Goal: Task Accomplishment & Management: Manage account settings

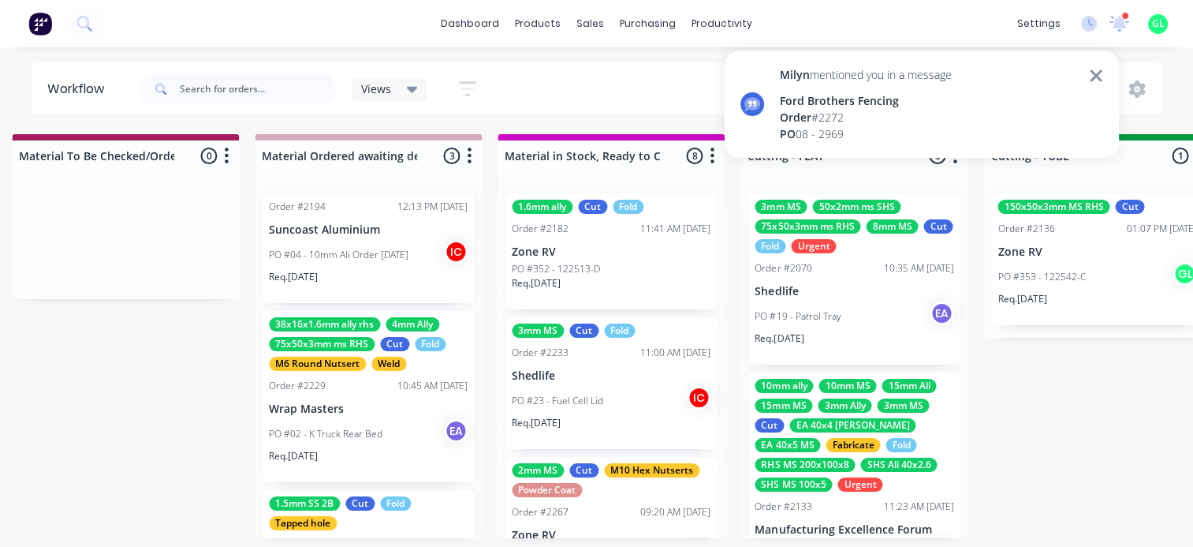
scroll to position [1565, 0]
click at [1121, 22] on icon at bounding box center [1119, 21] width 16 height 15
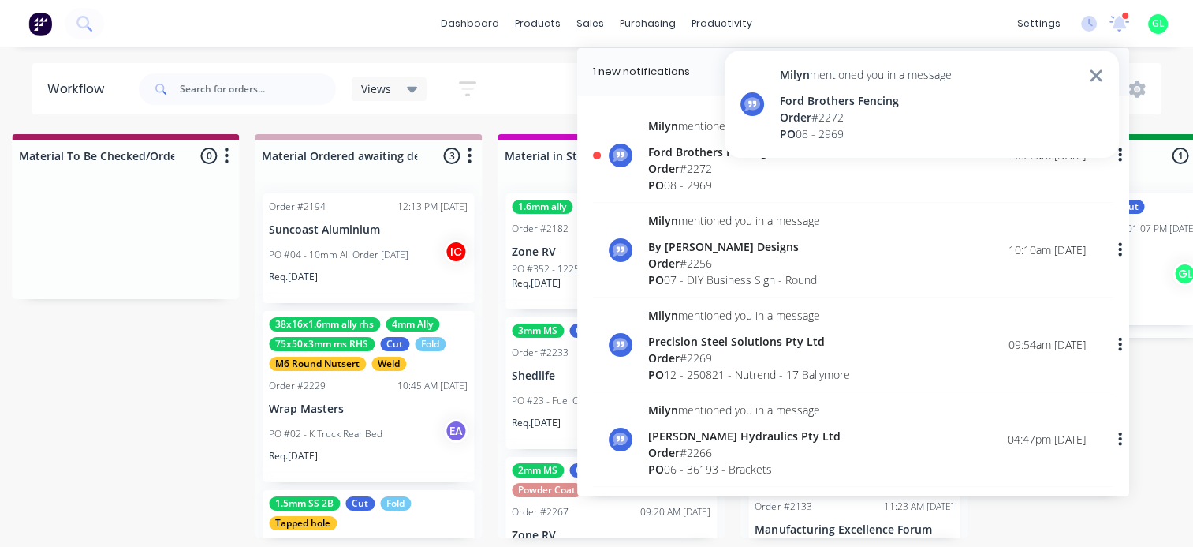
click at [695, 169] on div "Order # 2272" at bounding box center [734, 168] width 172 height 17
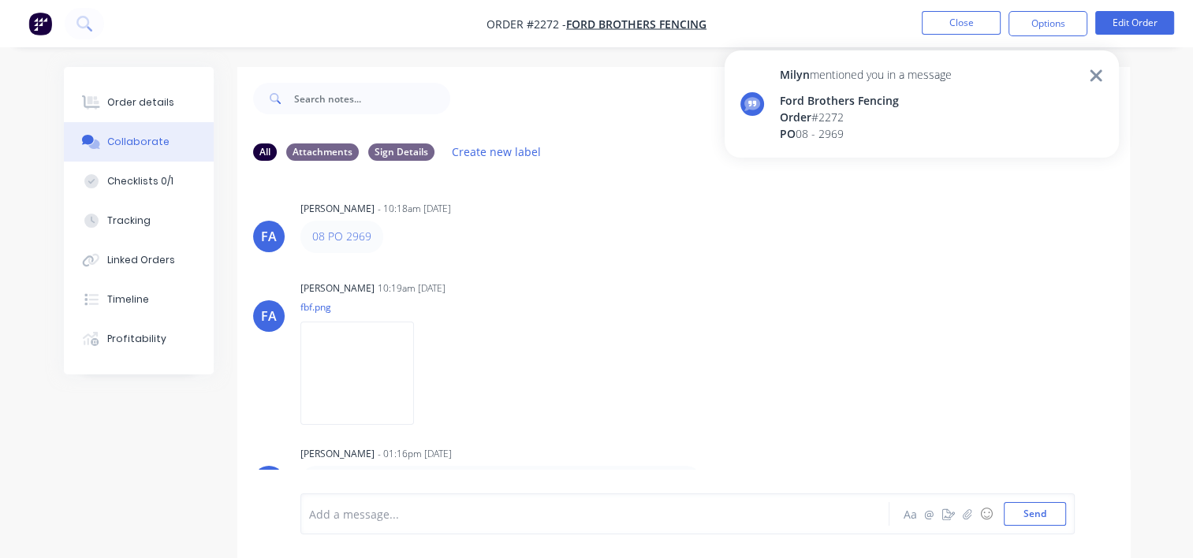
click at [1096, 73] on icon at bounding box center [1096, 75] width 14 height 19
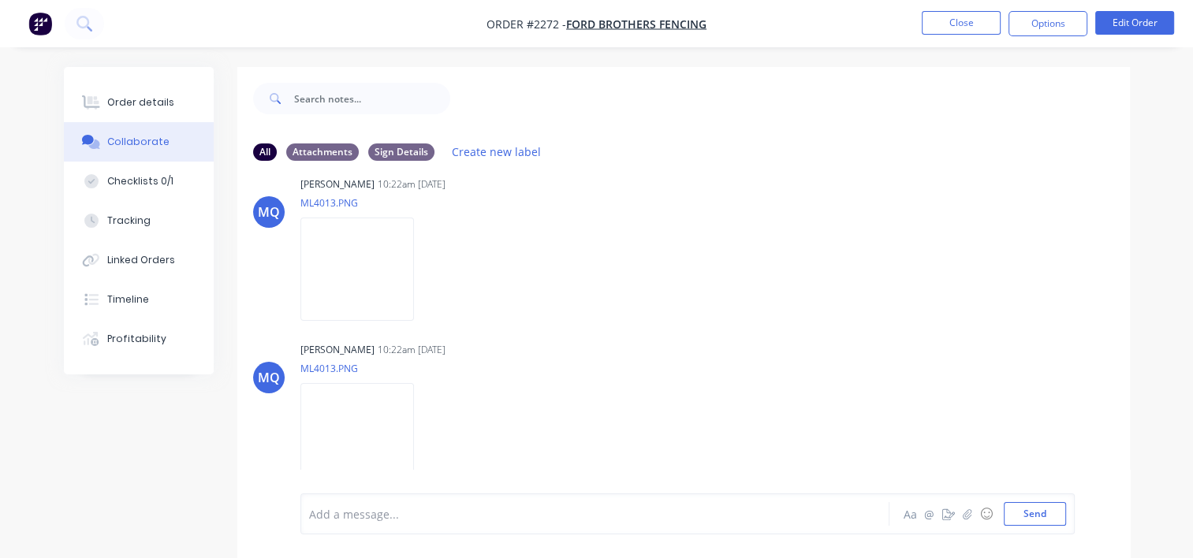
scroll to position [23, 0]
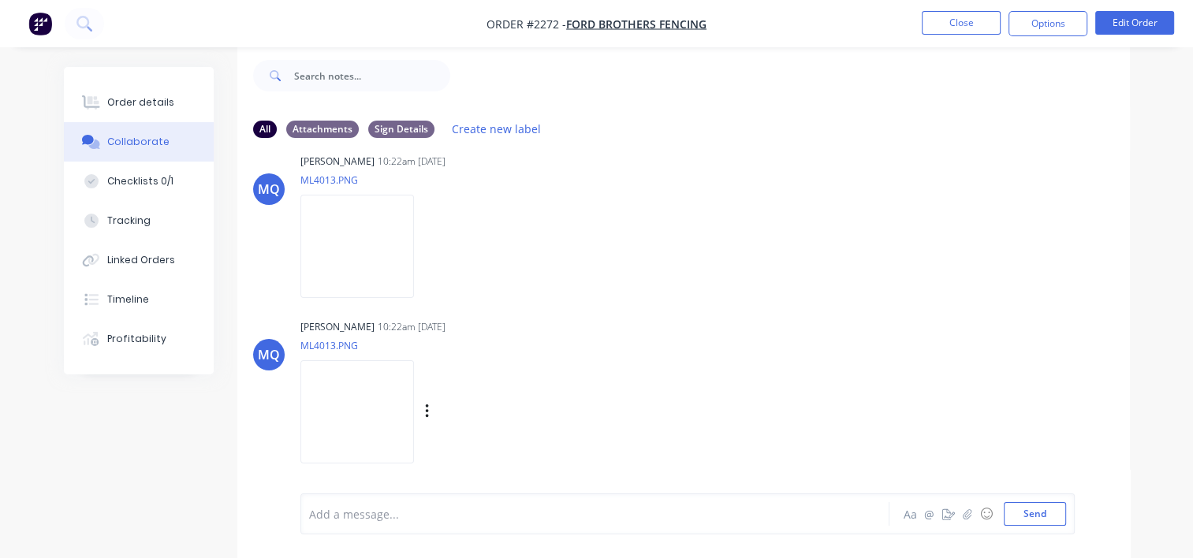
click at [414, 401] on img at bounding box center [357, 411] width 114 height 103
click at [145, 183] on div "Checklists 0/1" at bounding box center [140, 181] width 66 height 14
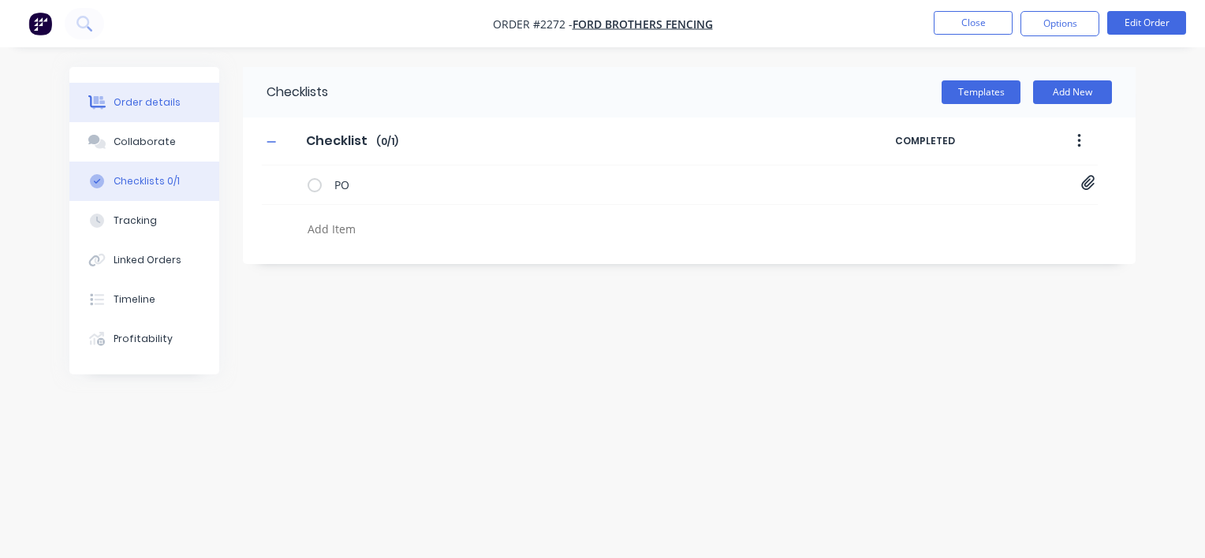
click at [139, 98] on div "Order details" at bounding box center [147, 102] width 67 height 14
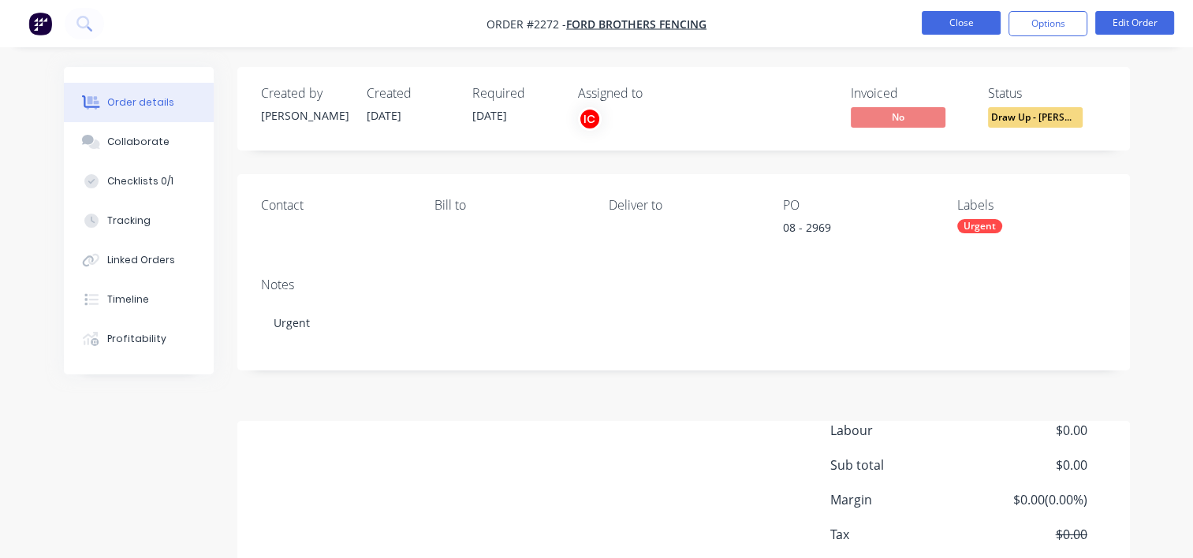
click at [937, 21] on button "Close" at bounding box center [961, 23] width 79 height 24
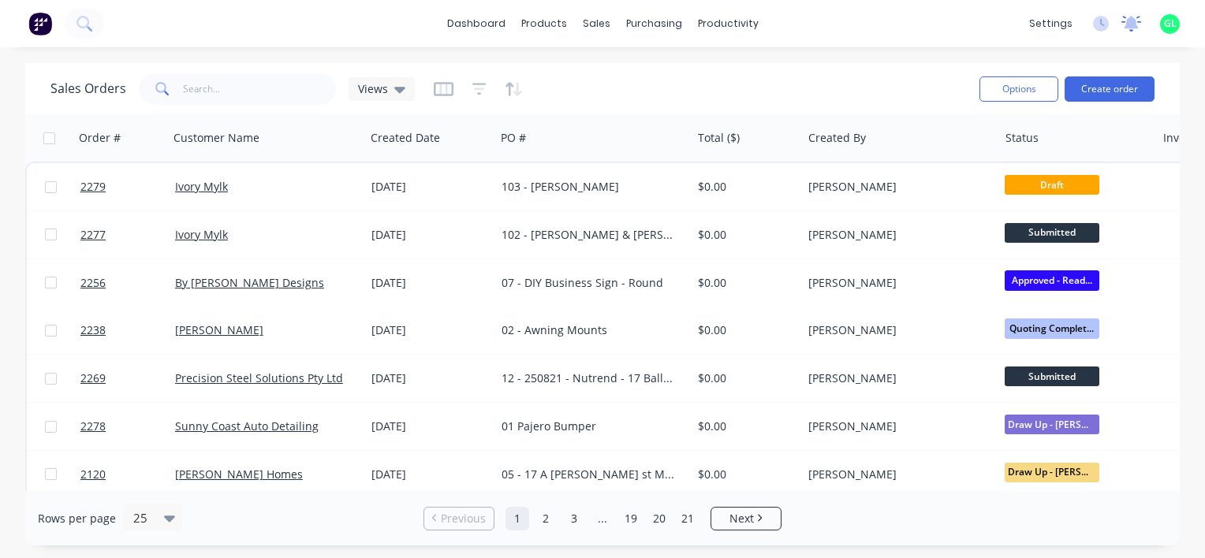
click at [1137, 23] on icon at bounding box center [1131, 24] width 20 height 16
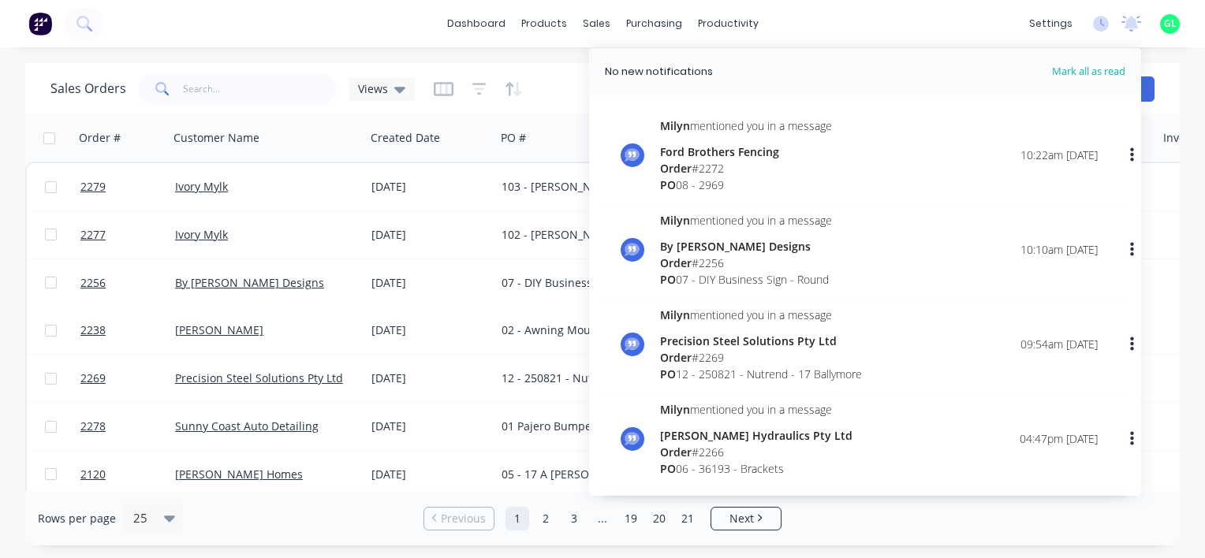
click at [755, 356] on div "Order # 2269" at bounding box center [761, 357] width 202 height 17
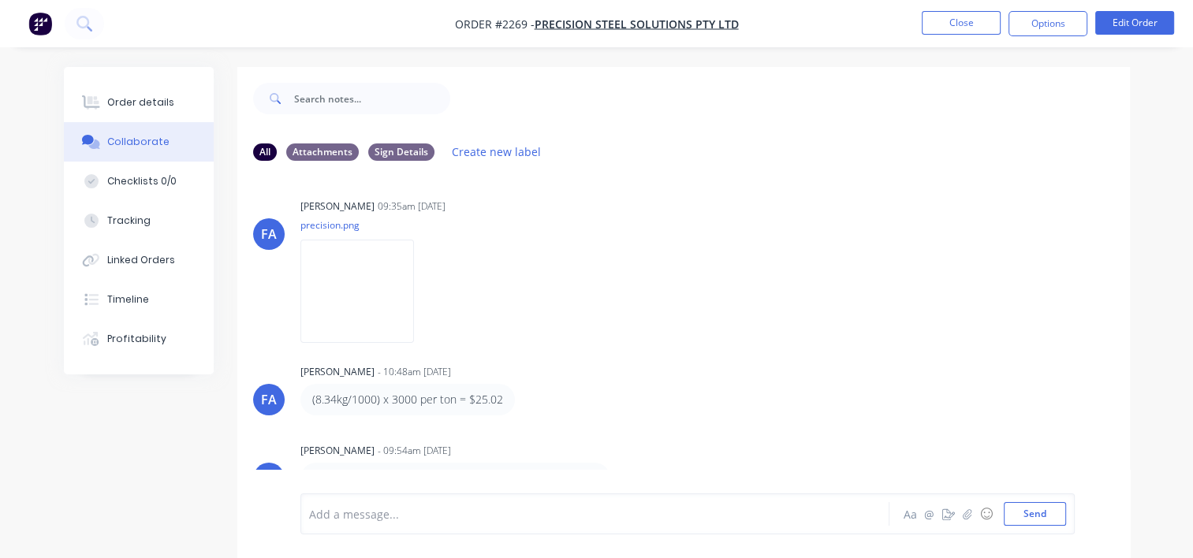
scroll to position [23, 0]
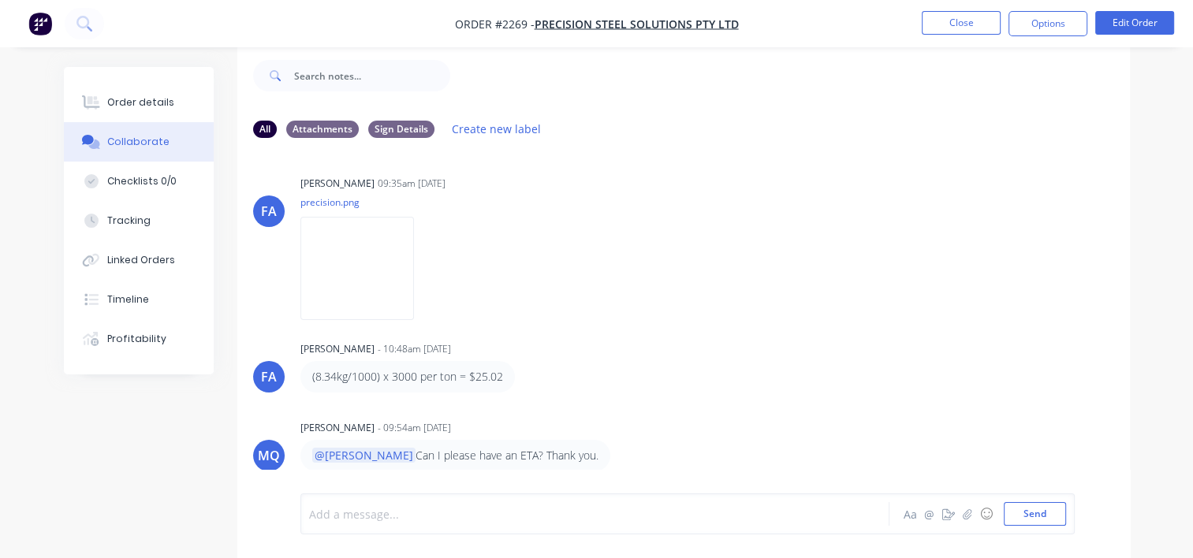
click at [374, 517] on div at bounding box center [593, 514] width 567 height 17
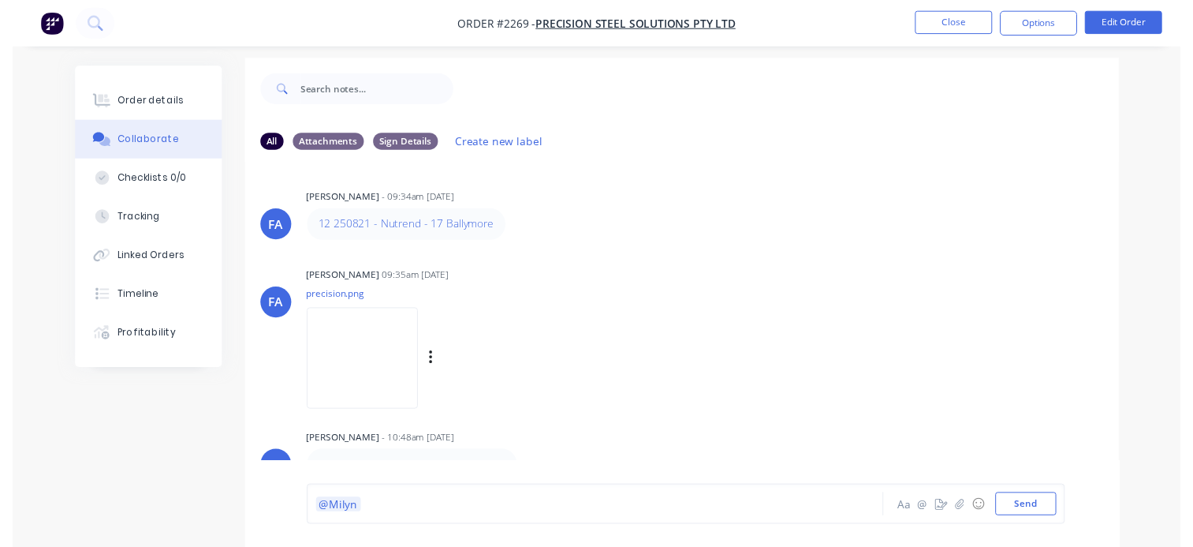
scroll to position [0, 0]
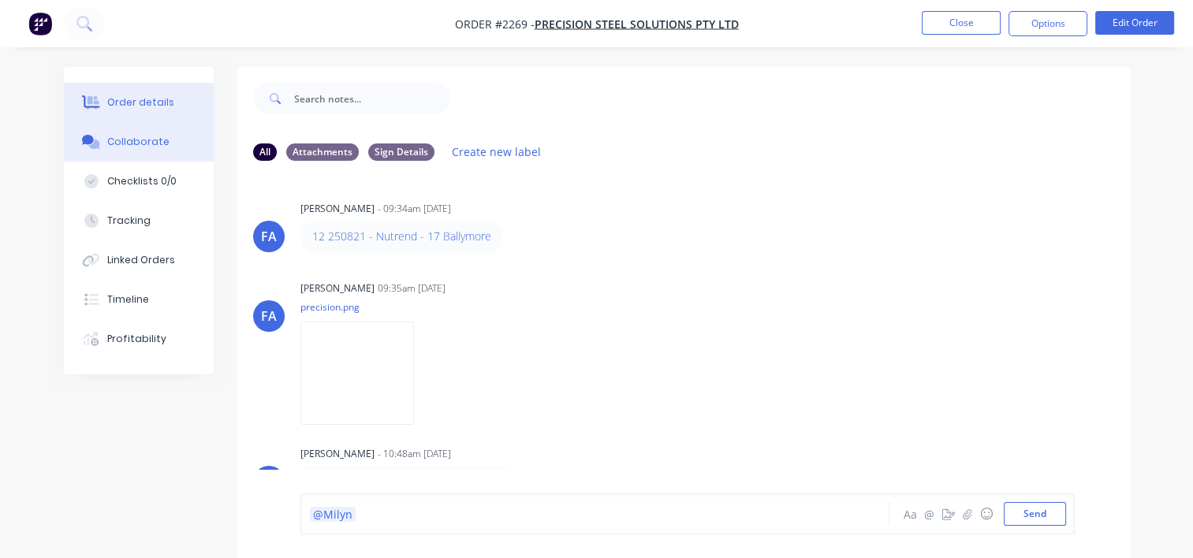
click at [162, 105] on div "Order details" at bounding box center [140, 102] width 67 height 14
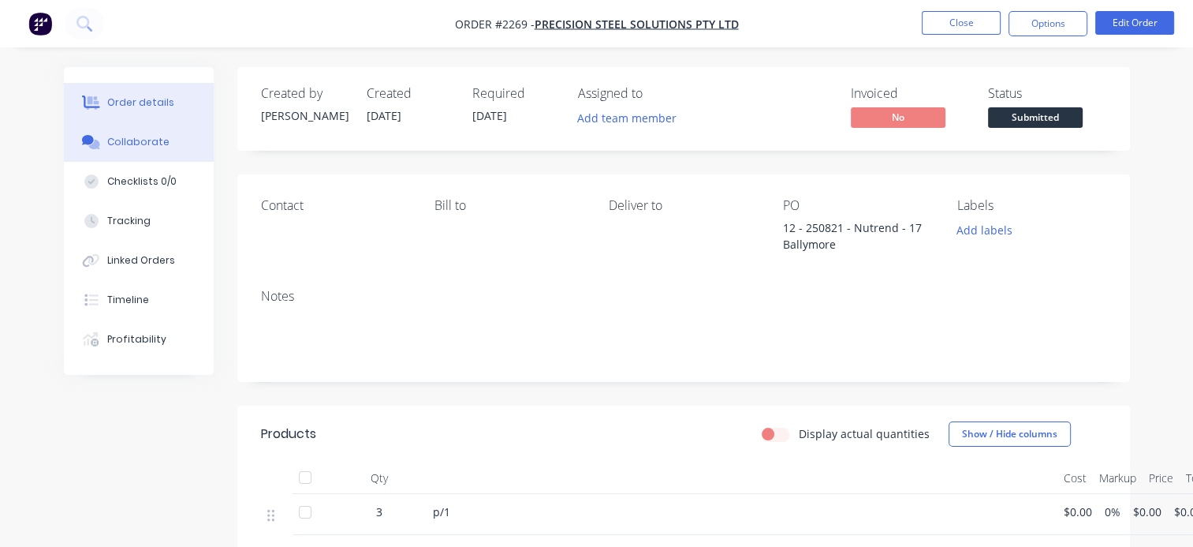
click at [150, 145] on div "Collaborate" at bounding box center [138, 142] width 62 height 14
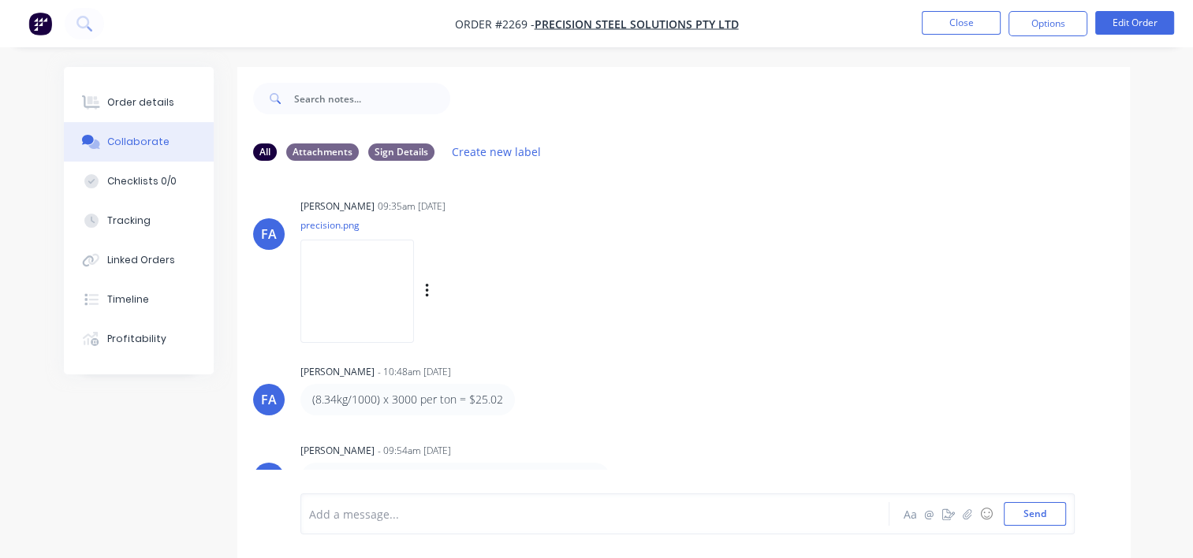
scroll to position [82, 0]
click at [367, 287] on img at bounding box center [357, 291] width 114 height 103
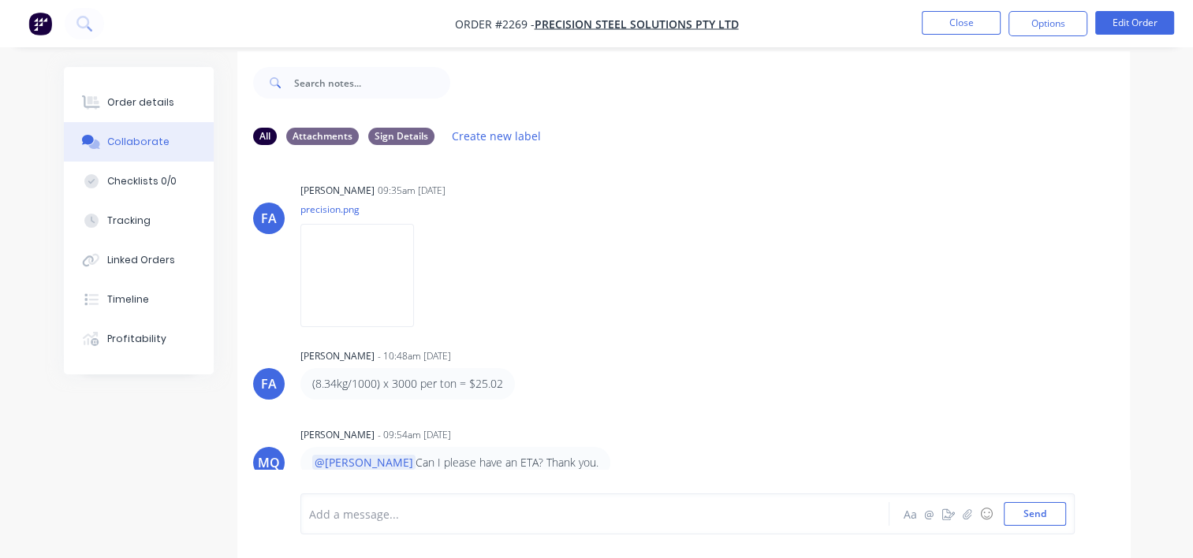
scroll to position [23, 0]
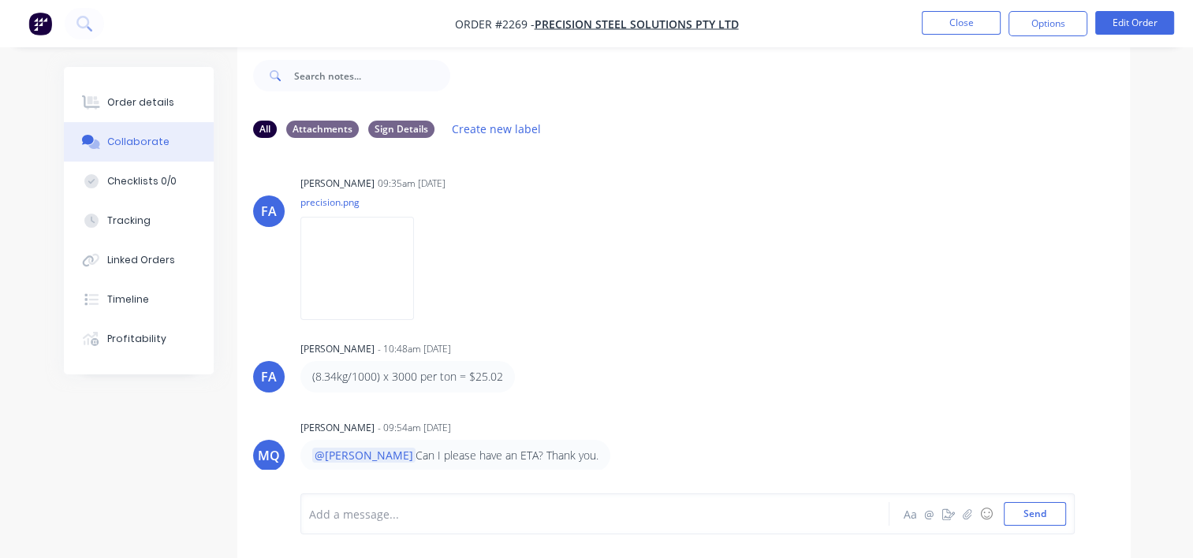
click at [420, 522] on div at bounding box center [593, 514] width 567 height 17
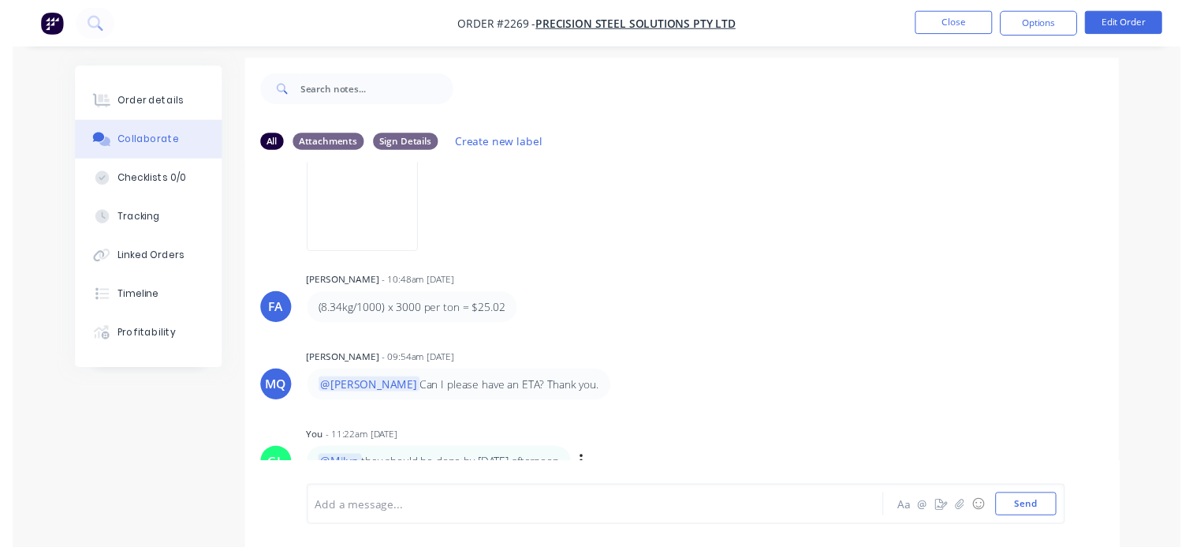
scroll to position [0, 0]
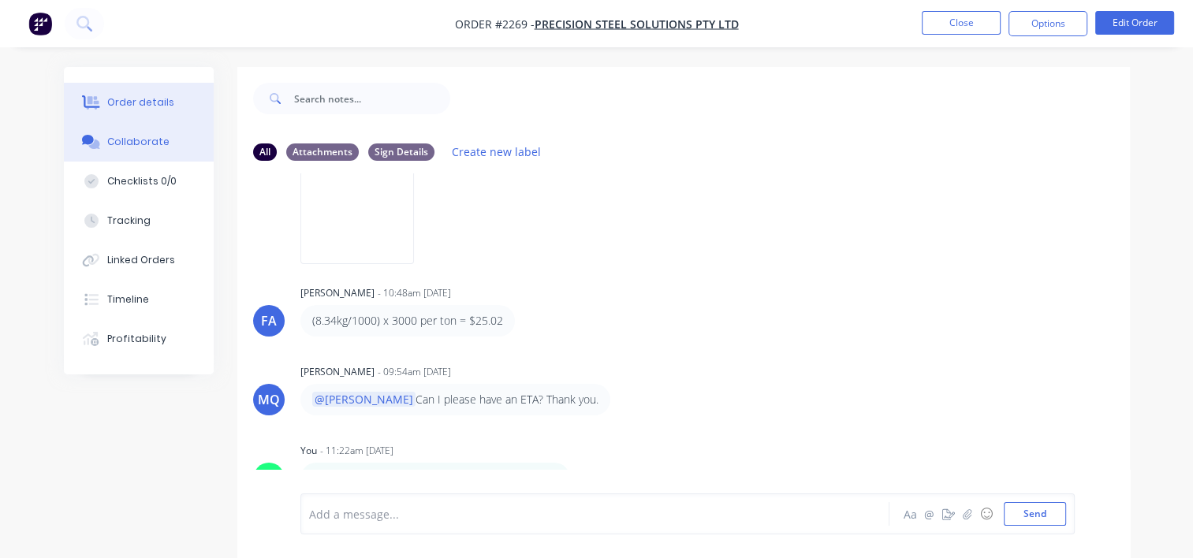
click at [103, 96] on button "Order details" at bounding box center [139, 102] width 150 height 39
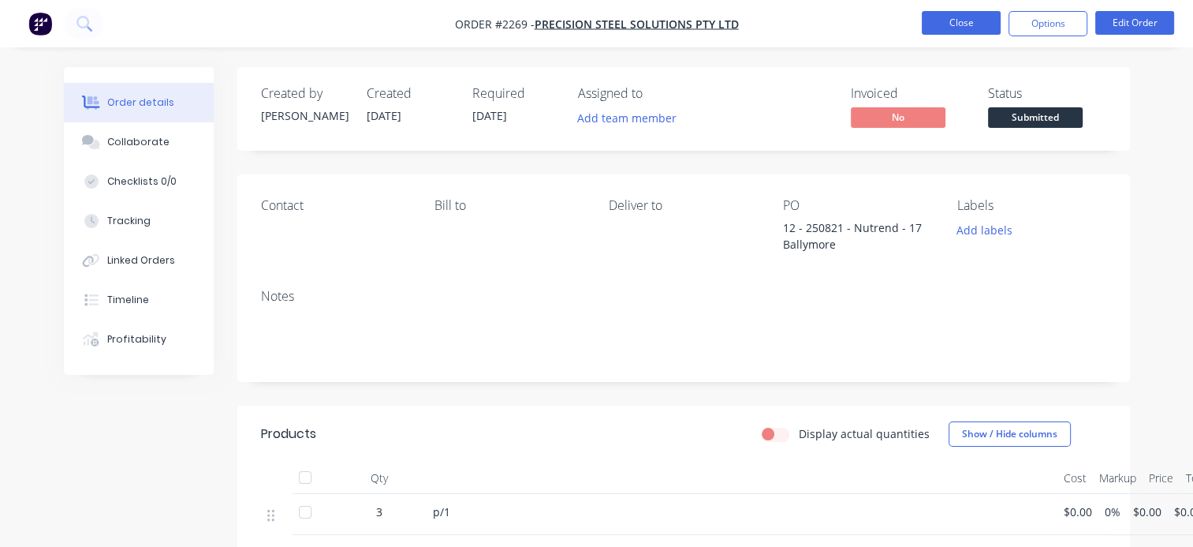
click at [950, 17] on button "Close" at bounding box center [961, 23] width 79 height 24
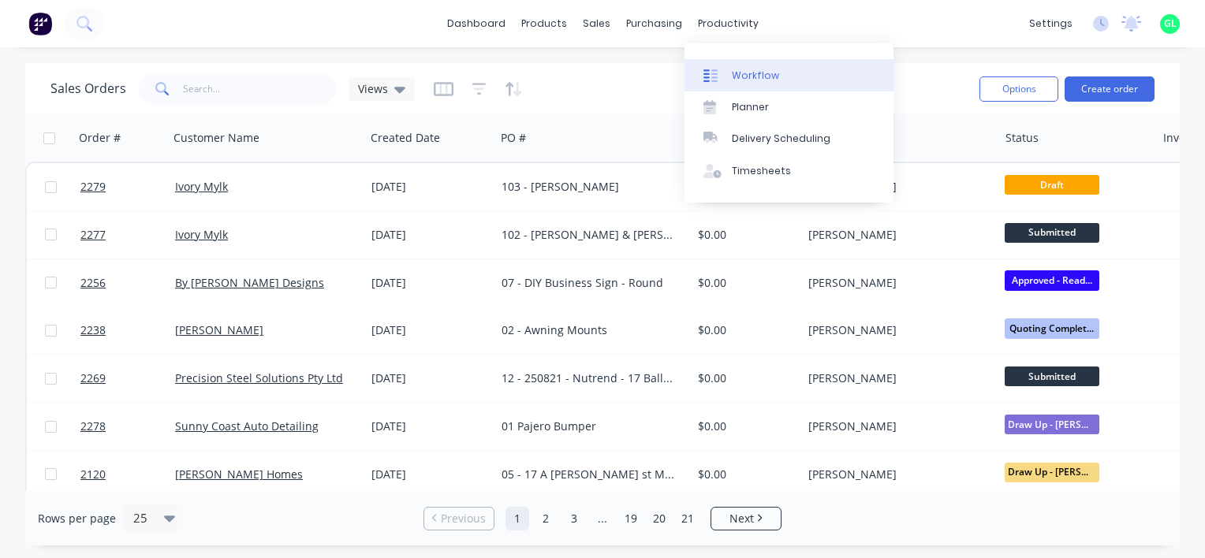
click at [765, 76] on div "Workflow" at bounding box center [755, 76] width 47 height 14
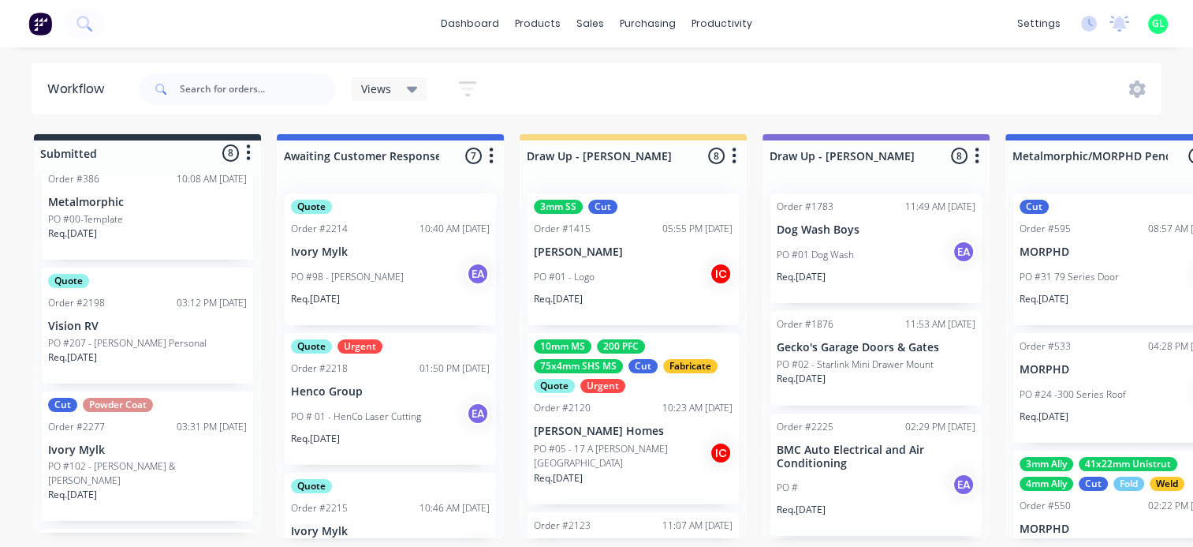
scroll to position [116, 0]
click at [163, 353] on div "Req. [DATE]" at bounding box center [147, 365] width 199 height 27
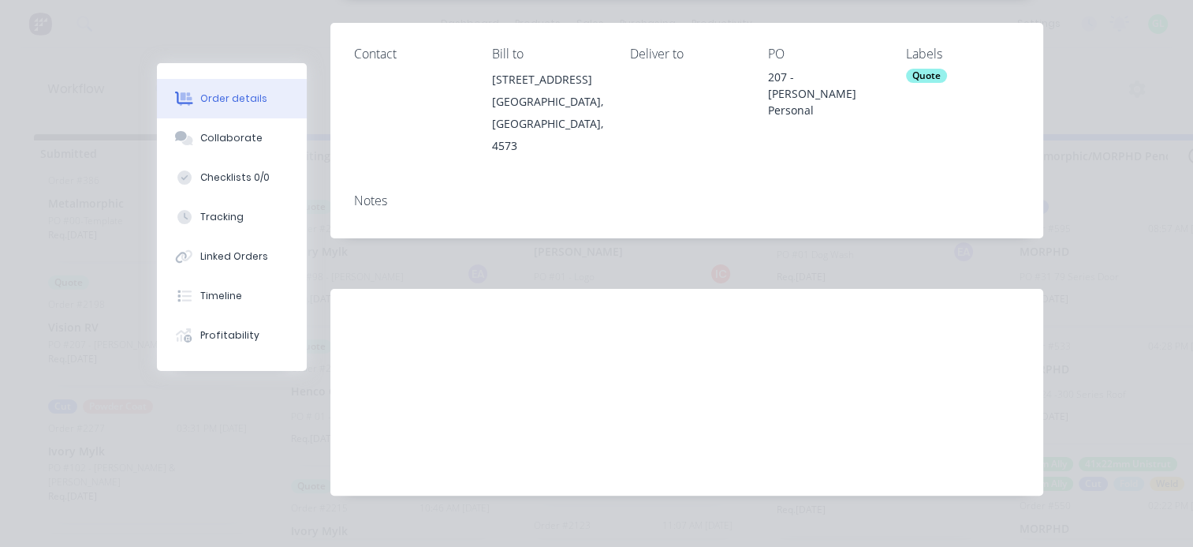
scroll to position [0, 0]
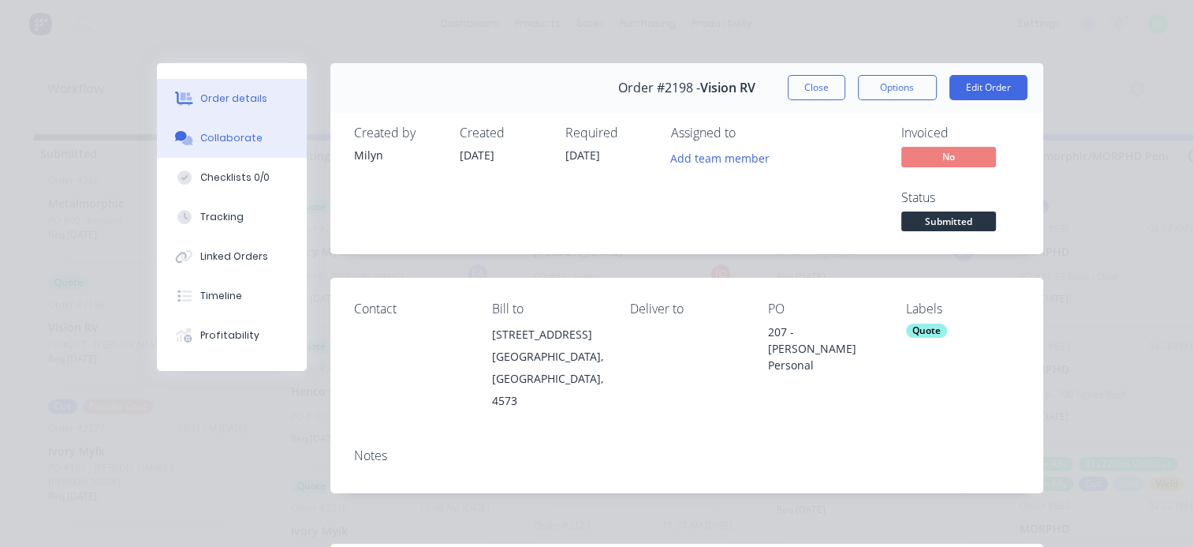
click at [234, 133] on div "Collaborate" at bounding box center [231, 138] width 62 height 14
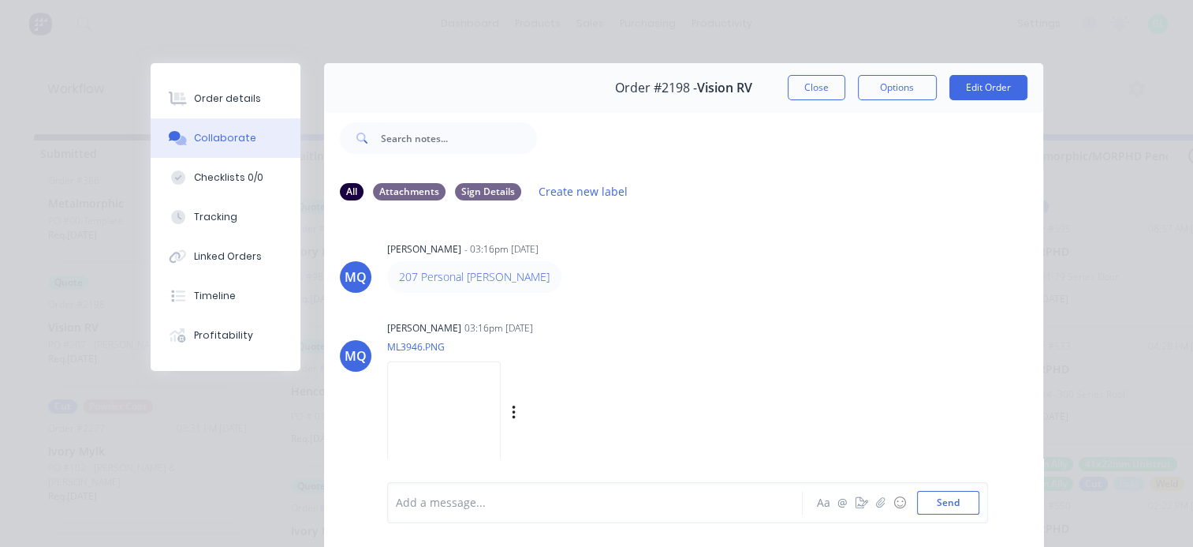
click at [453, 397] on img at bounding box center [444, 412] width 114 height 103
click at [246, 91] on button "Order details" at bounding box center [226, 98] width 150 height 39
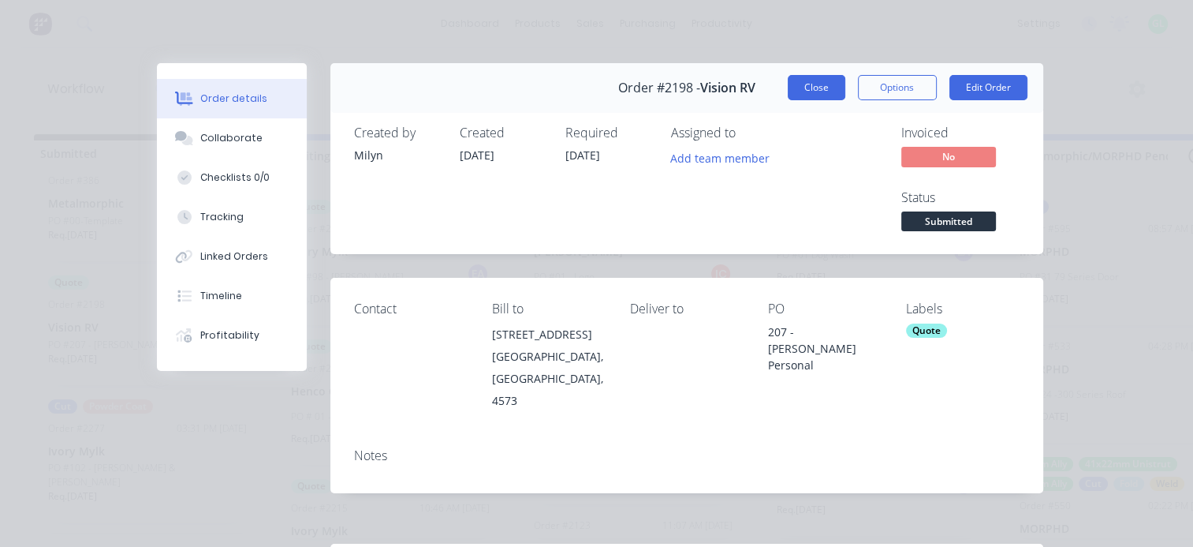
click at [799, 91] on button "Close" at bounding box center [817, 87] width 58 height 25
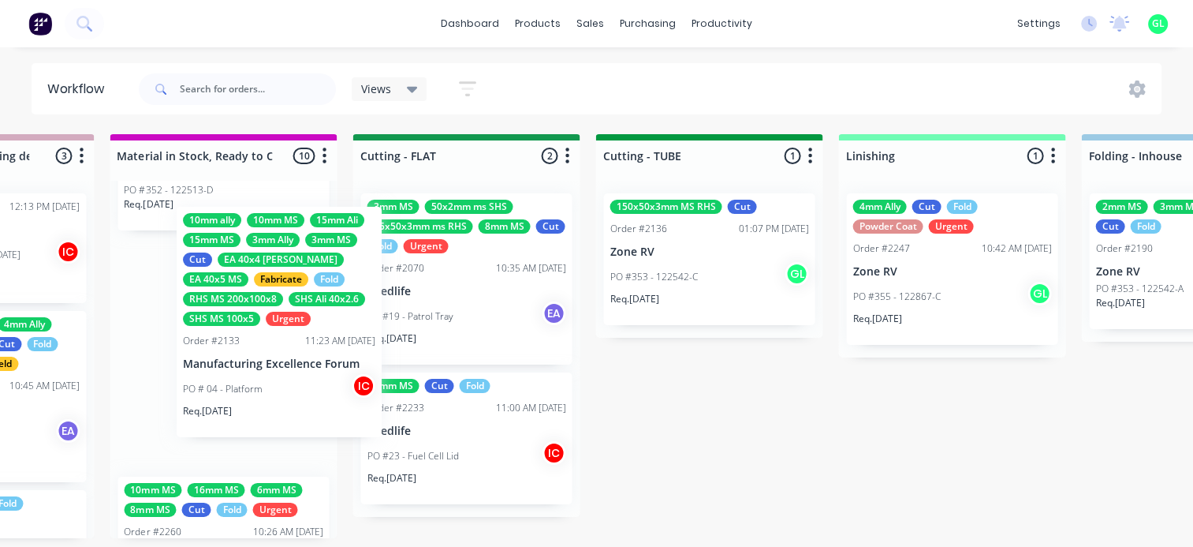
scroll to position [0, 2836]
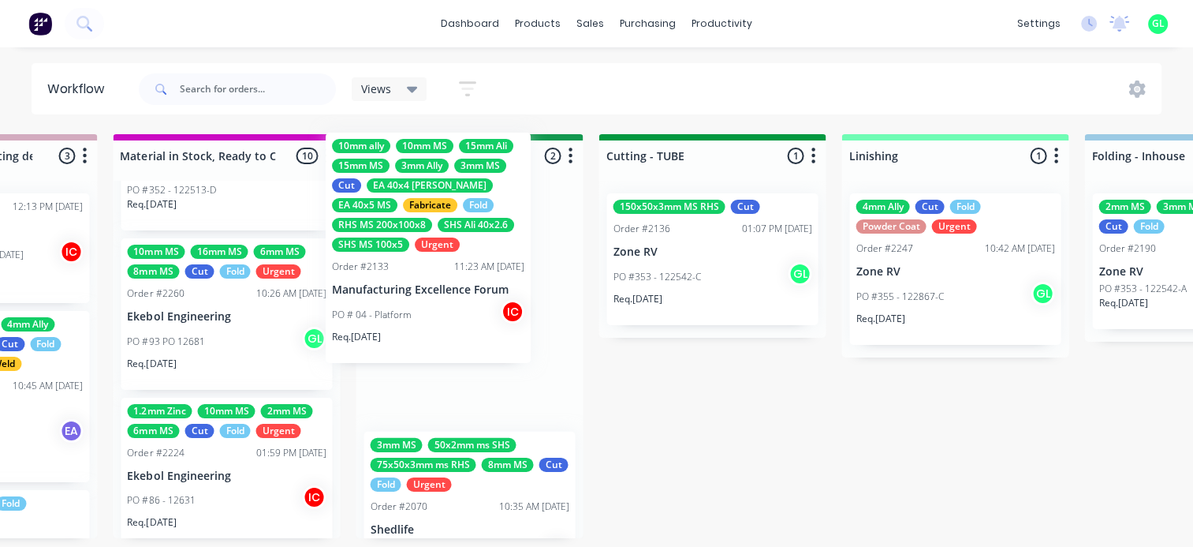
drag, startPoint x: 241, startPoint y: 390, endPoint x: 399, endPoint y: 330, distance: 169.7
click at [399, 330] on div "Submitted 8 Status colour #273444 hex #273444 Save Cancel Summaries Total order…" at bounding box center [411, 336] width 6518 height 404
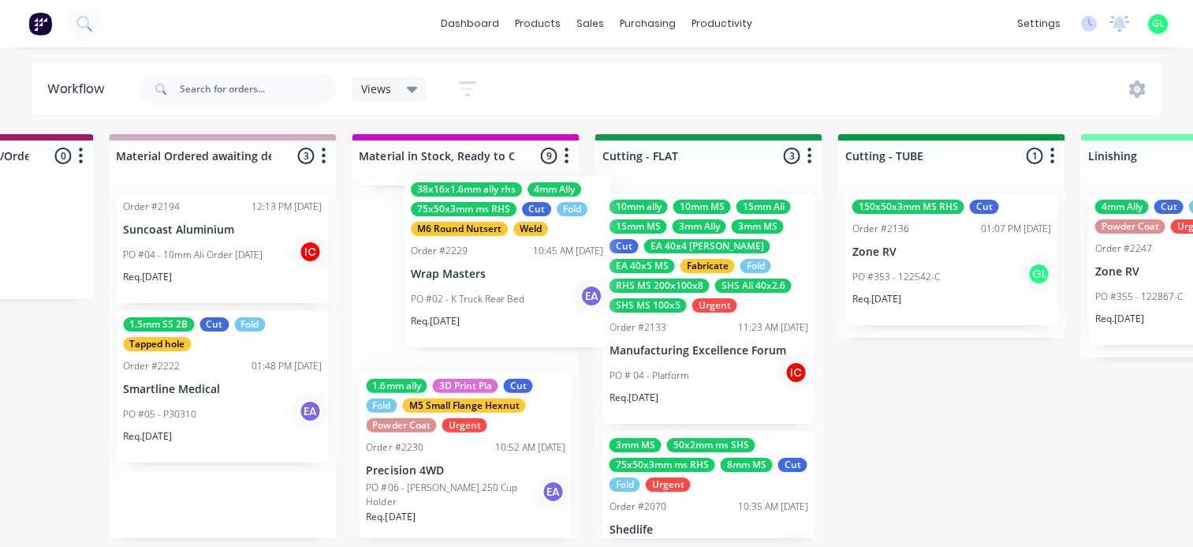
scroll to position [1076, 0]
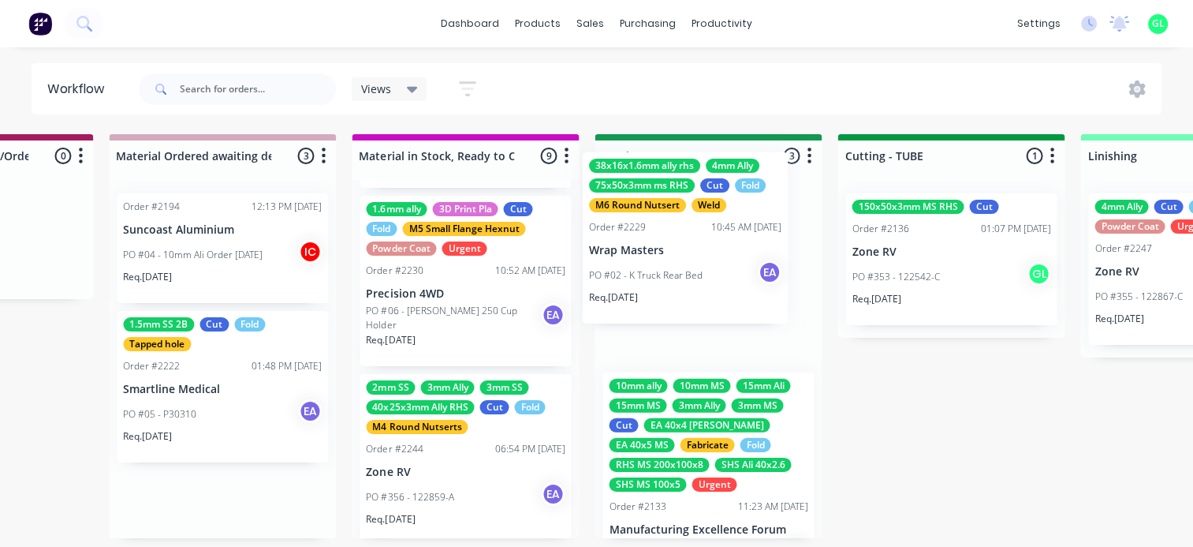
drag, startPoint x: 156, startPoint y: 435, endPoint x: 629, endPoint y: 277, distance: 499.0
click at [629, 277] on div "Submitted 8 Status colour #273444 hex #273444 Save Cancel Summaries Total order…" at bounding box center [650, 336] width 6518 height 404
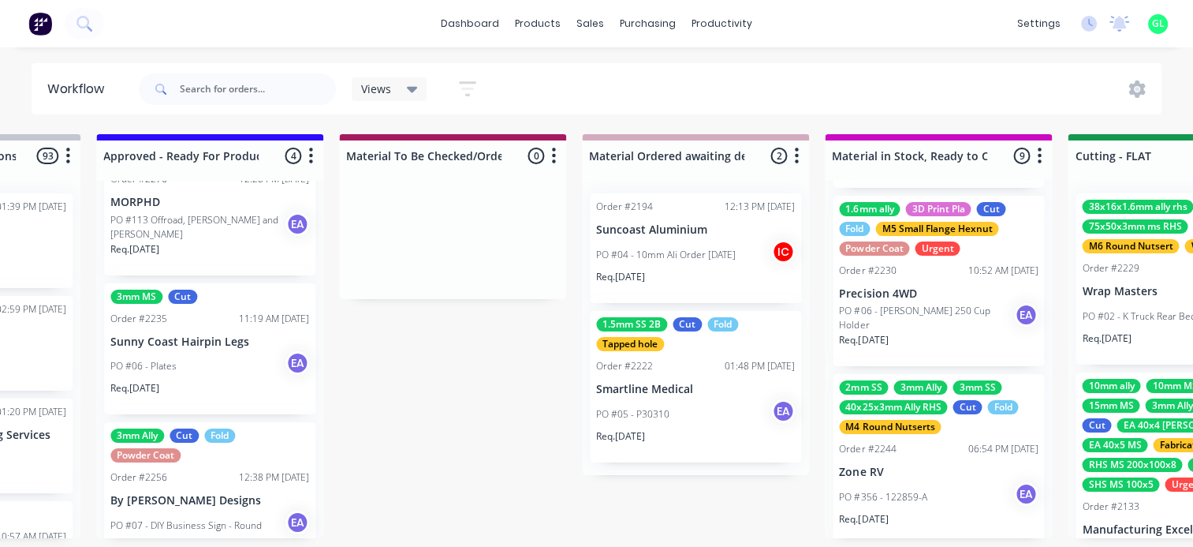
scroll to position [284, 0]
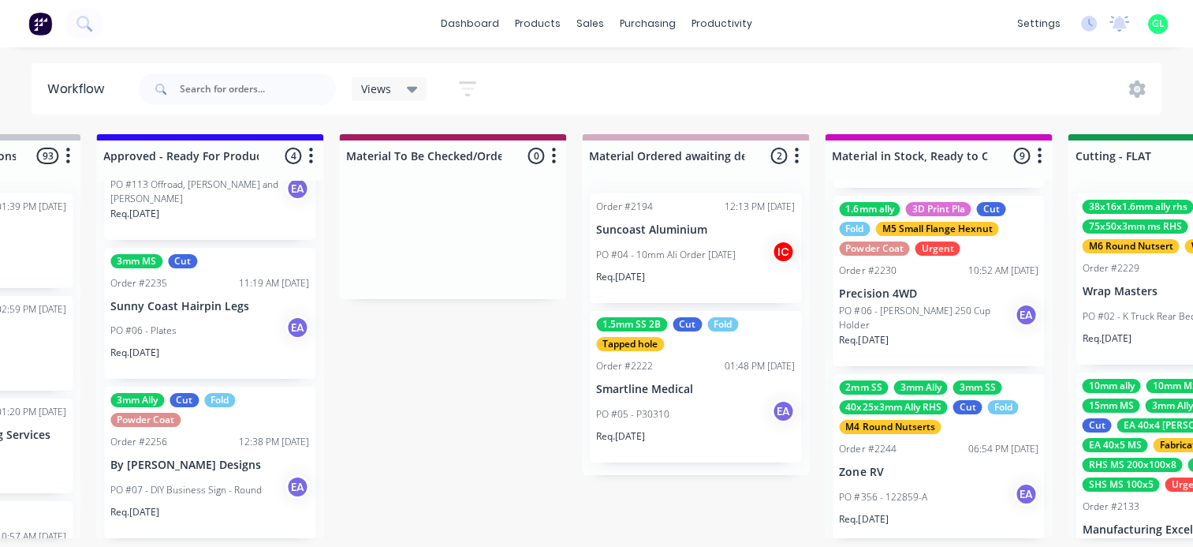
click at [207, 328] on div "PO #06 - Plates EA" at bounding box center [209, 330] width 199 height 30
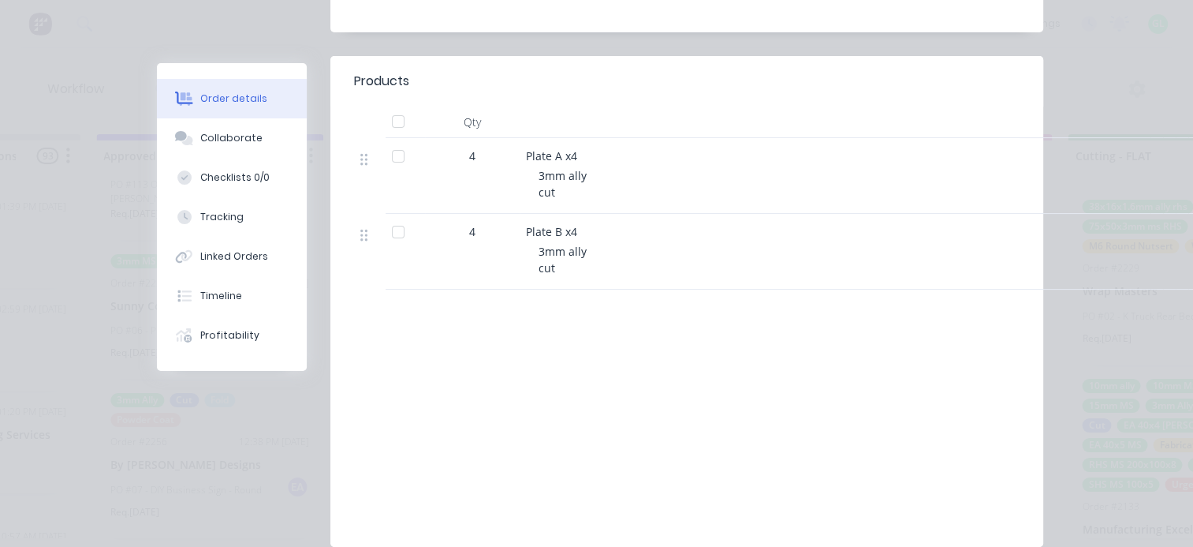
scroll to position [467, 0]
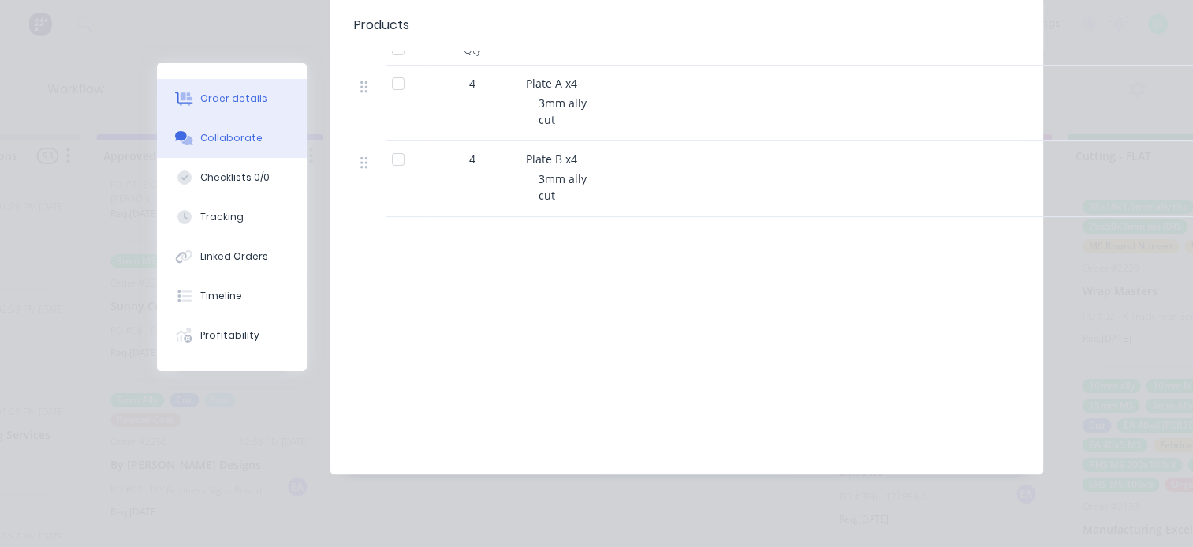
click at [221, 145] on button "Collaborate" at bounding box center [232, 137] width 150 height 39
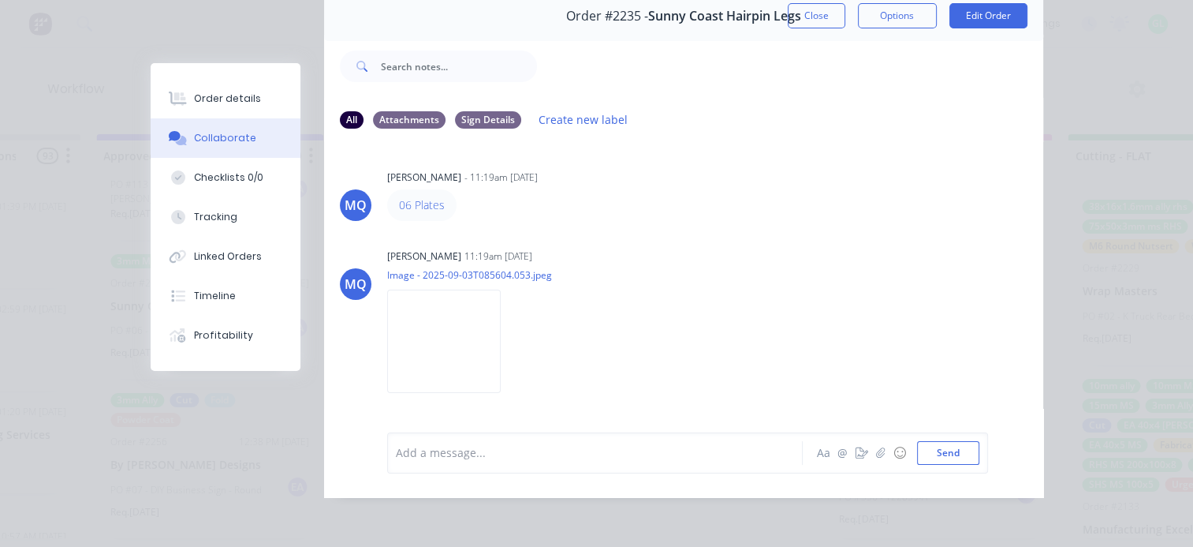
scroll to position [79, 0]
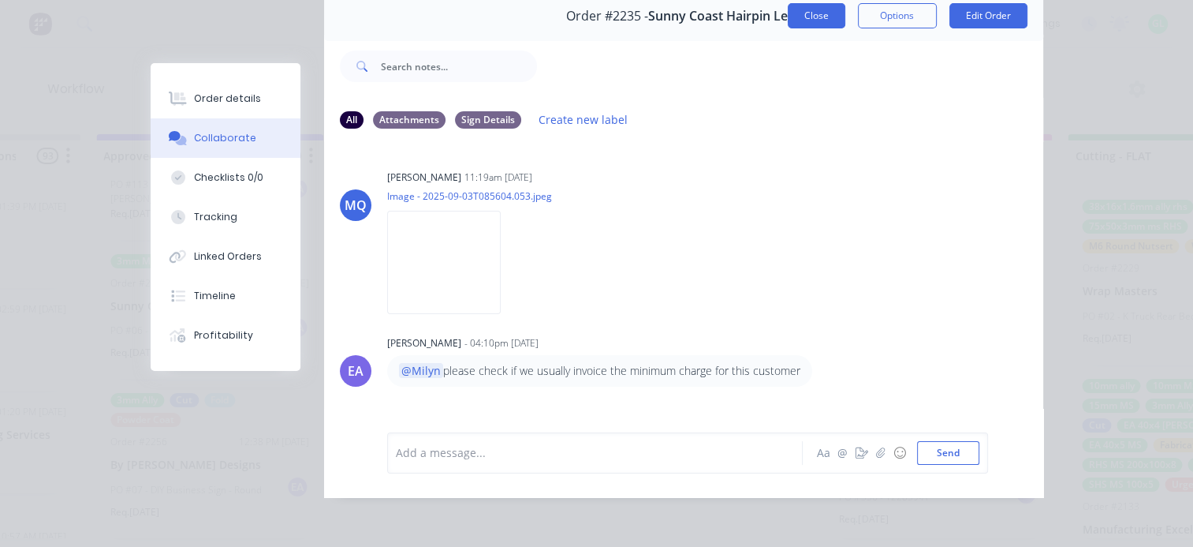
click at [804, 13] on button "Close" at bounding box center [817, 15] width 58 height 25
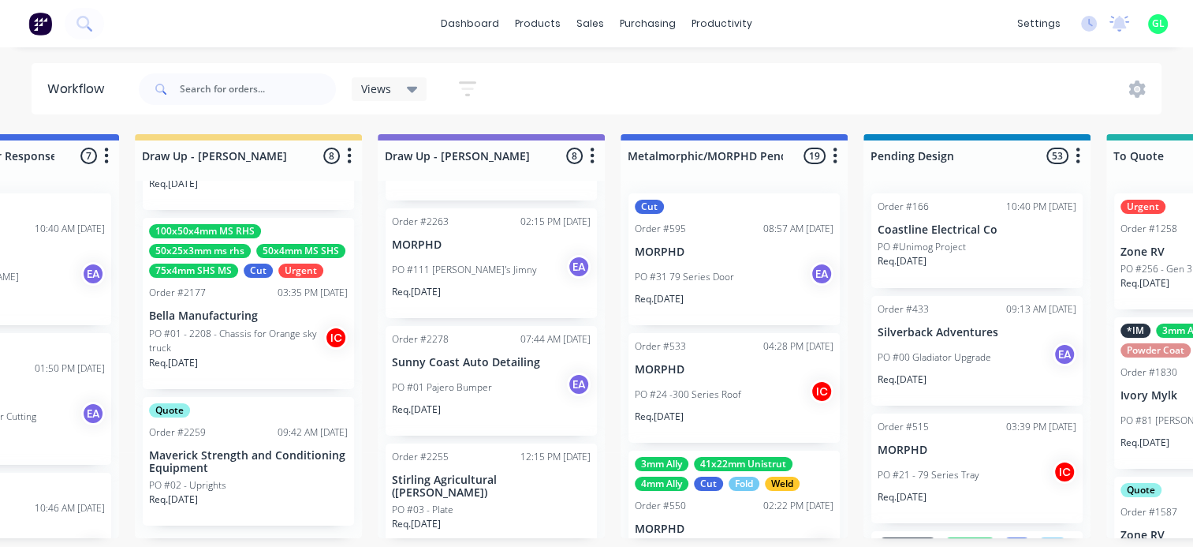
scroll to position [3, 0]
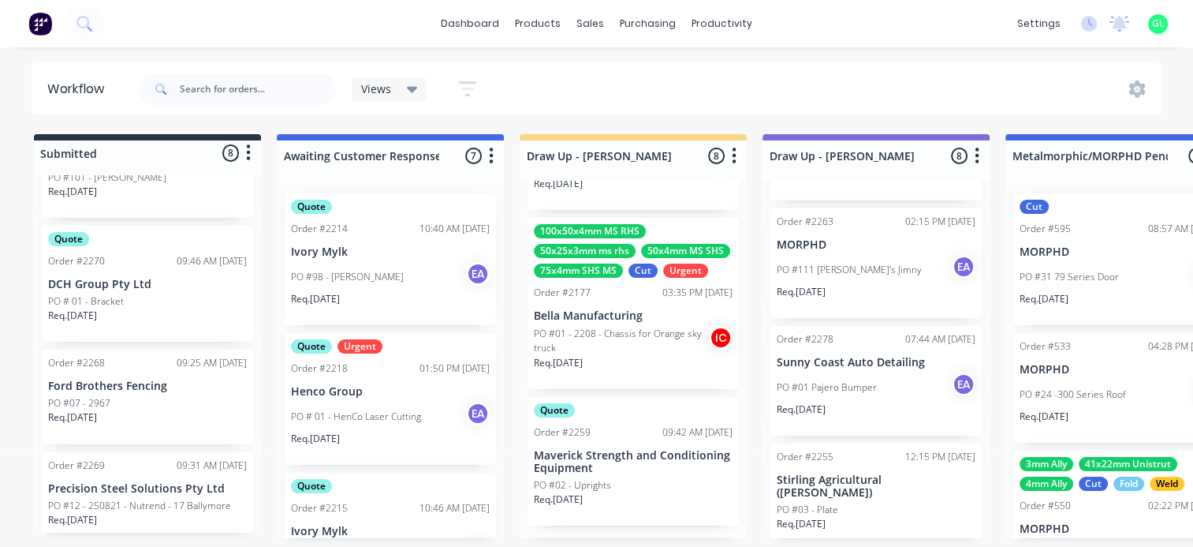
click at [132, 410] on div "Req. [DATE]" at bounding box center [147, 423] width 199 height 27
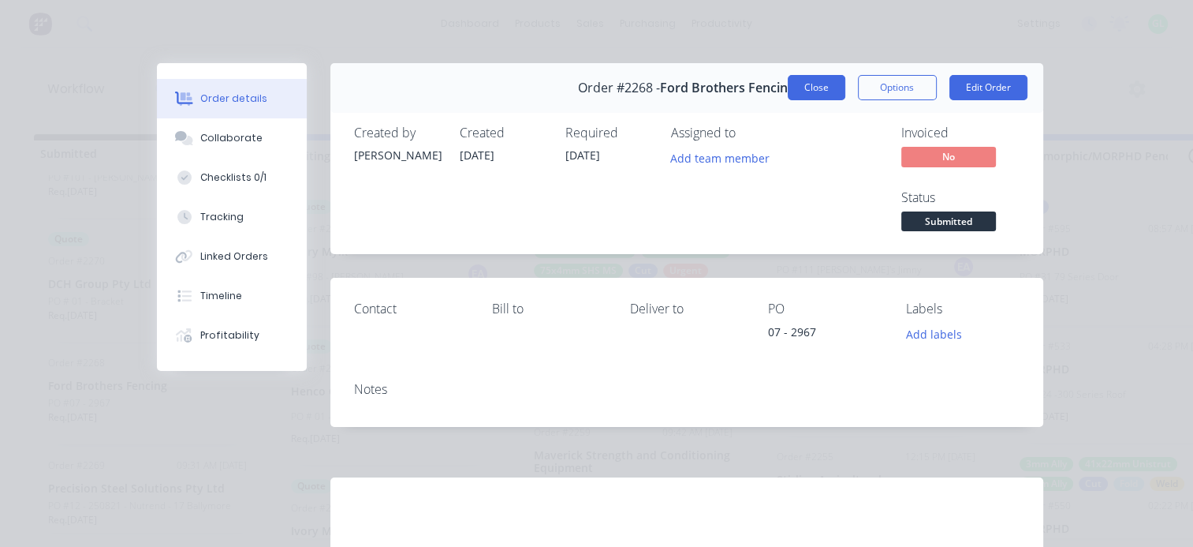
click at [802, 91] on button "Close" at bounding box center [817, 87] width 58 height 25
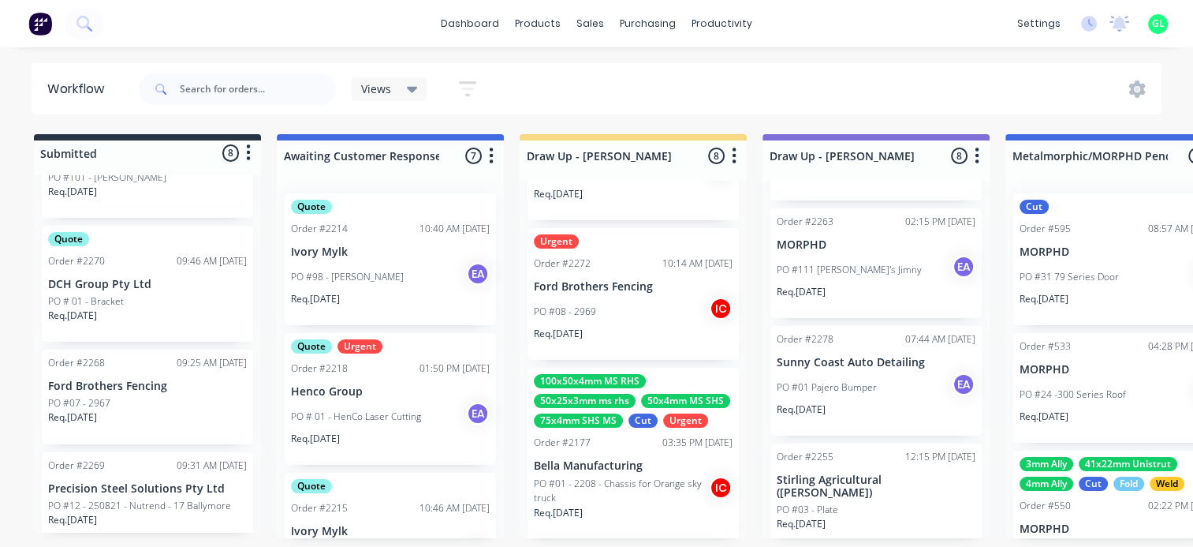
scroll to position [838, 0]
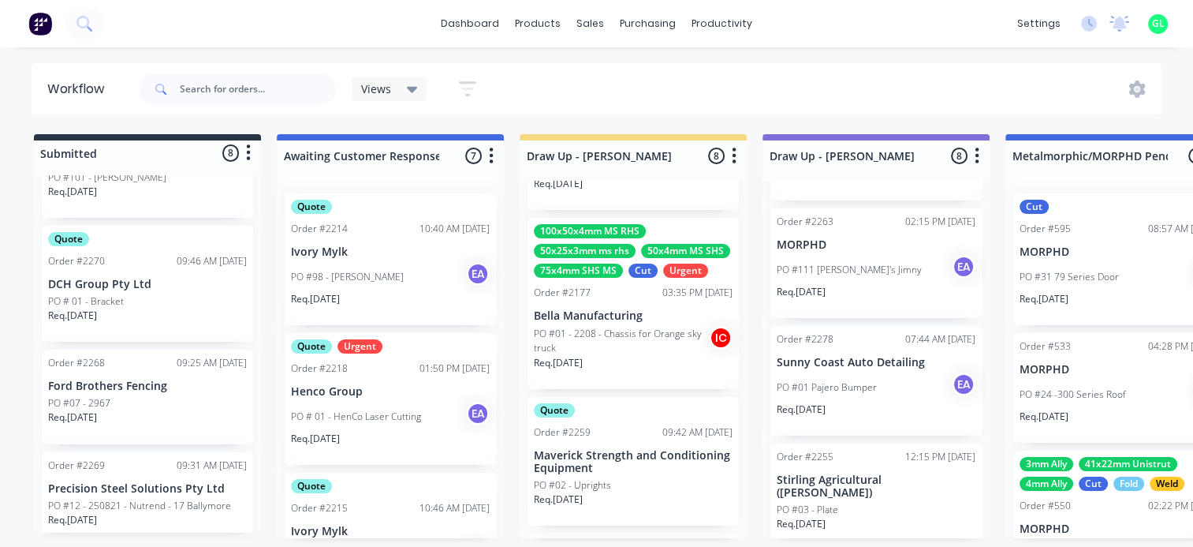
click at [138, 396] on div "PO #07 - 2967" at bounding box center [147, 403] width 199 height 14
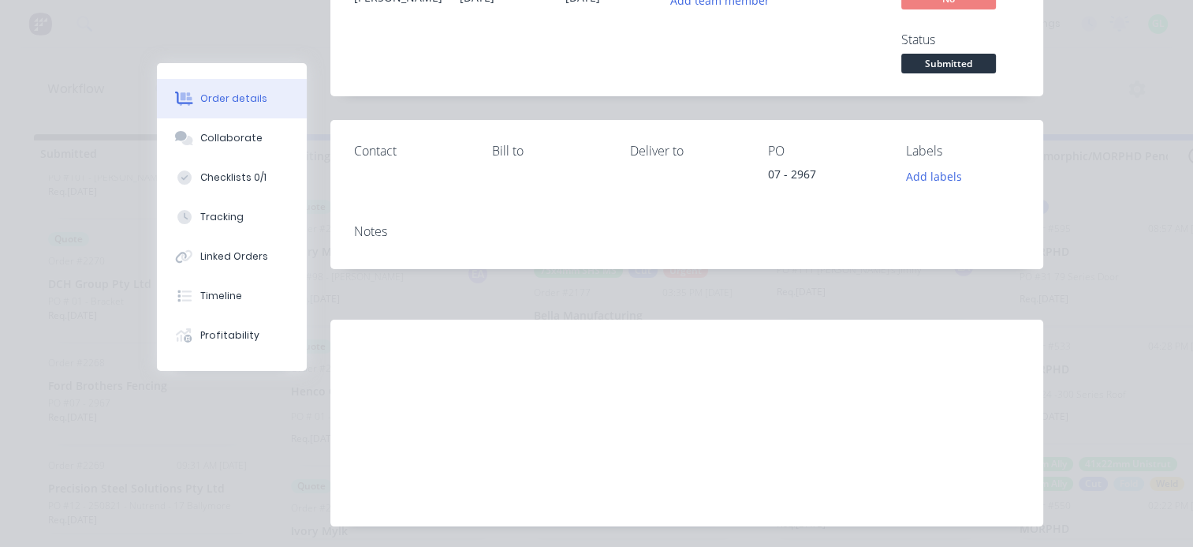
scroll to position [0, 0]
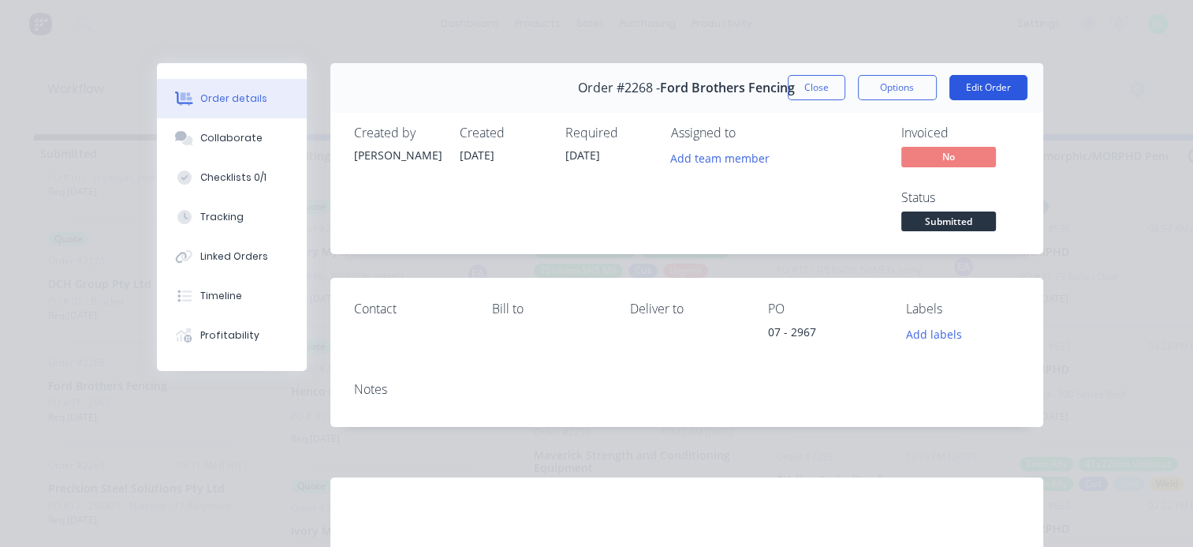
click at [954, 88] on button "Edit Order" at bounding box center [989, 87] width 78 height 25
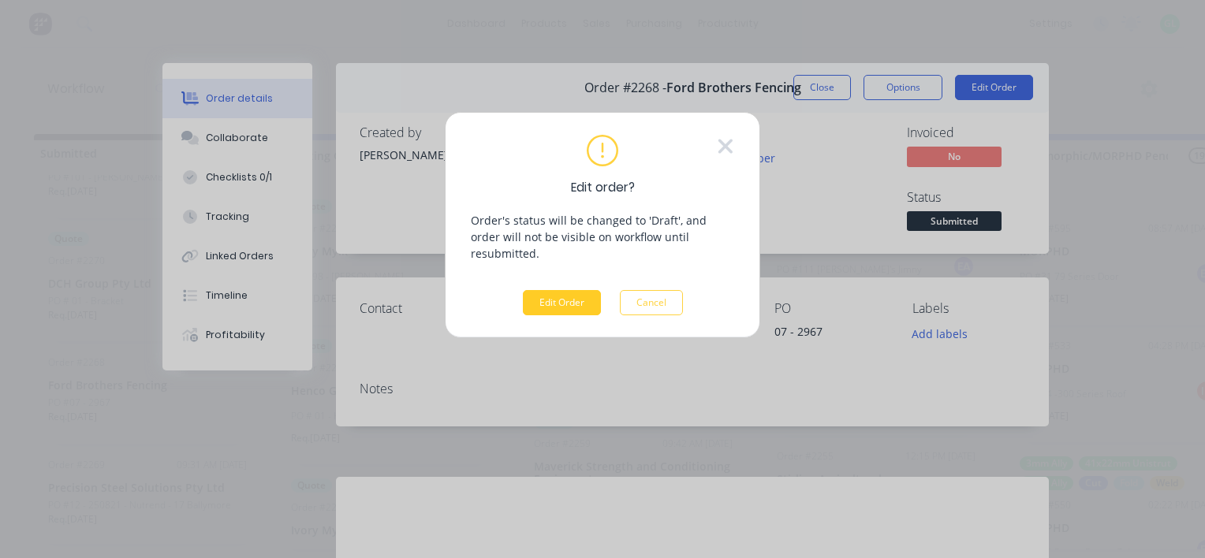
click at [560, 291] on button "Edit Order" at bounding box center [562, 302] width 78 height 25
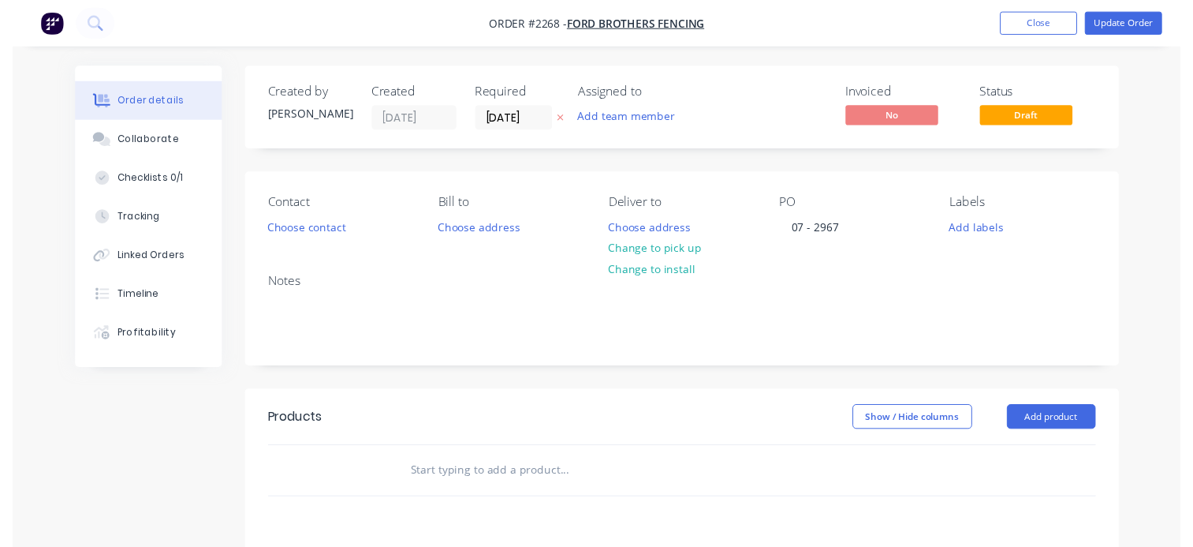
scroll to position [158, 0]
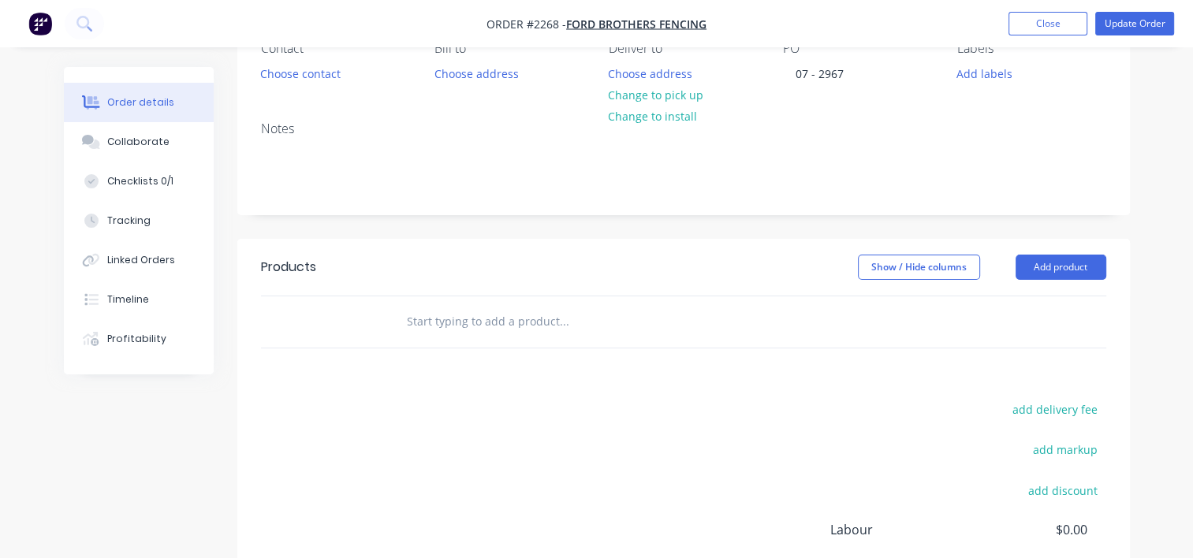
click at [489, 329] on input "text" at bounding box center [563, 322] width 315 height 32
paste input "10mm MS PLATES nest x1"
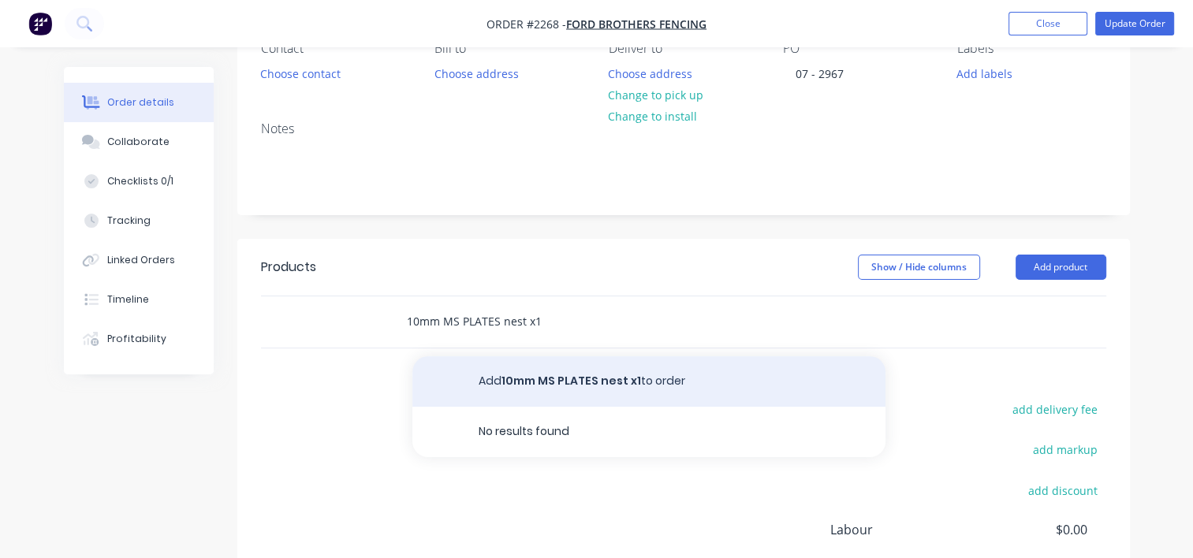
type input "10mm MS PLATES nest x1"
click at [543, 372] on button "Add 10mm MS PLATES nest x1 to order" at bounding box center [648, 381] width 473 height 50
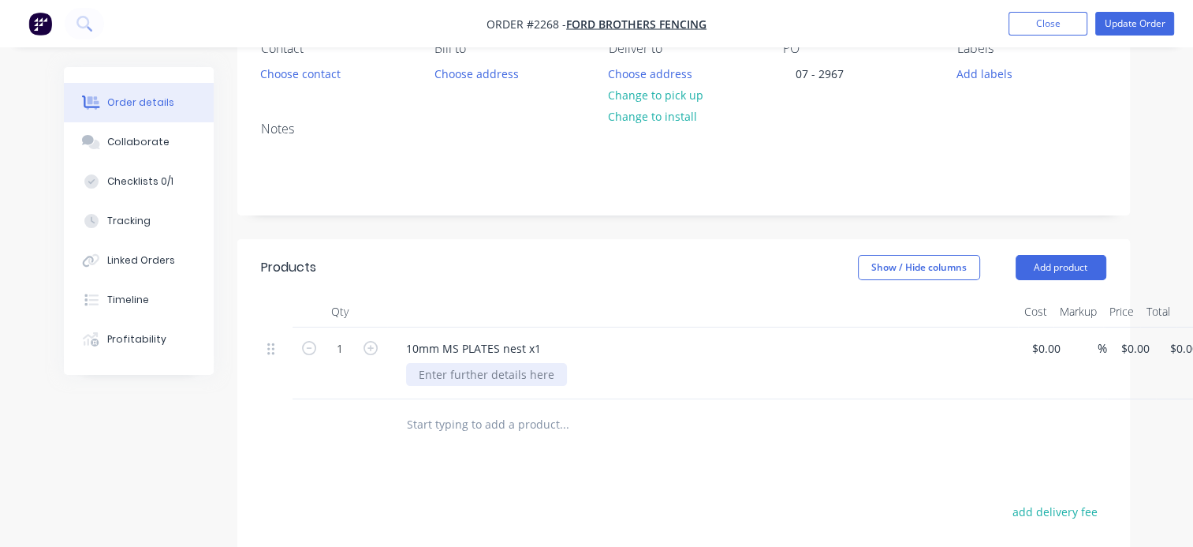
click at [475, 374] on div at bounding box center [486, 374] width 161 height 23
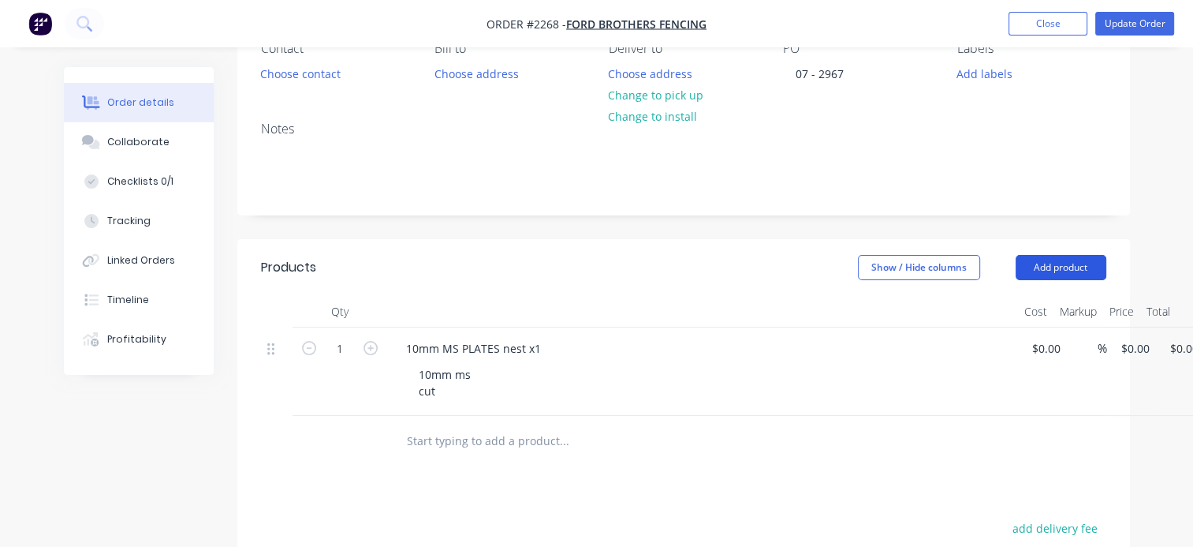
click at [1053, 268] on button "Add product" at bounding box center [1061, 267] width 91 height 25
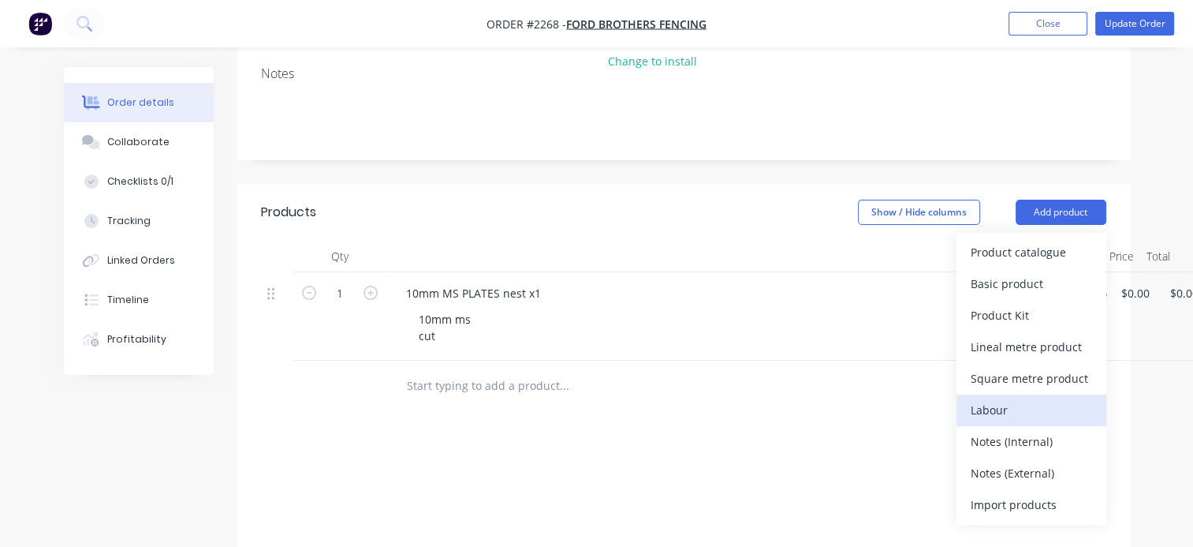
scroll to position [315, 0]
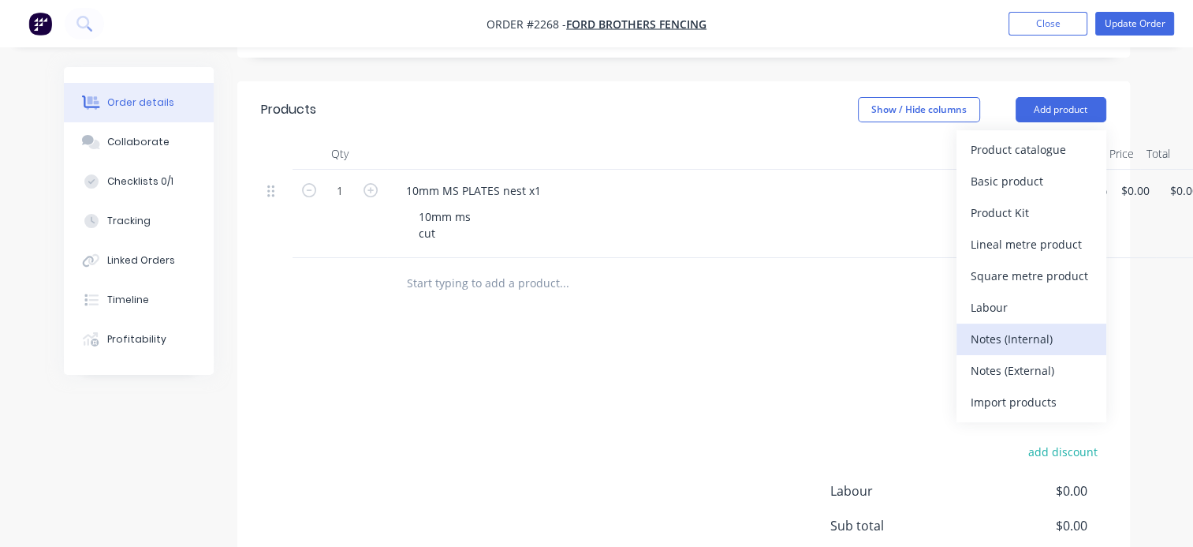
click at [1022, 343] on div "Notes (Internal)" at bounding box center [1031, 338] width 121 height 23
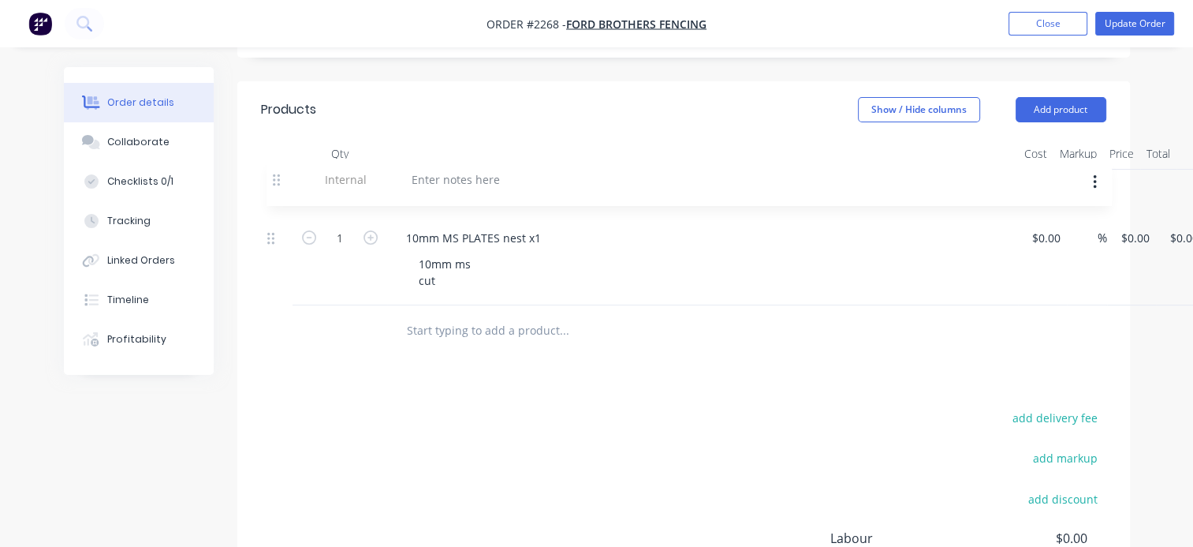
drag, startPoint x: 267, startPoint y: 282, endPoint x: 270, endPoint y: 162, distance: 120.7
click at [270, 162] on div "Qty Cost Markup Price Total 1 10mm MS PLATES nest x1 10mm ms cut $0.00 $0.00 % …" at bounding box center [683, 221] width 845 height 167
click at [491, 190] on div at bounding box center [450, 189] width 114 height 23
click at [440, 407] on div "Products Show / Hide columns Add product Qty Cost Markup Price Total Internal c…" at bounding box center [683, 408] width 893 height 655
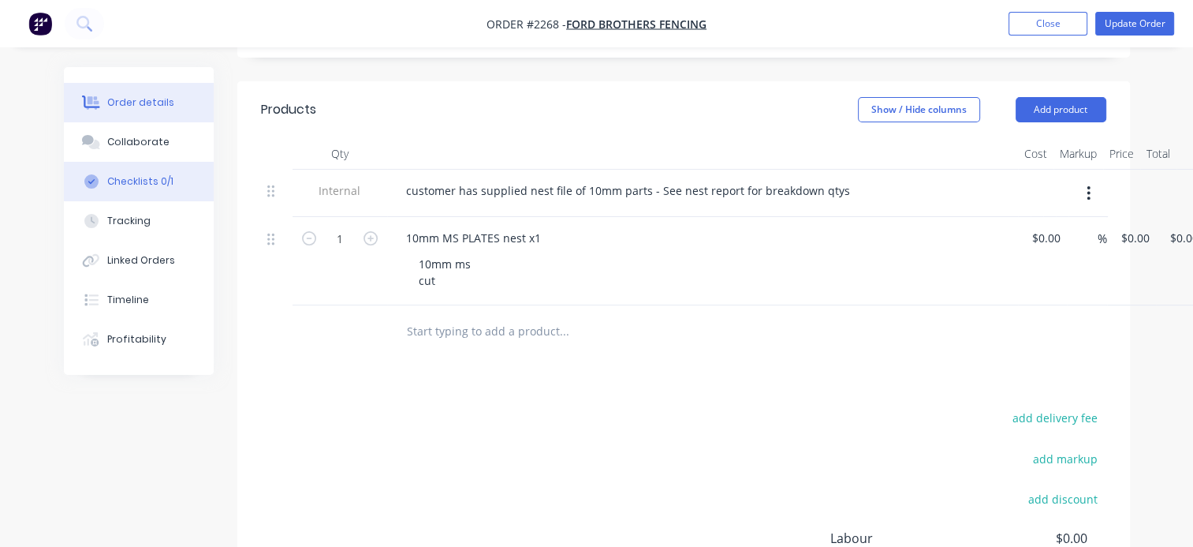
click at [145, 185] on div "Checklists 0/1" at bounding box center [140, 181] width 66 height 14
type textarea "x"
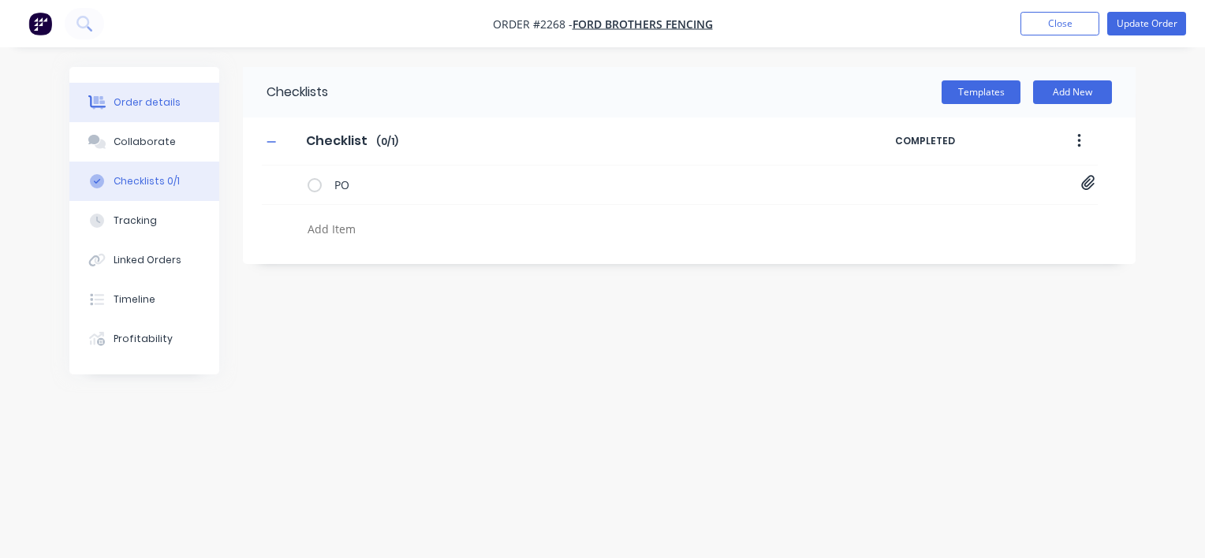
click at [151, 105] on div "Order details" at bounding box center [147, 102] width 67 height 14
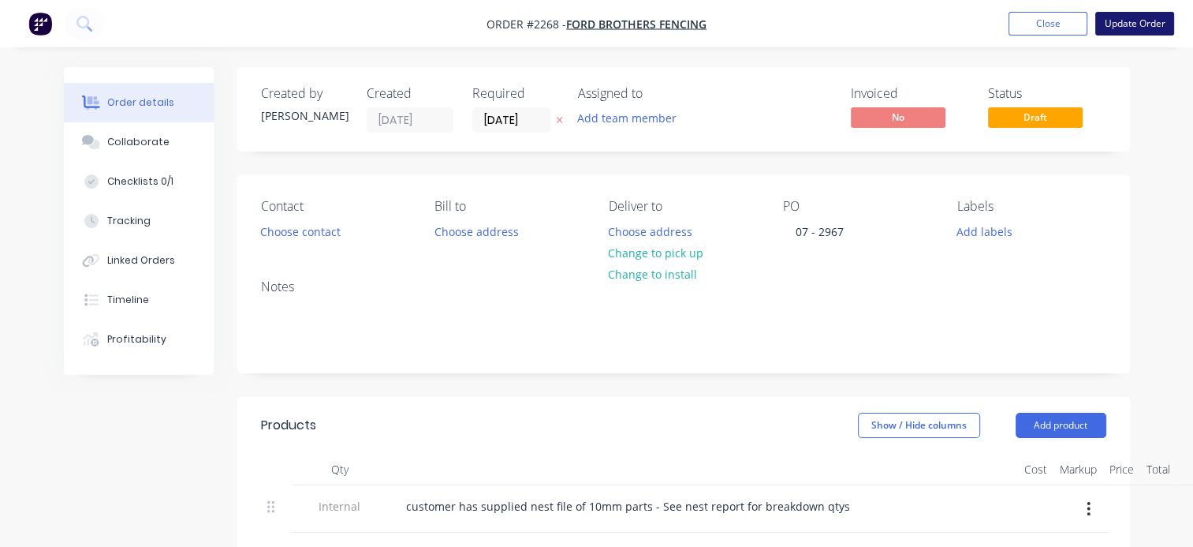
click at [1132, 23] on button "Update Order" at bounding box center [1134, 24] width 79 height 24
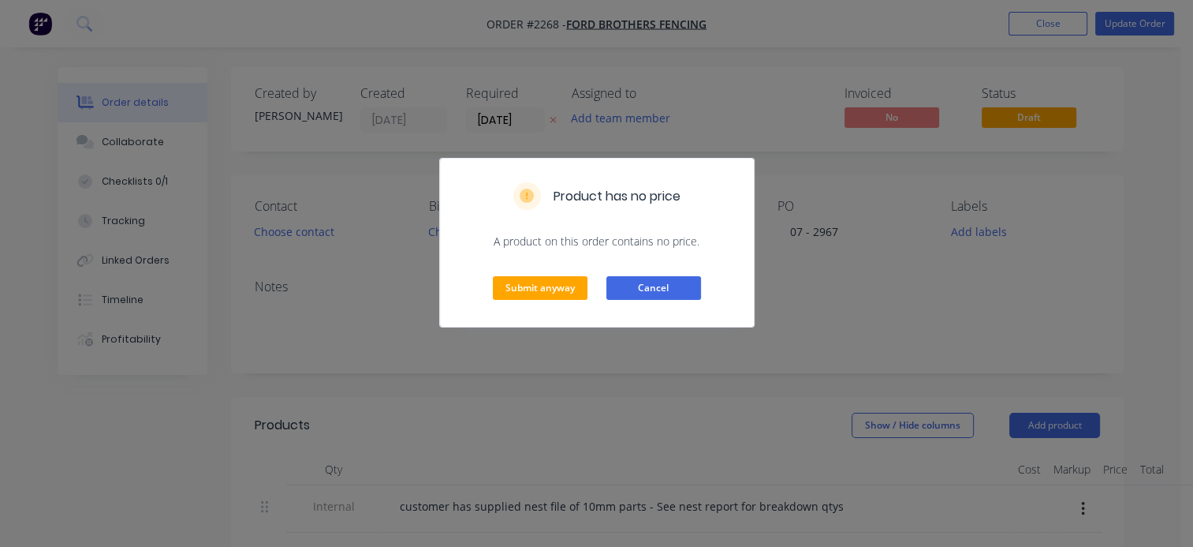
click at [669, 282] on button "Cancel" at bounding box center [653, 288] width 95 height 24
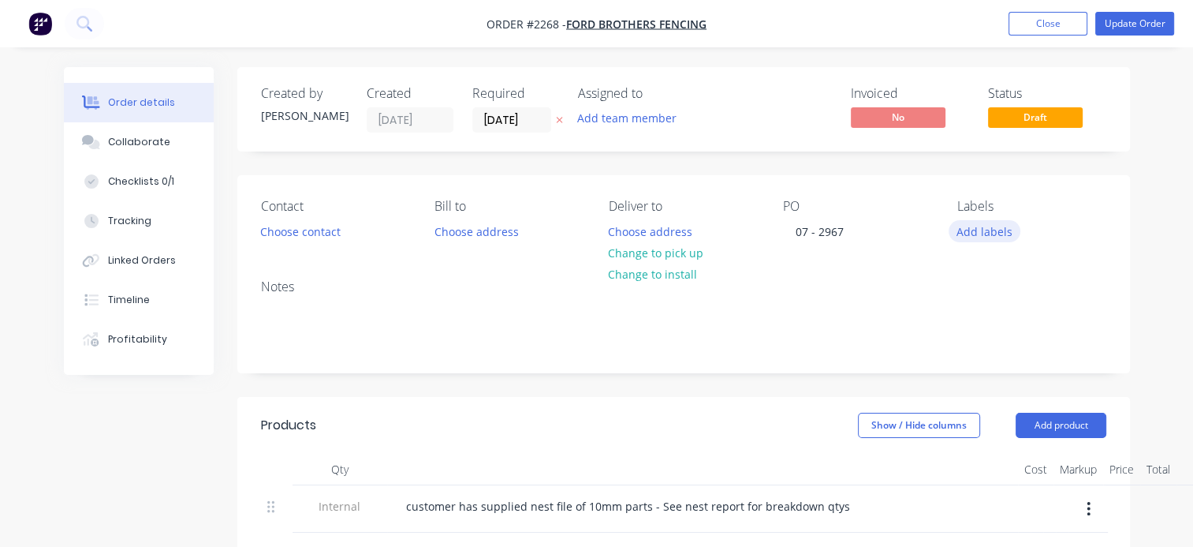
click at [965, 235] on button "Add labels" at bounding box center [985, 230] width 73 height 21
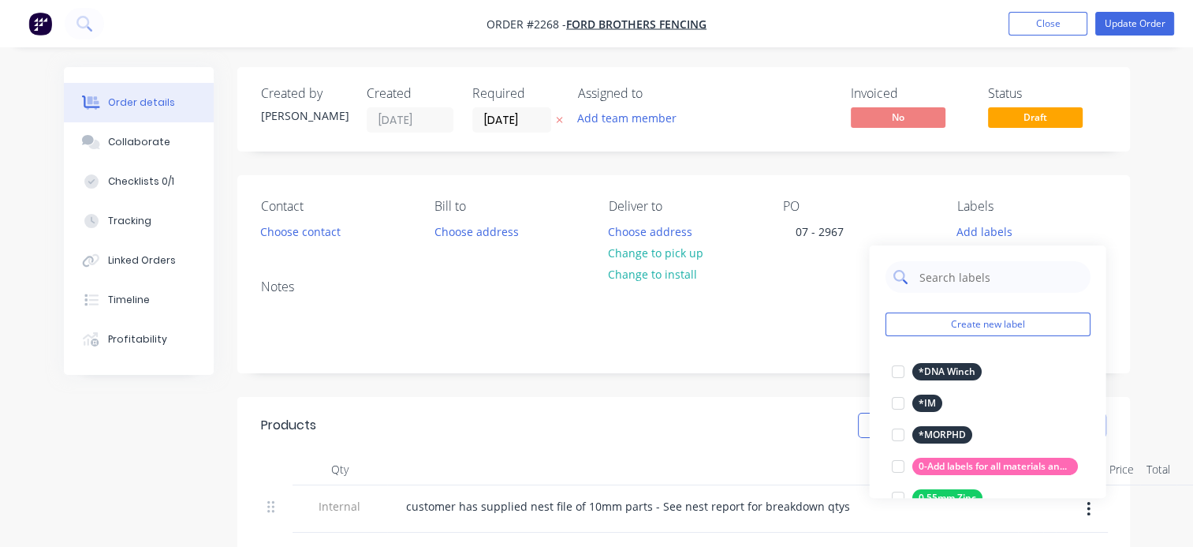
click at [942, 275] on input "text" at bounding box center [999, 277] width 165 height 32
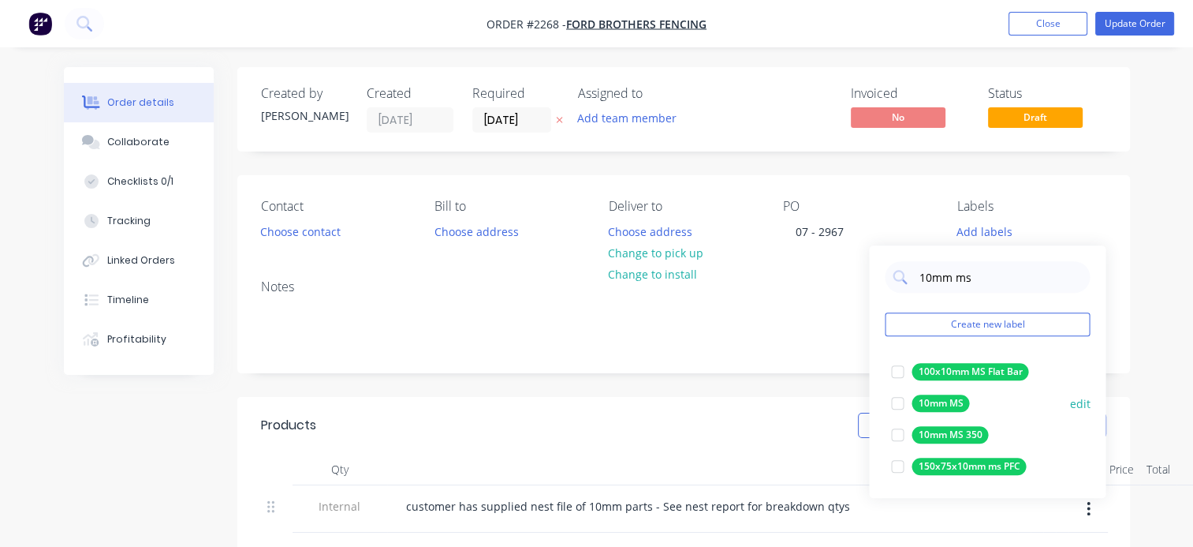
click at [896, 406] on div at bounding box center [898, 403] width 32 height 32
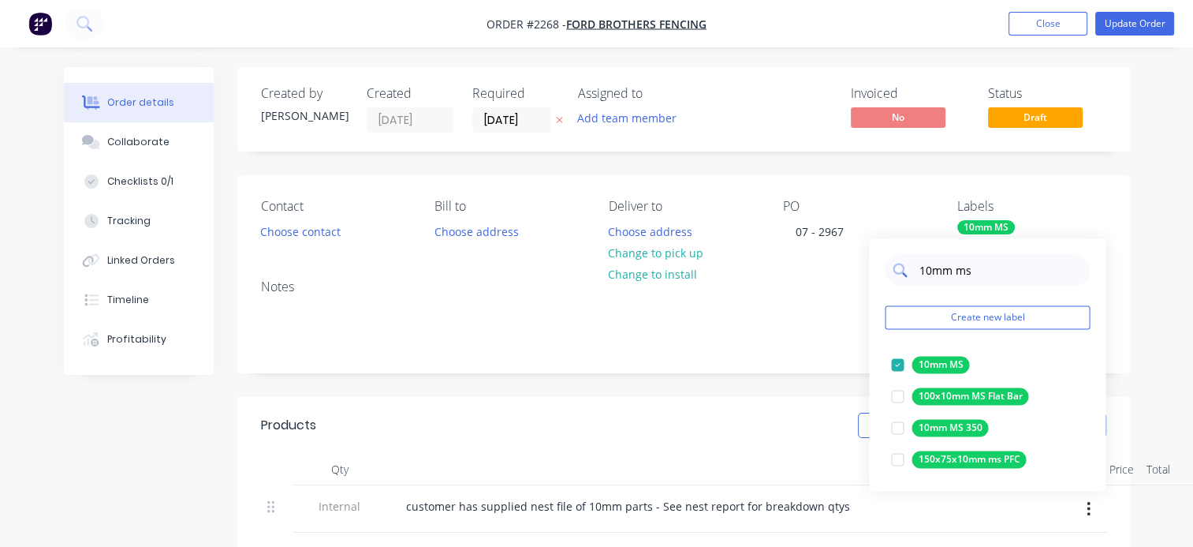
click at [960, 274] on input "10mm ms" at bounding box center [999, 270] width 165 height 32
type input "cut"
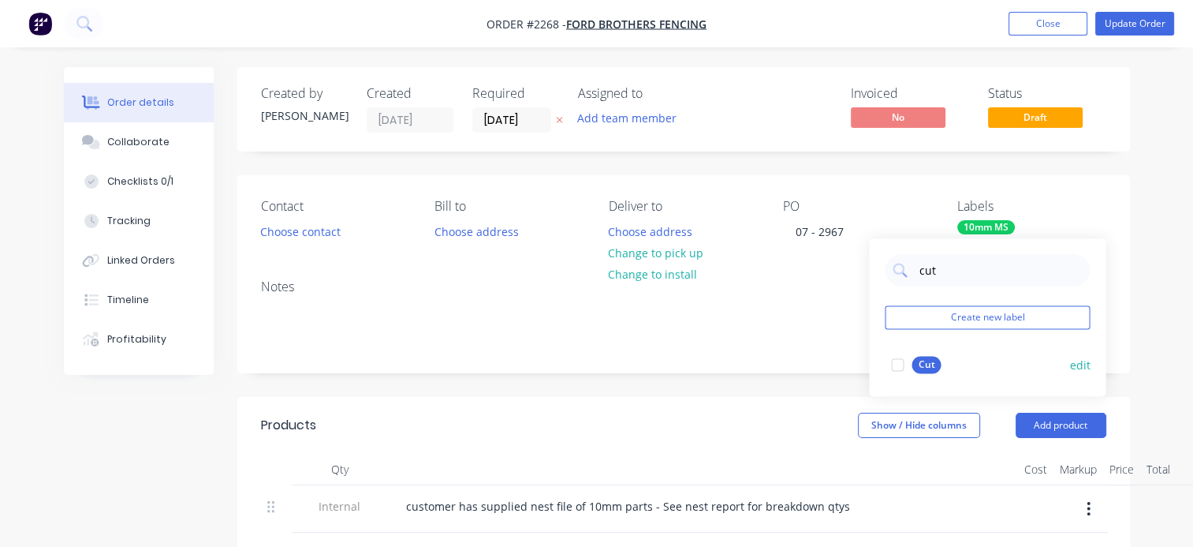
click at [894, 364] on div at bounding box center [898, 365] width 32 height 32
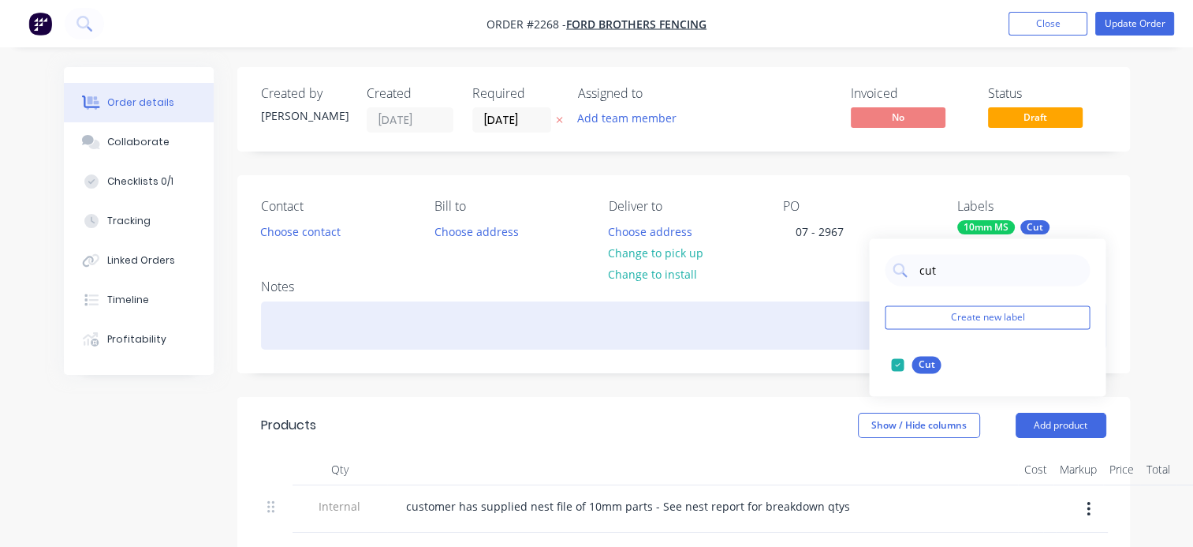
click at [808, 325] on div at bounding box center [683, 325] width 845 height 48
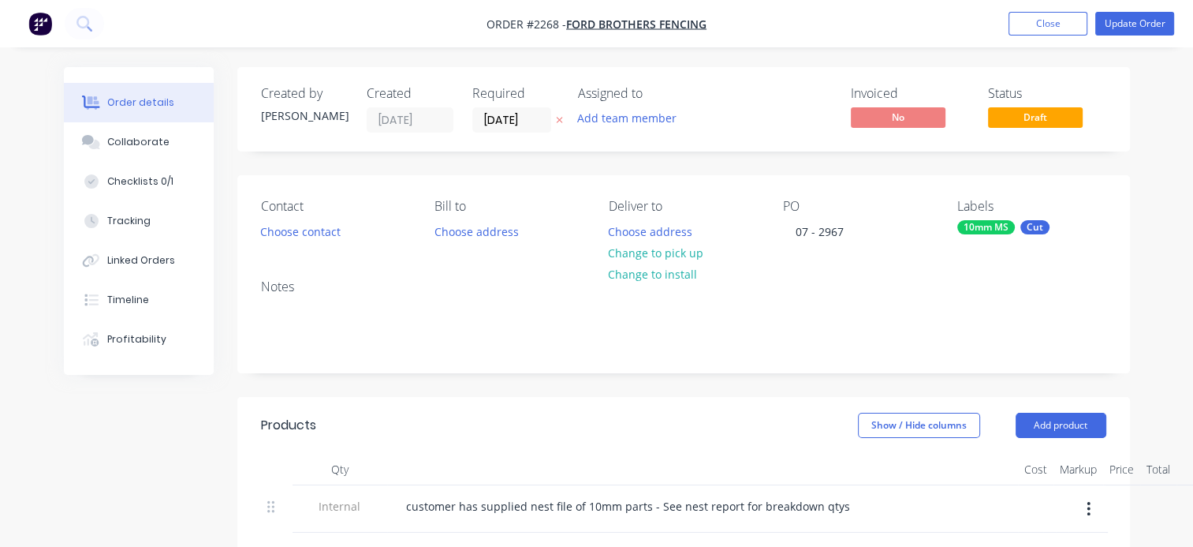
click at [1002, 230] on div "10mm MS" at bounding box center [986, 227] width 58 height 14
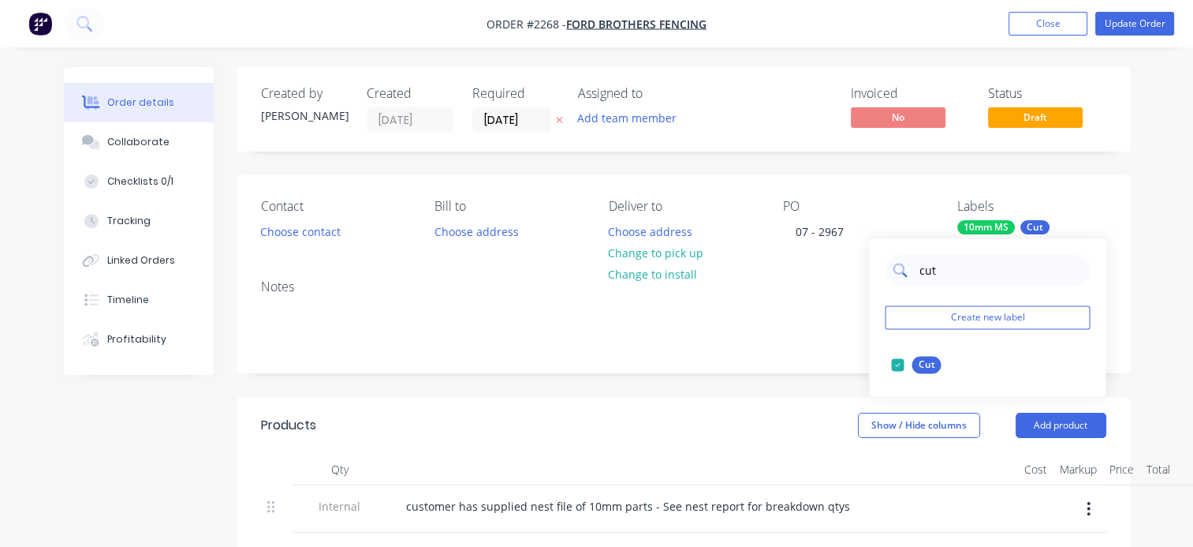
click at [930, 268] on input "cut" at bounding box center [999, 270] width 165 height 32
type input "urgent"
click at [889, 362] on div at bounding box center [898, 365] width 32 height 32
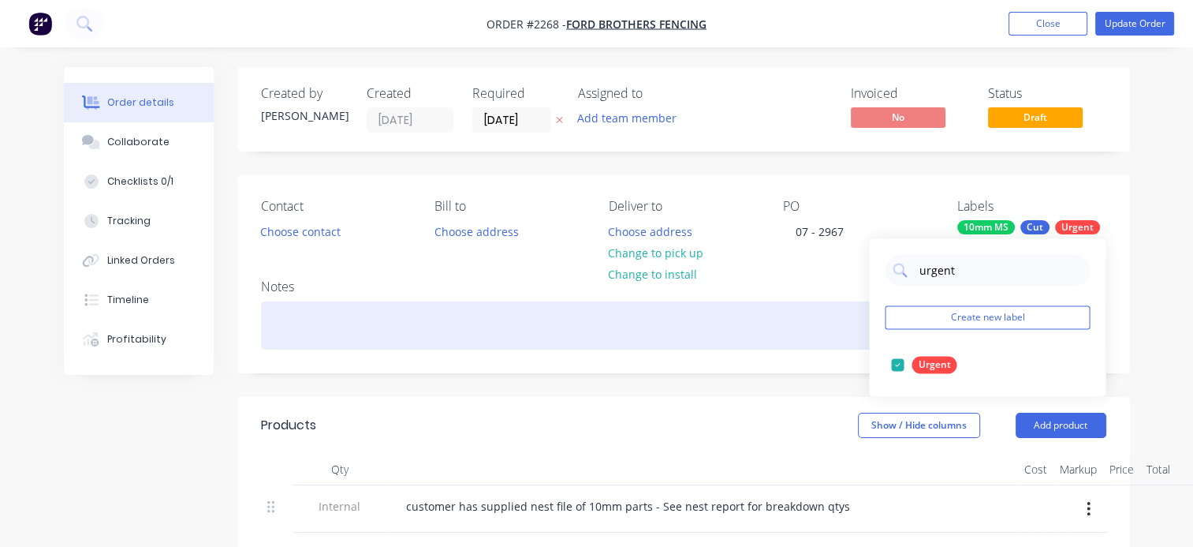
click at [781, 325] on div at bounding box center [683, 325] width 845 height 48
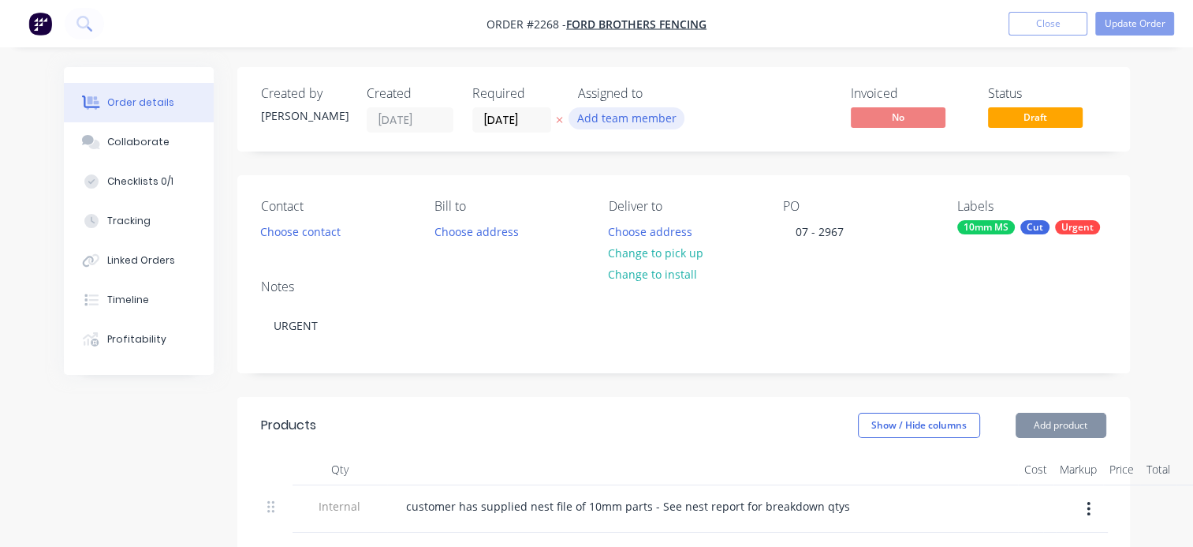
click at [620, 121] on button "Add team member" at bounding box center [627, 117] width 116 height 21
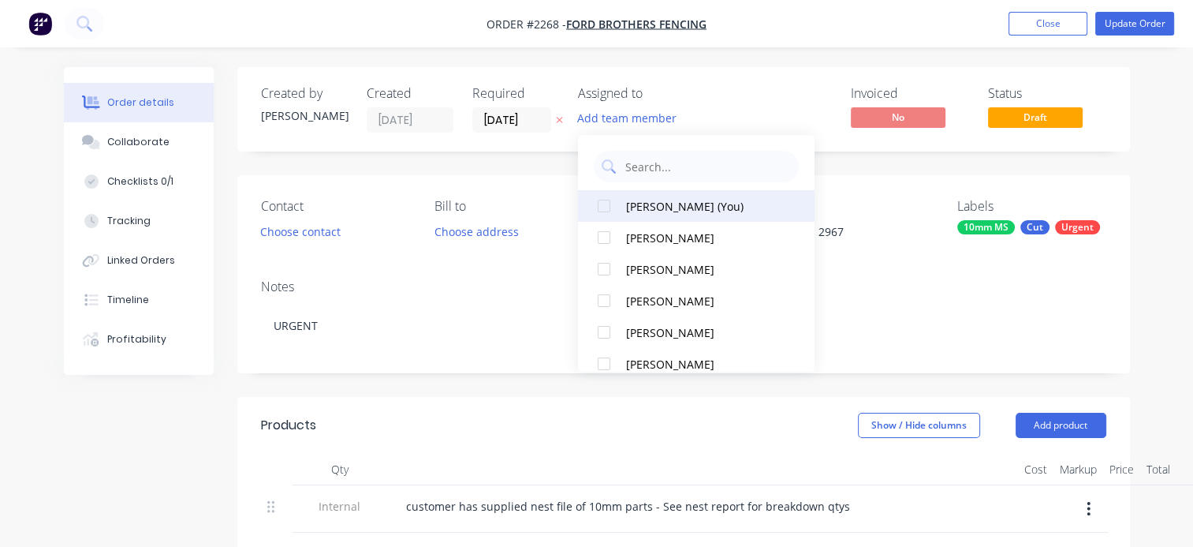
click at [655, 212] on div "[PERSON_NAME] (You)" at bounding box center [705, 206] width 158 height 17
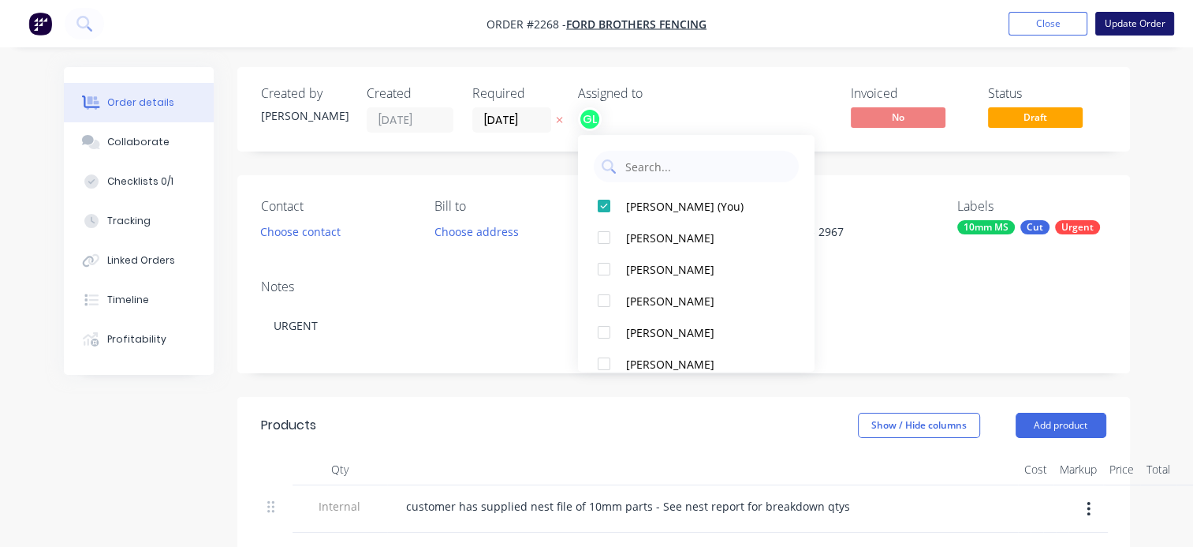
click at [1129, 22] on button "Update Order" at bounding box center [1134, 24] width 79 height 24
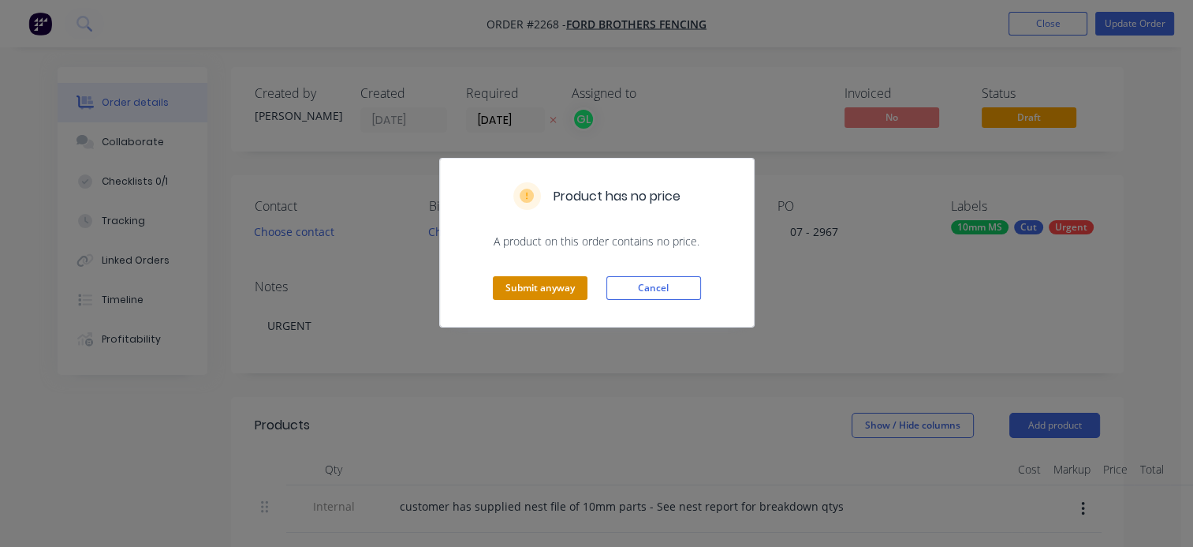
click at [529, 290] on button "Submit anyway" at bounding box center [540, 288] width 95 height 24
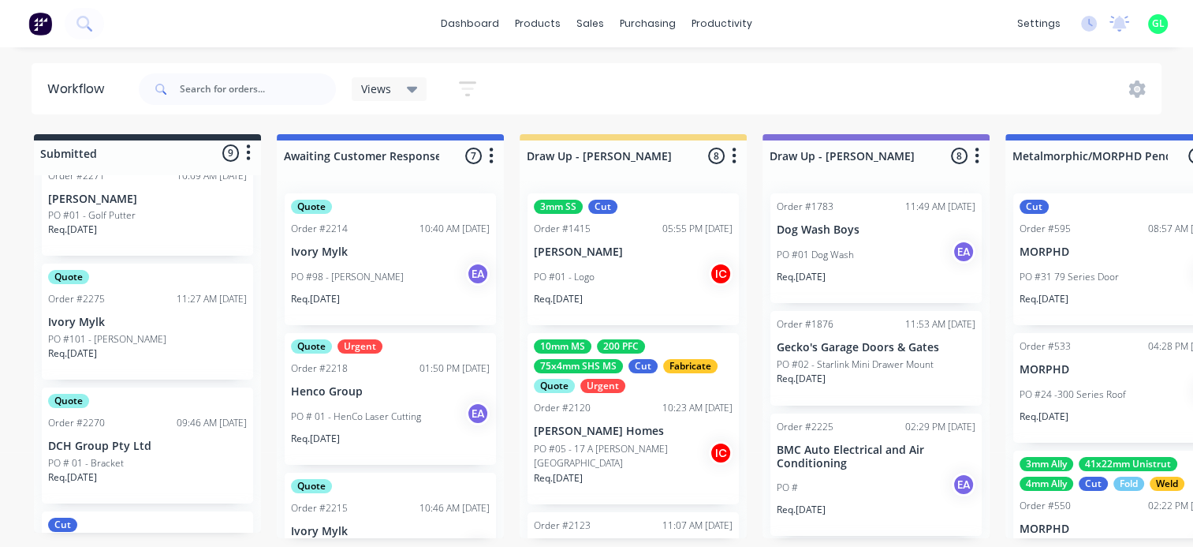
scroll to position [808, 0]
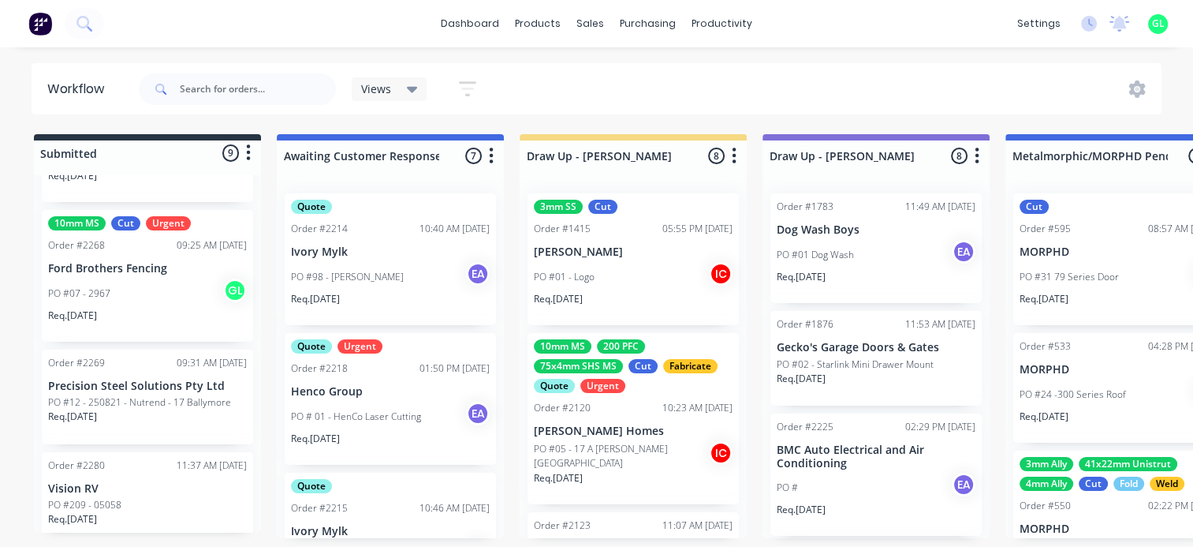
click at [134, 278] on div "PO #07 - 2967 GL" at bounding box center [147, 293] width 199 height 30
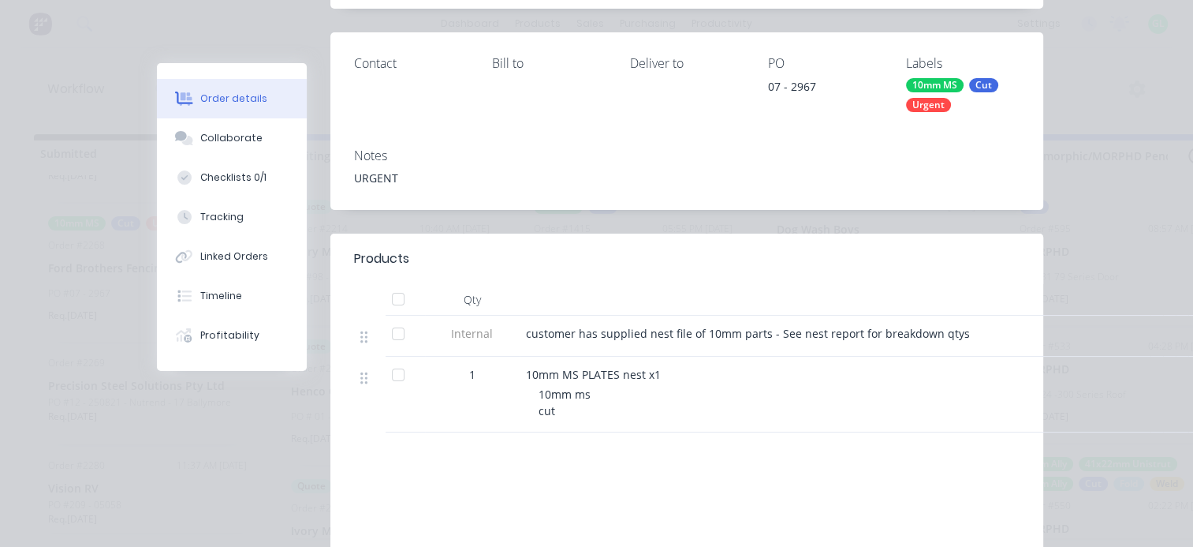
scroll to position [461, 0]
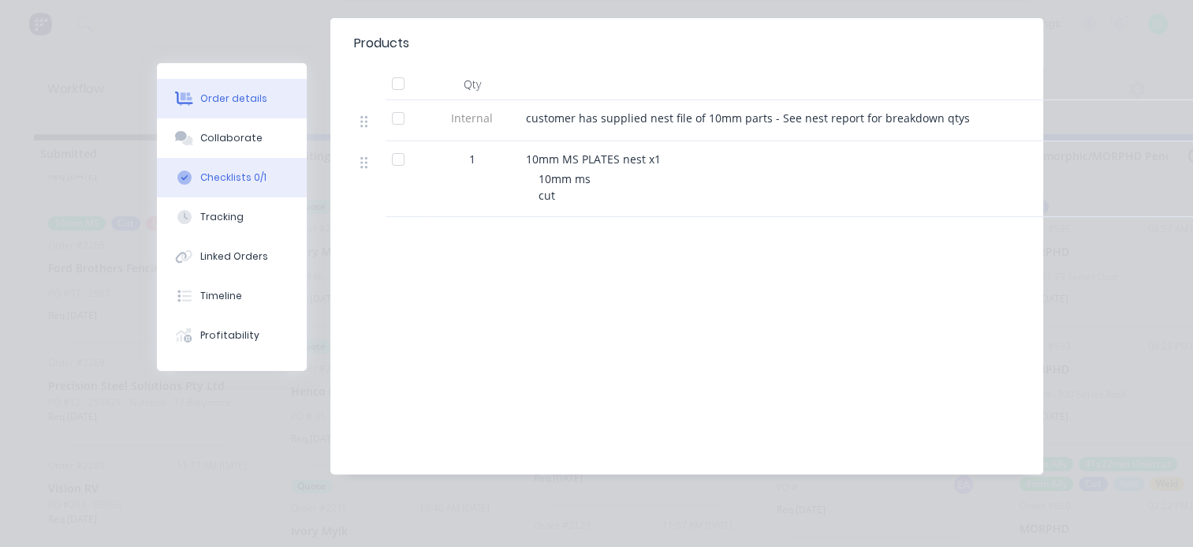
click at [221, 177] on div "Checklists 0/1" at bounding box center [233, 177] width 66 height 14
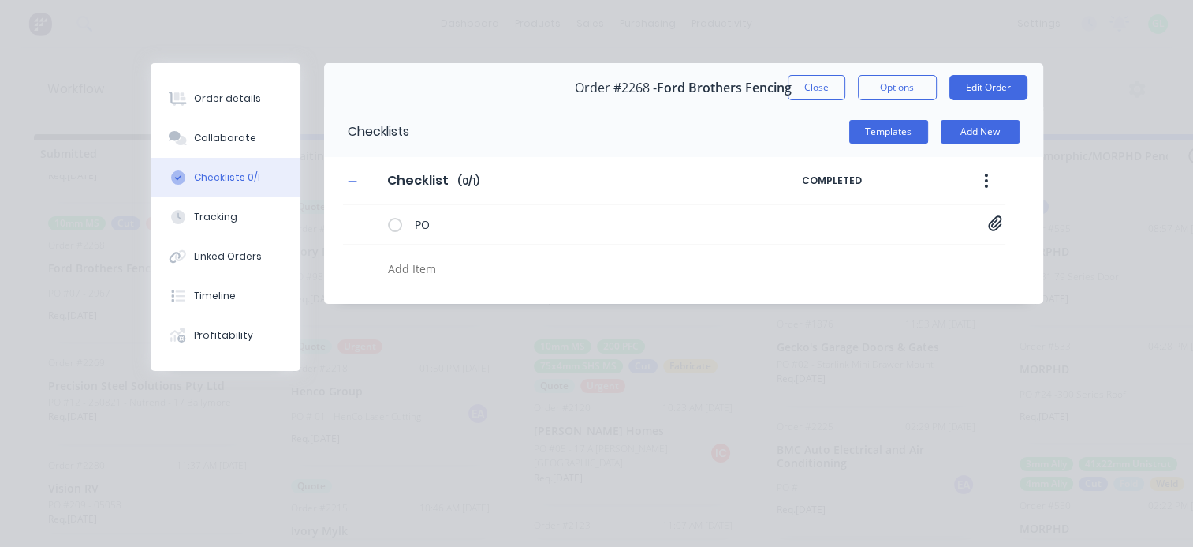
scroll to position [0, 0]
click at [441, 267] on textarea at bounding box center [582, 268] width 401 height 23
type textarea "x"
type textarea "p"
type textarea "x"
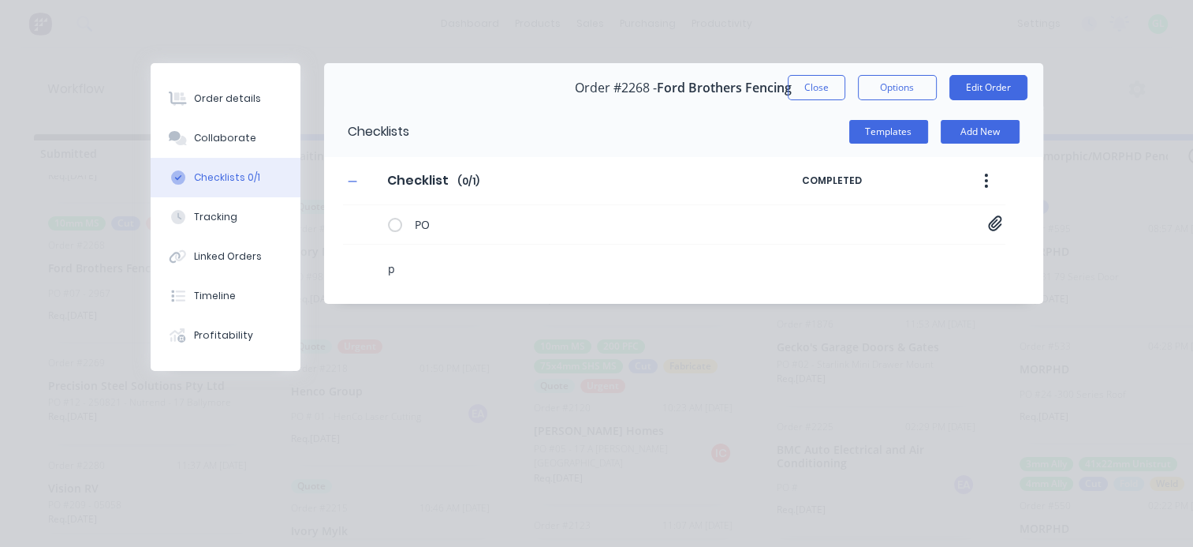
type textarea "pa"
type textarea "x"
type textarea "par"
type textarea "x"
type textarea "parts"
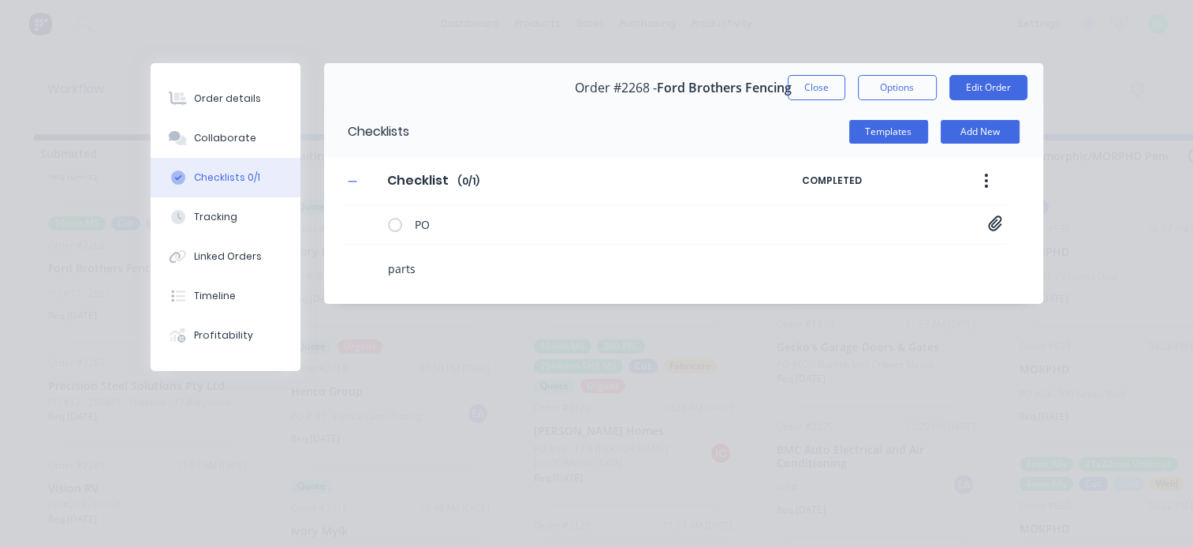
type textarea "x"
type textarea "partss"
type textarea "x"
type textarea "partss"
type textarea "x"
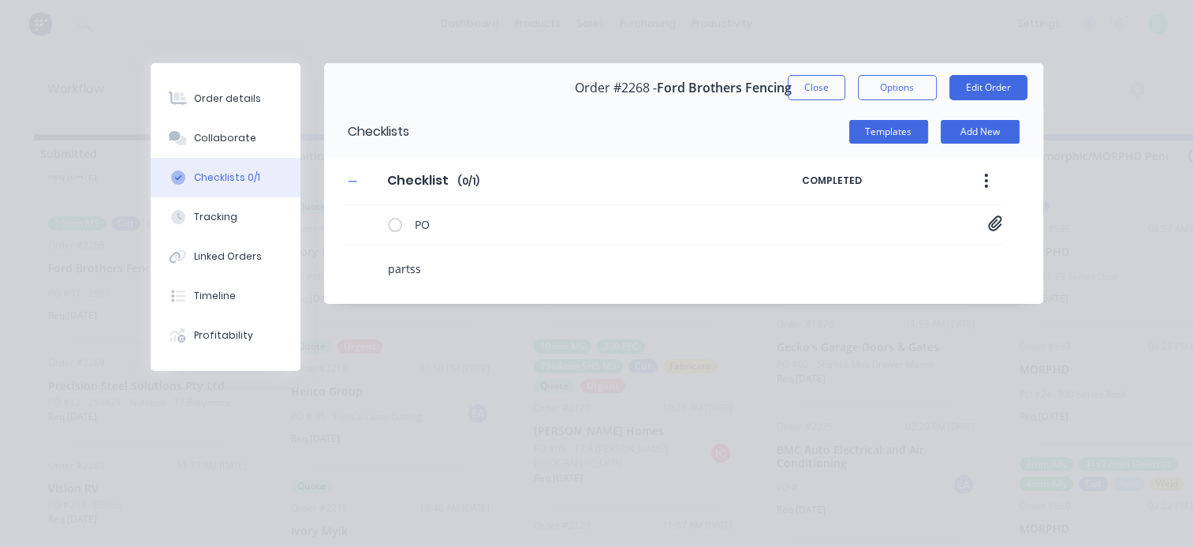
type textarea "partss l"
type textarea "x"
type textarea "partss li"
type textarea "x"
type textarea "partss lis"
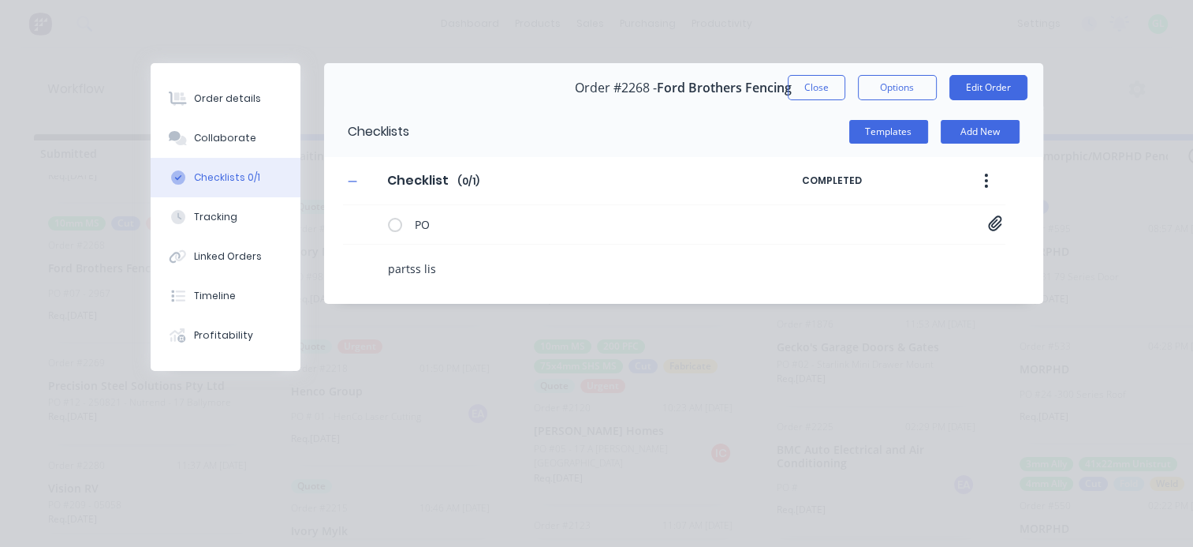
type textarea "x"
type textarea "partss list"
type textarea "x"
type textarea "partss lis"
type textarea "x"
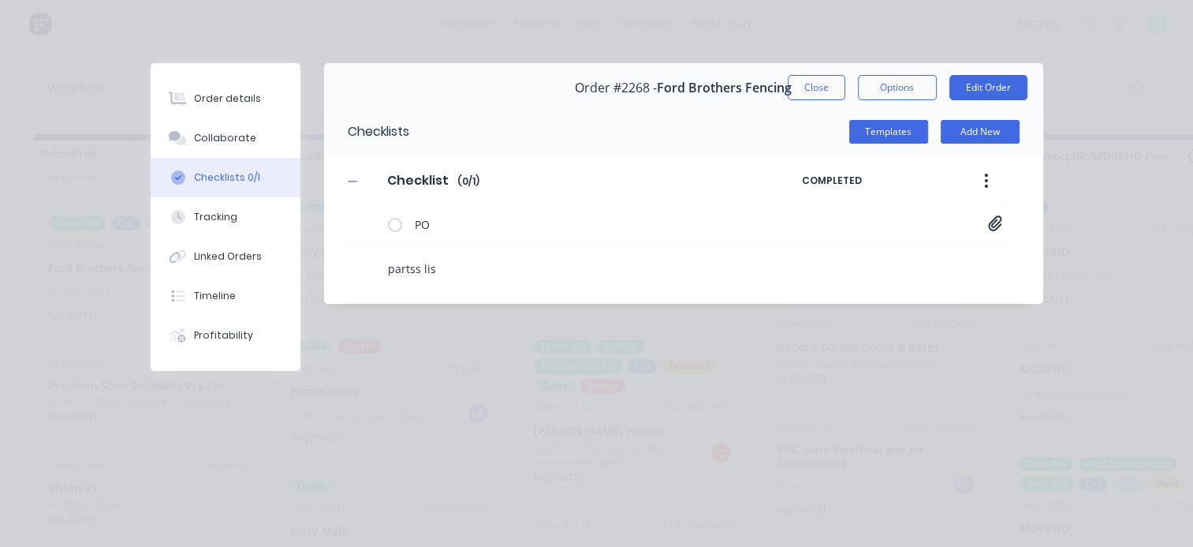
type textarea "partss li"
type textarea "x"
type textarea "partss l"
type textarea "x"
type textarea "partss"
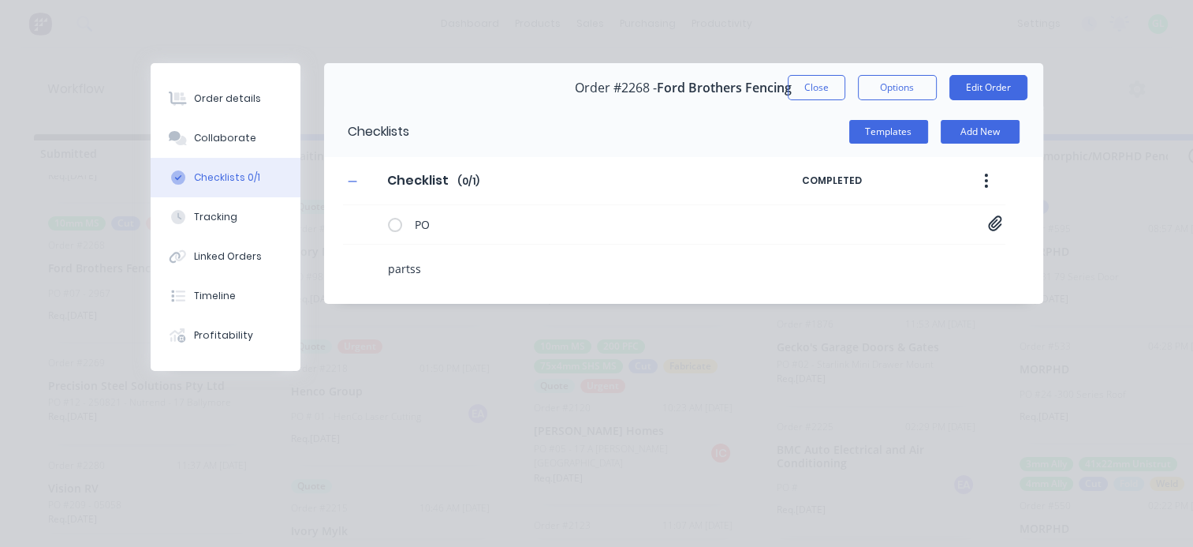
type textarea "x"
type textarea "partss"
type textarea "x"
type textarea "parts"
type textarea "x"
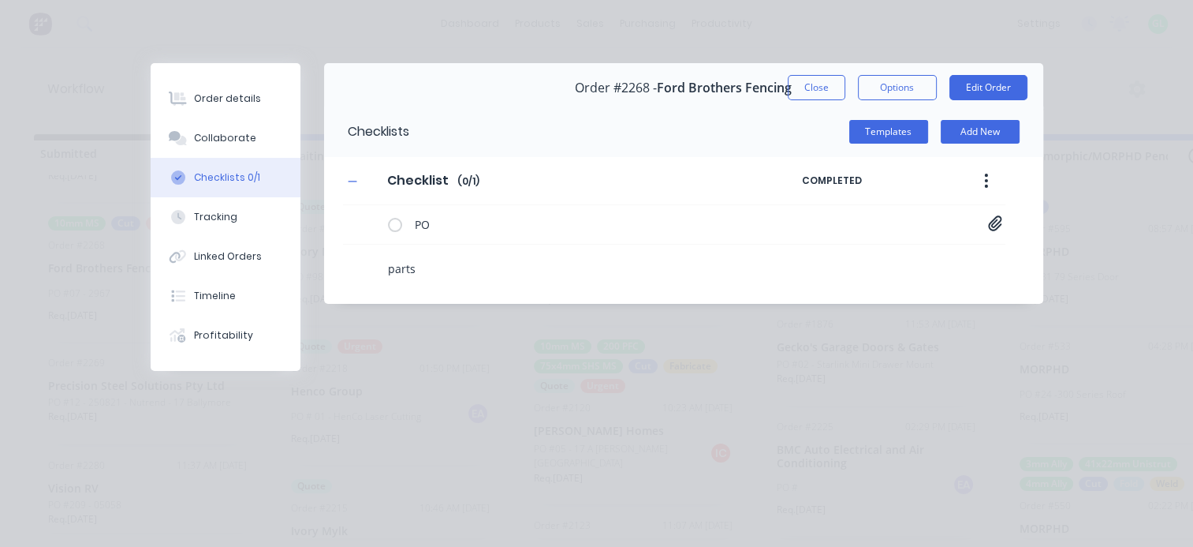
type textarea "partss"
type textarea "x"
type textarea "partss"
type textarea "x"
type textarea "partss l"
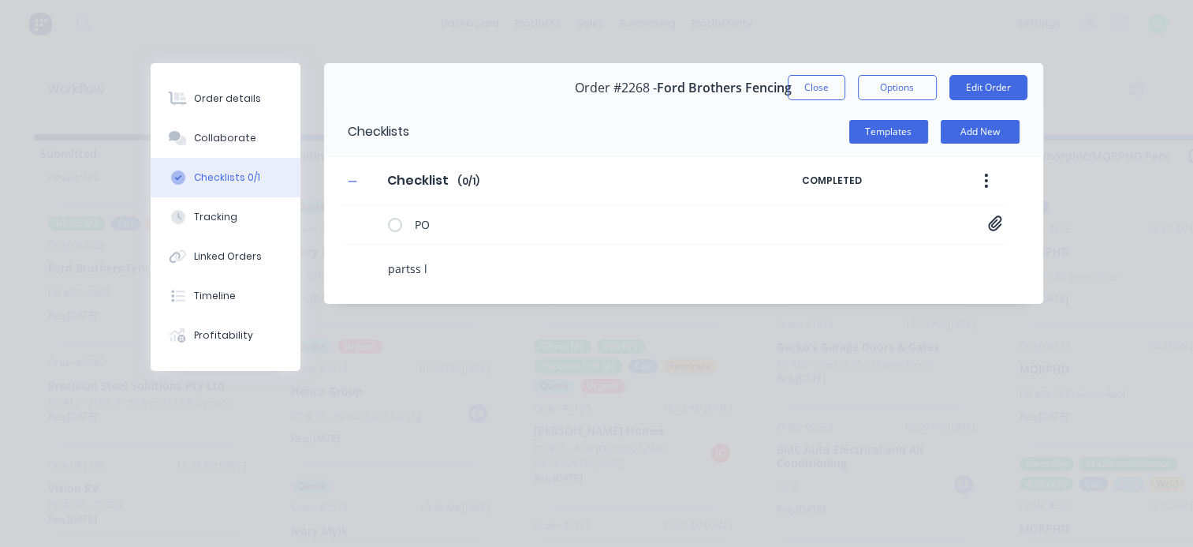
type textarea "x"
type textarea "partss li"
type textarea "x"
type textarea "partss lit"
type textarea "x"
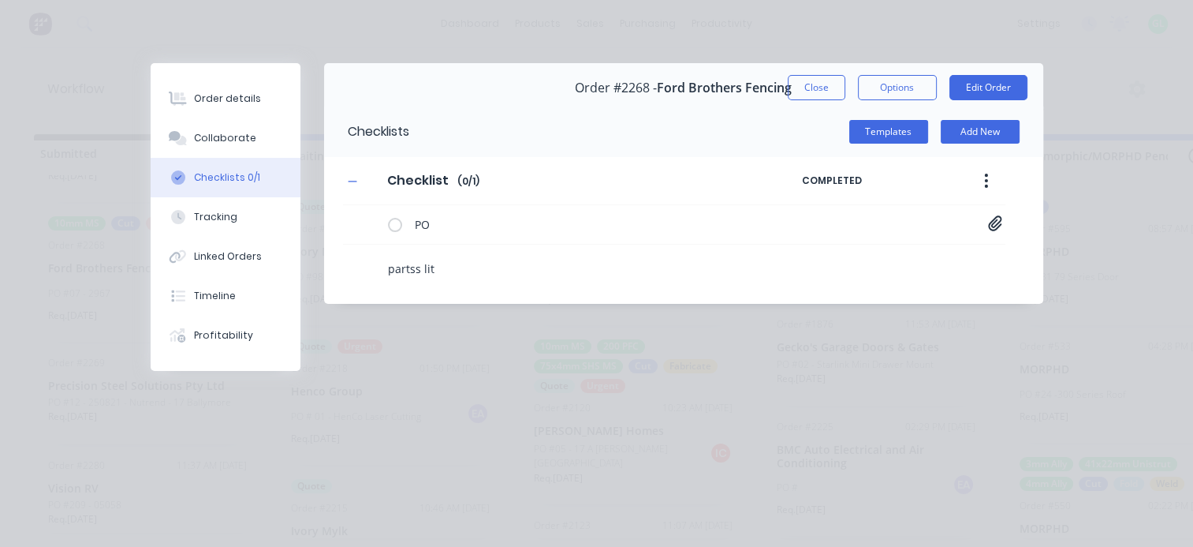
type textarea "partss li"
type textarea "x"
type textarea "partss lis"
type textarea "x"
type textarea "partss list"
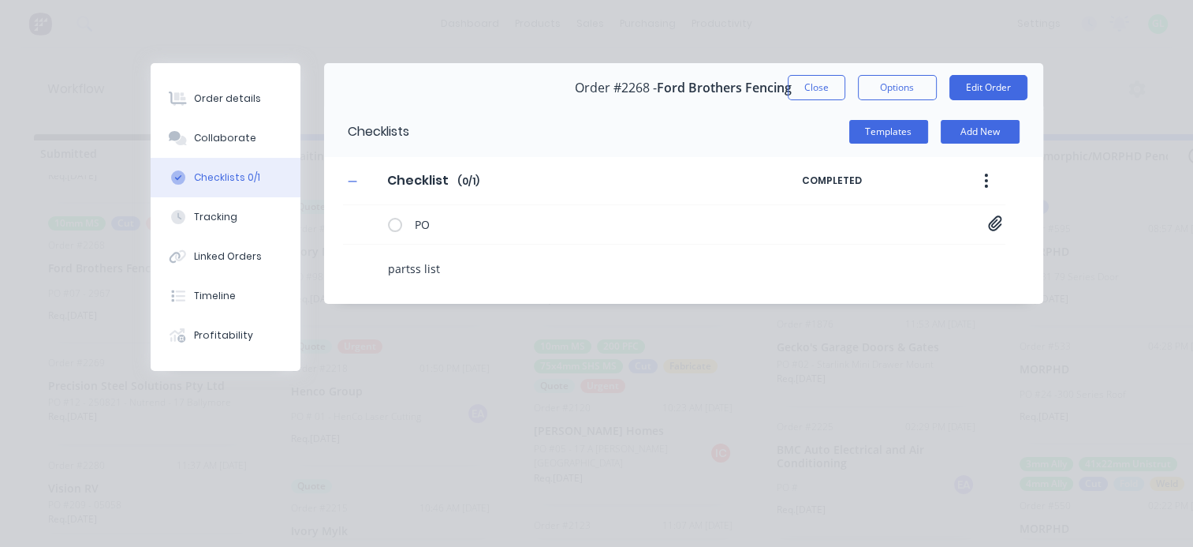
type textarea "x"
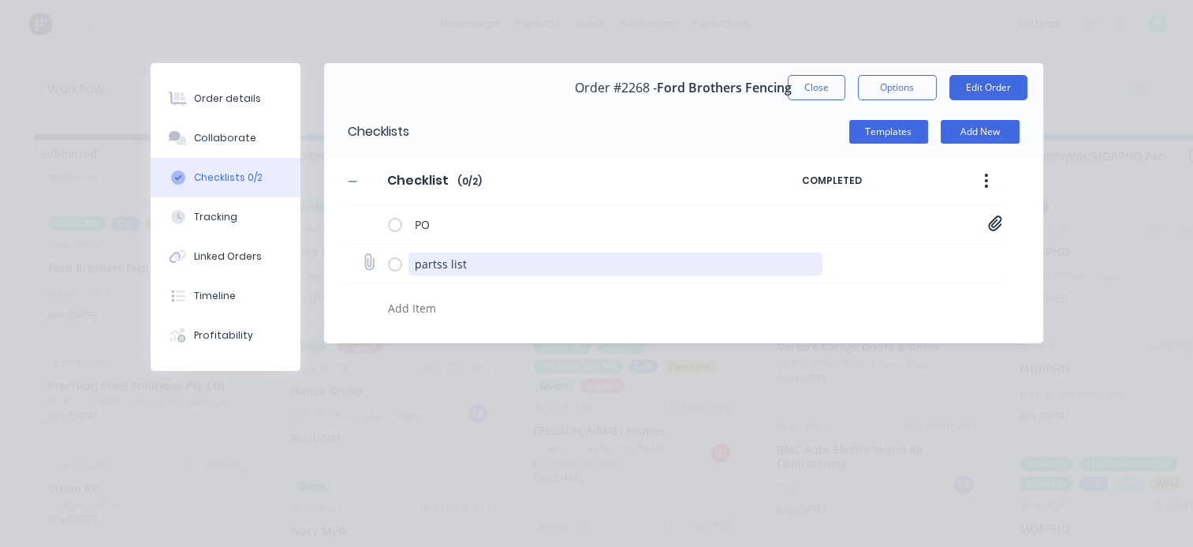
type textarea "x"
type textarea "parts list"
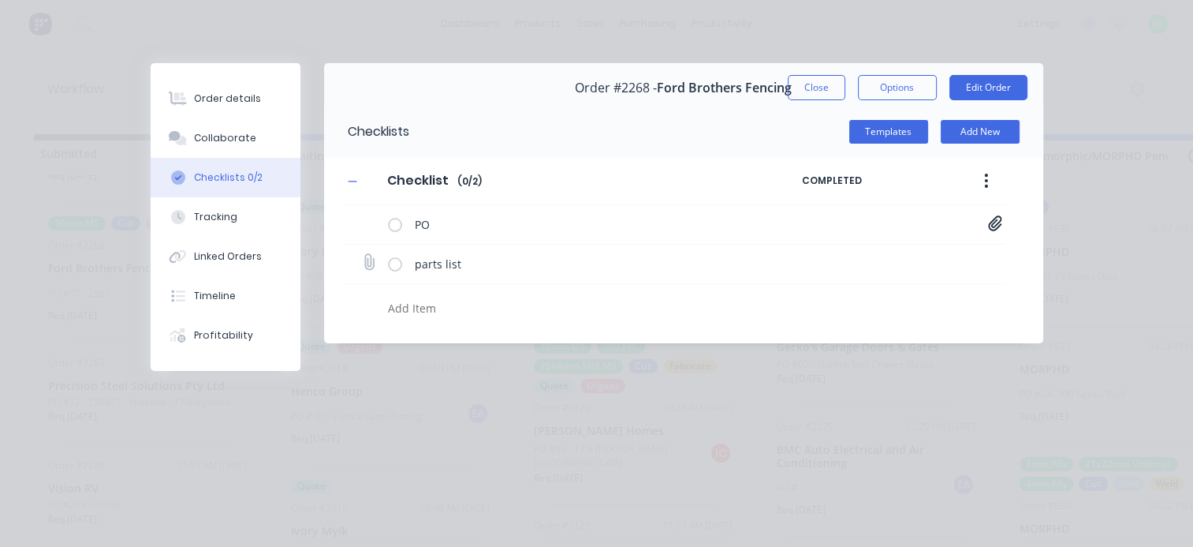
type textarea "x"
click at [371, 266] on icon at bounding box center [368, 262] width 21 height 21
click at [362, 255] on input "file" at bounding box center [362, 255] width 0 height 0
type input "C:\fakepath\10mm ms parts list.pdf"
type textarea "x"
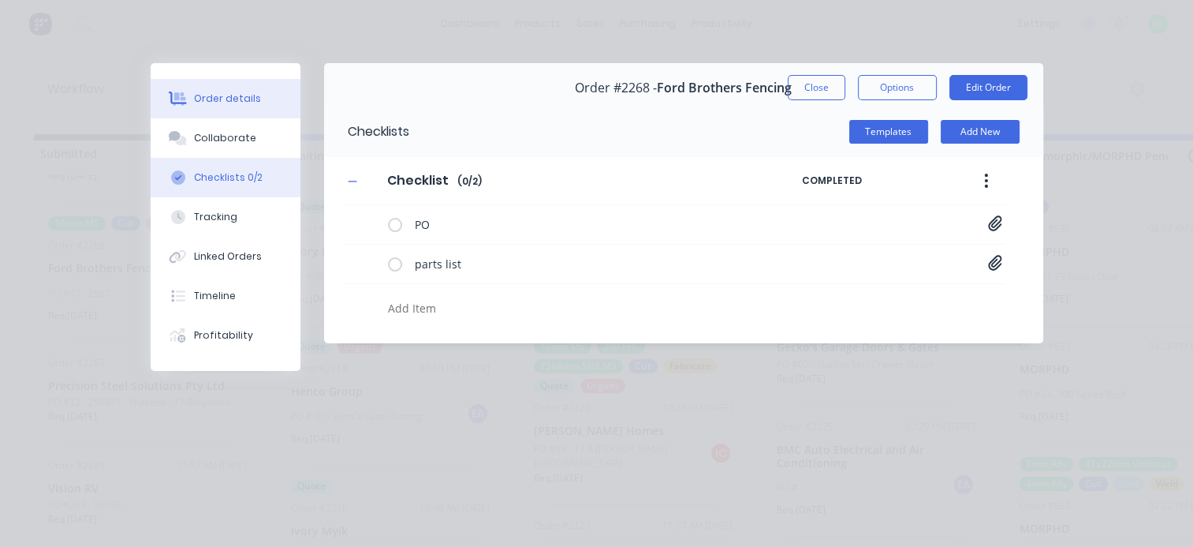
click at [237, 106] on button "Order details" at bounding box center [226, 98] width 150 height 39
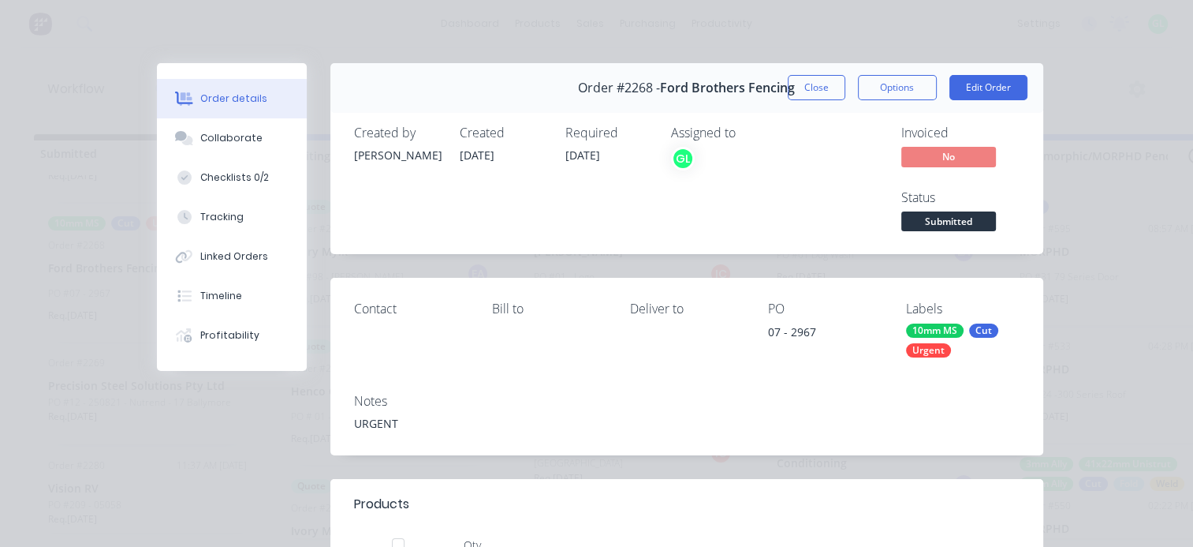
click at [938, 216] on span "Submitted" at bounding box center [948, 221] width 95 height 20
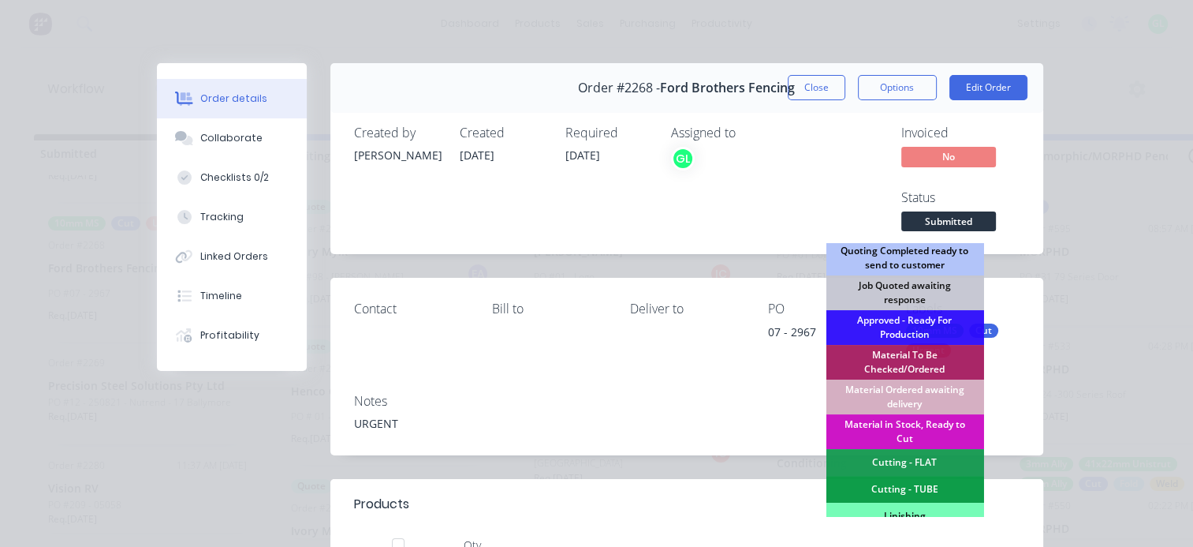
scroll to position [237, 0]
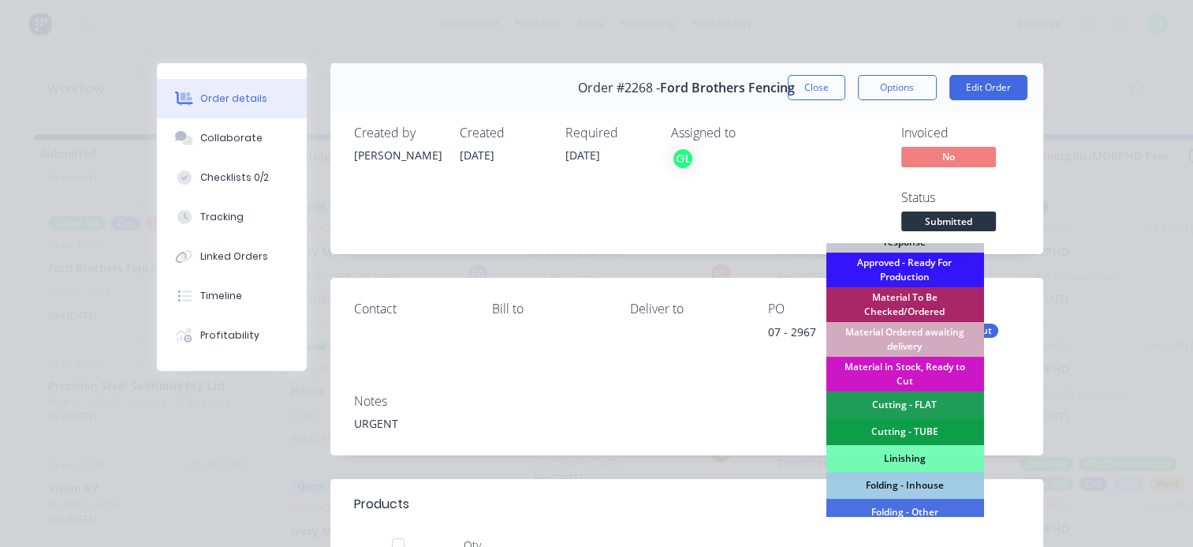
click at [907, 332] on div "Material Ordered awaiting delivery" at bounding box center [905, 339] width 158 height 35
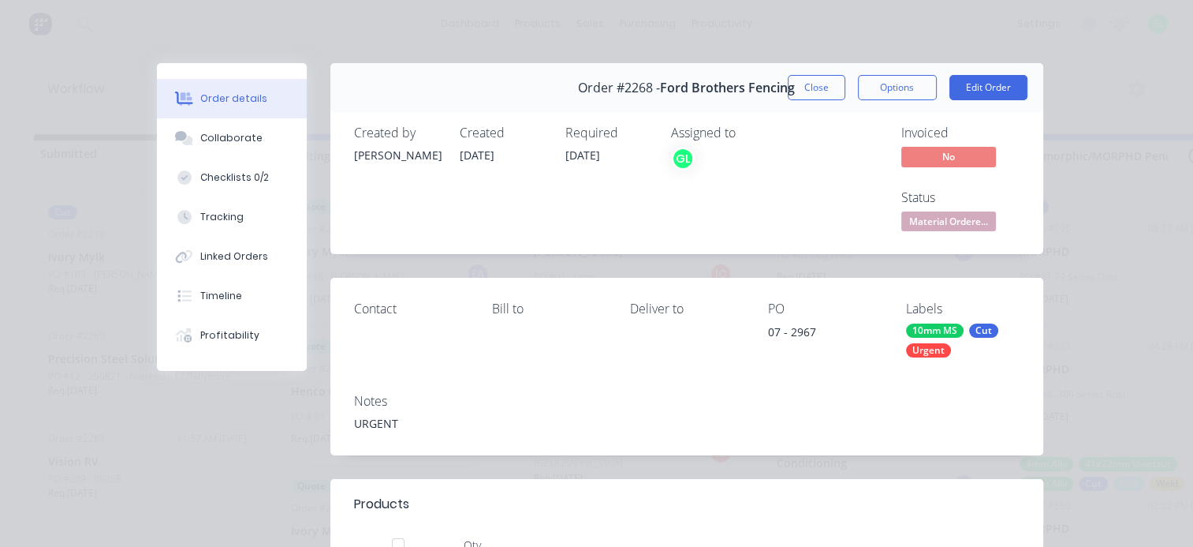
scroll to position [669, 0]
click at [897, 91] on button "Options" at bounding box center [897, 87] width 79 height 25
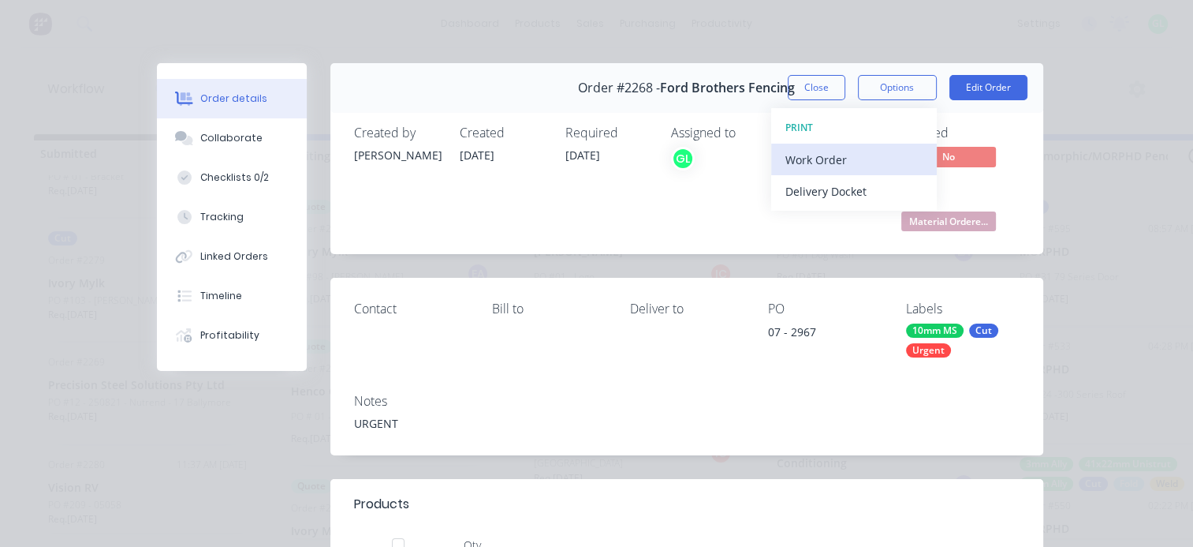
click at [808, 159] on div "Work Order" at bounding box center [853, 159] width 137 height 23
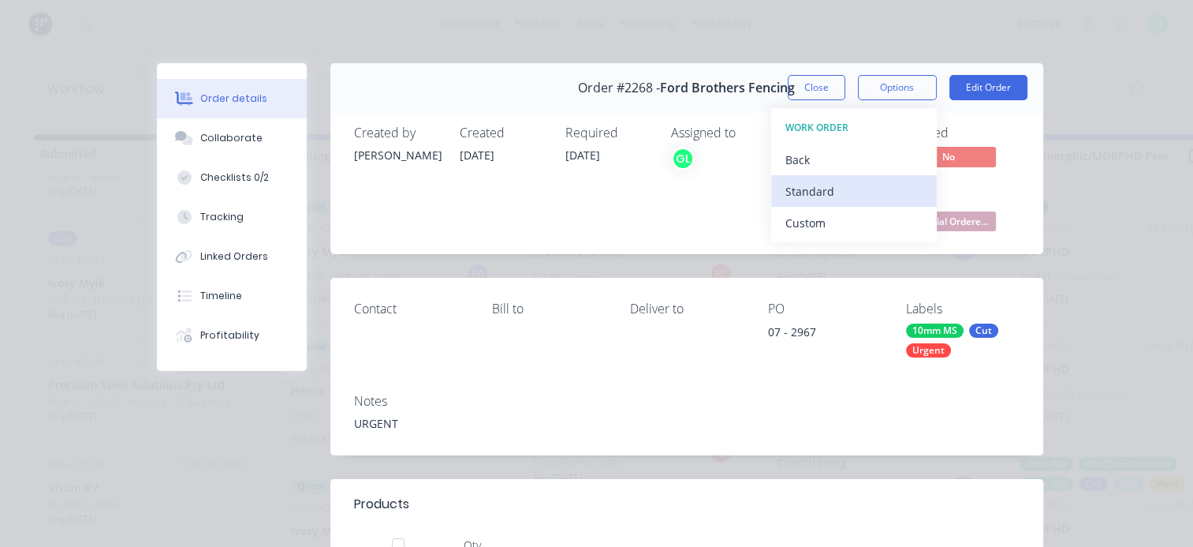
click at [809, 191] on div "Standard" at bounding box center [853, 191] width 137 height 23
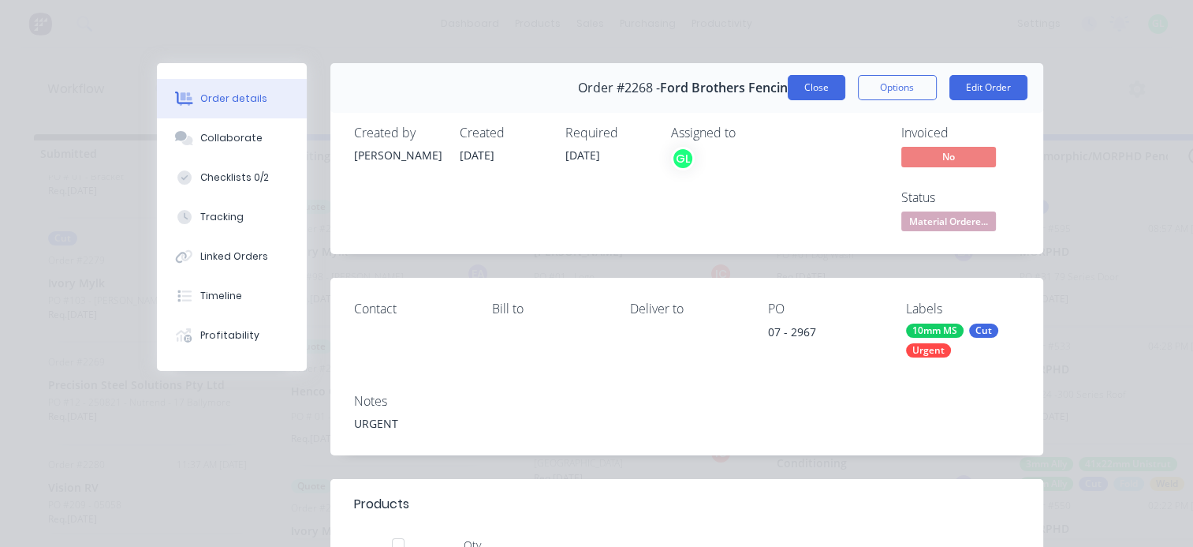
click at [804, 89] on button "Close" at bounding box center [817, 87] width 58 height 25
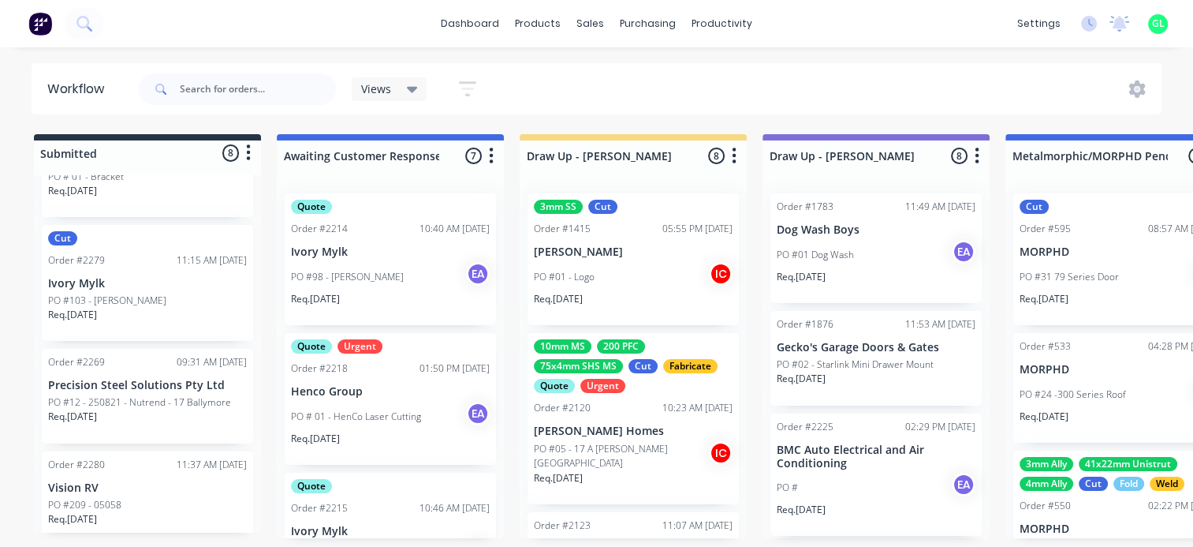
click at [147, 395] on p "PO #12 - 250821 - Nutrend - 17 Ballymore" at bounding box center [139, 402] width 183 height 14
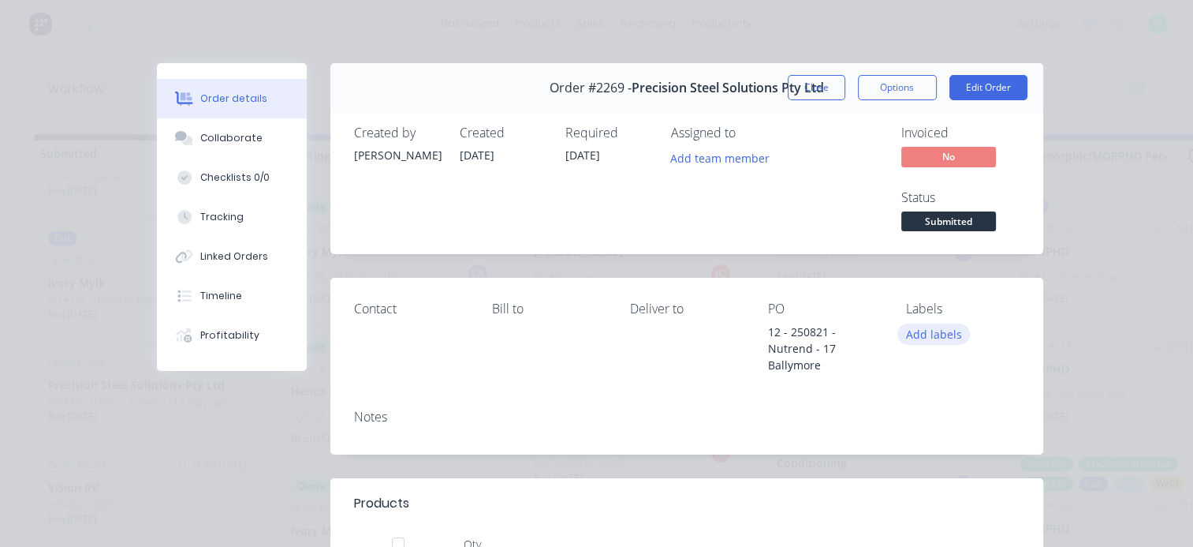
click at [923, 336] on button "Add labels" at bounding box center [933, 333] width 73 height 21
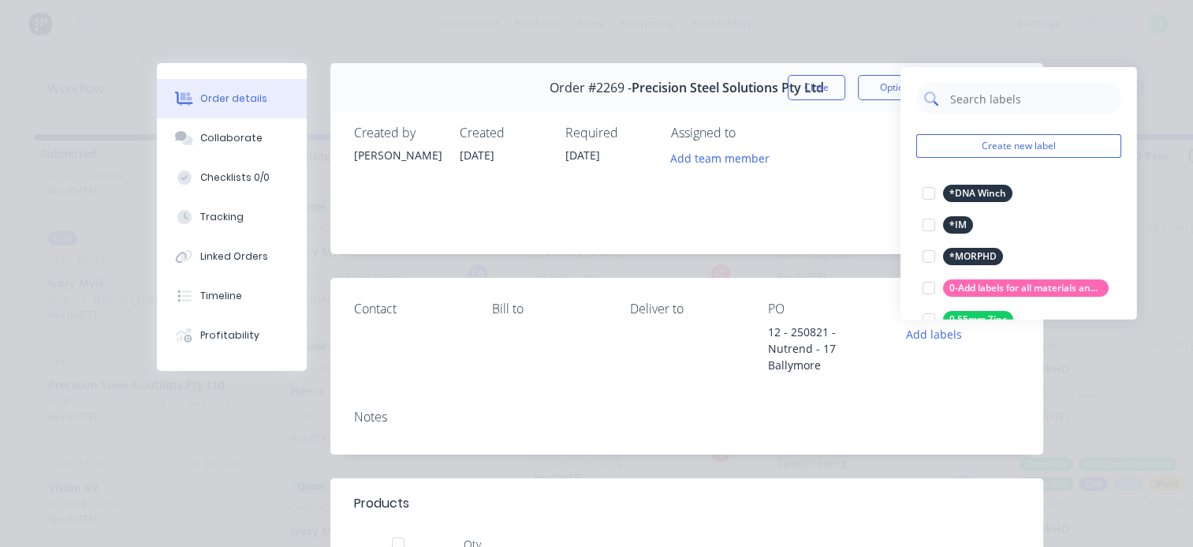
click at [975, 101] on input "text" at bounding box center [1031, 99] width 165 height 32
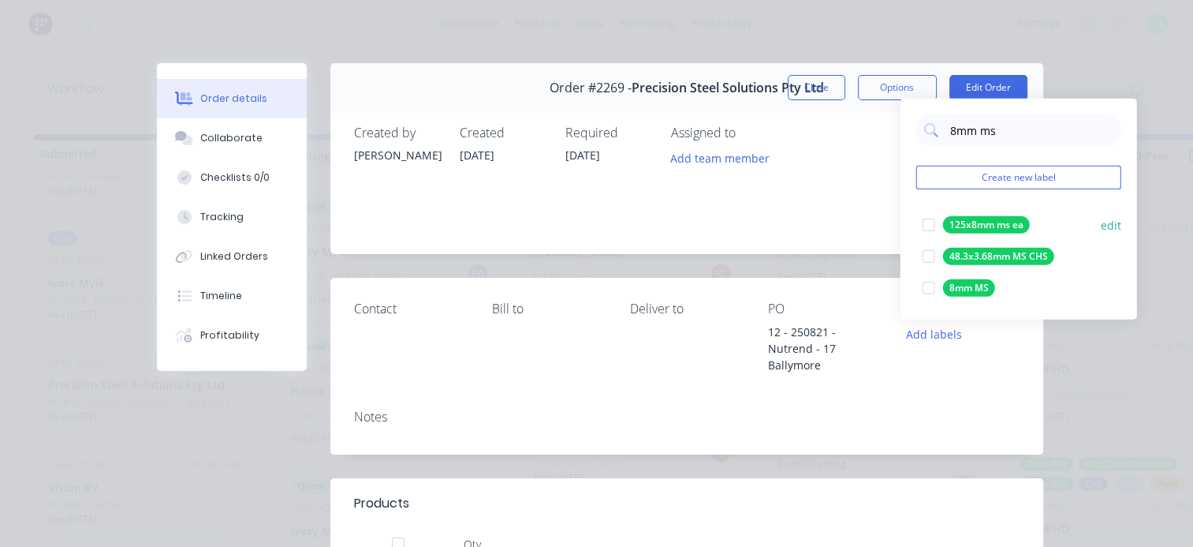
drag, startPoint x: 931, startPoint y: 287, endPoint x: 932, endPoint y: 246, distance: 41.0
click at [931, 287] on div at bounding box center [929, 288] width 32 height 32
click at [938, 136] on div "8mm ms" at bounding box center [1018, 130] width 205 height 32
click at [955, 129] on input "8mm ms" at bounding box center [1031, 130] width 165 height 32
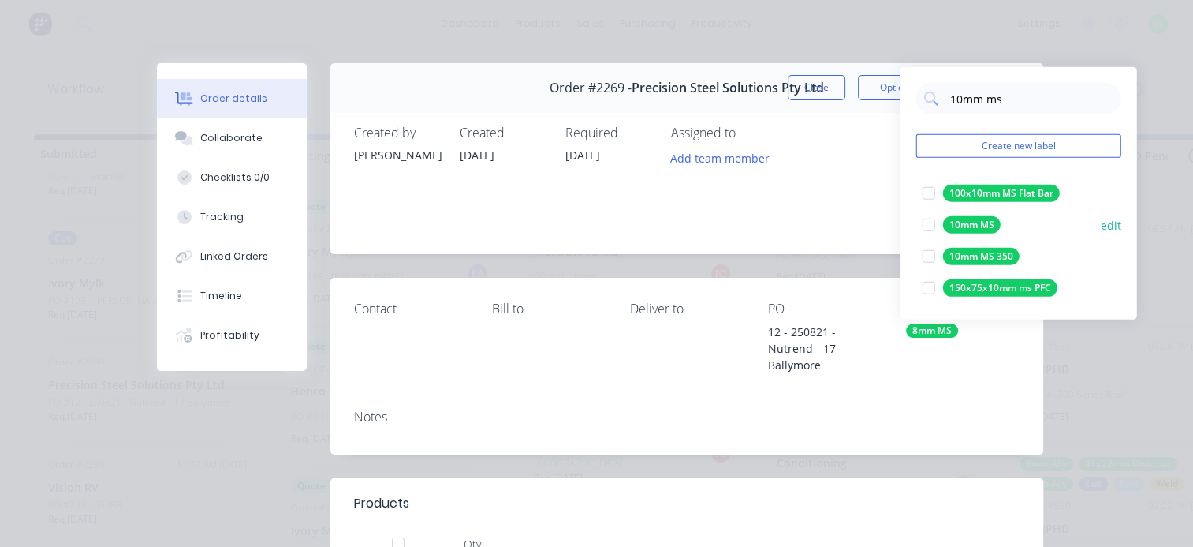
click at [928, 226] on div at bounding box center [929, 225] width 32 height 32
click at [975, 99] on input "10mm ms" at bounding box center [1031, 99] width 165 height 32
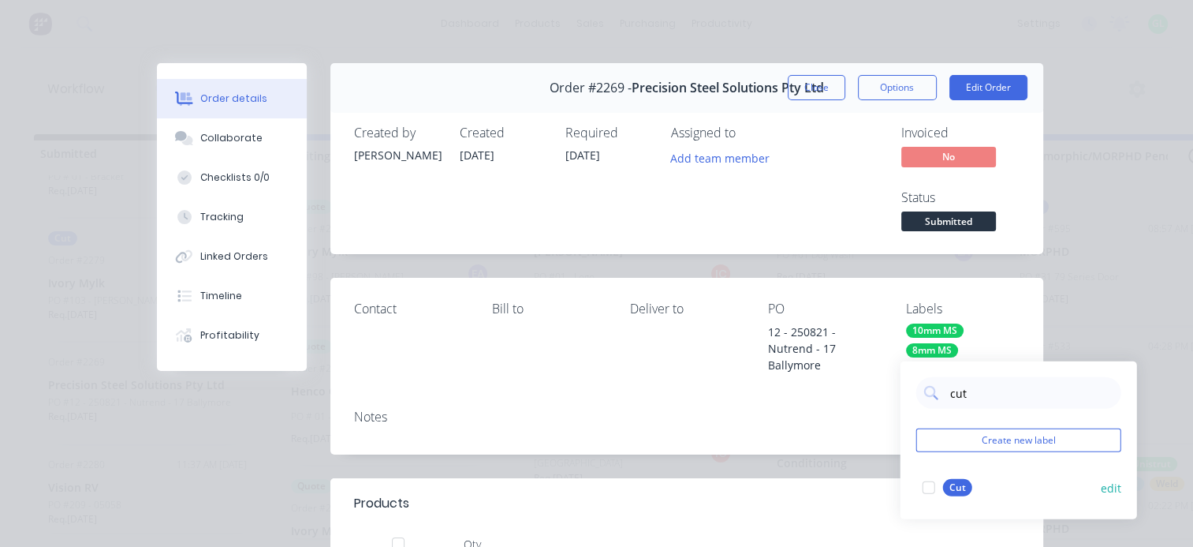
click at [927, 491] on div at bounding box center [929, 488] width 32 height 32
click at [961, 396] on input "cut" at bounding box center [1031, 393] width 165 height 32
type input "gen"
click at [928, 490] on div at bounding box center [929, 488] width 32 height 32
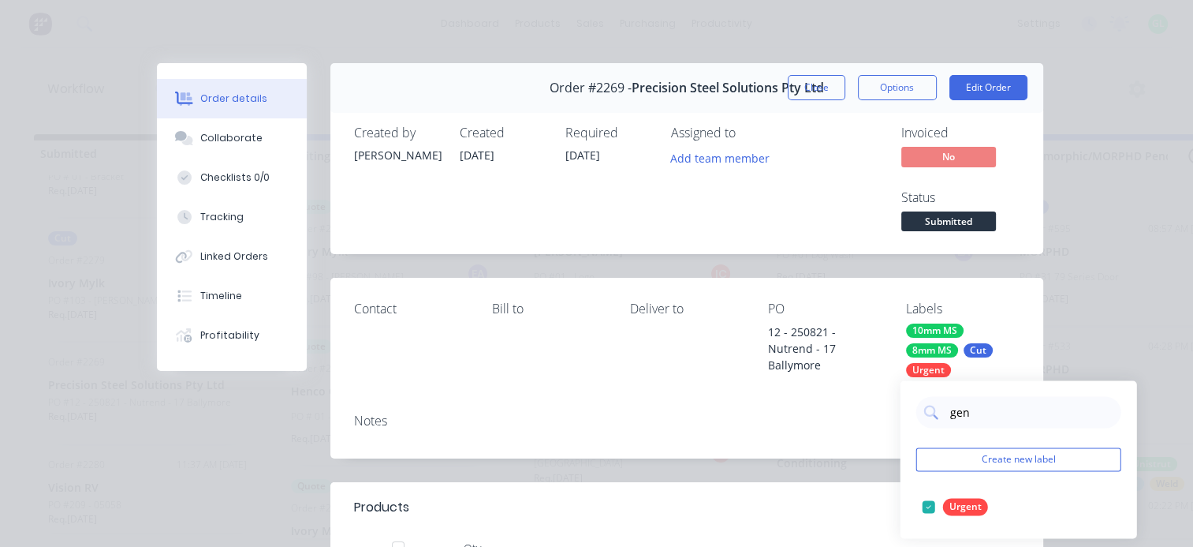
click at [614, 366] on div "Contact [PERSON_NAME] to Deliver to PO 12 - 250821 - Nutrend - 17 Ballymore Lab…" at bounding box center [686, 339] width 713 height 122
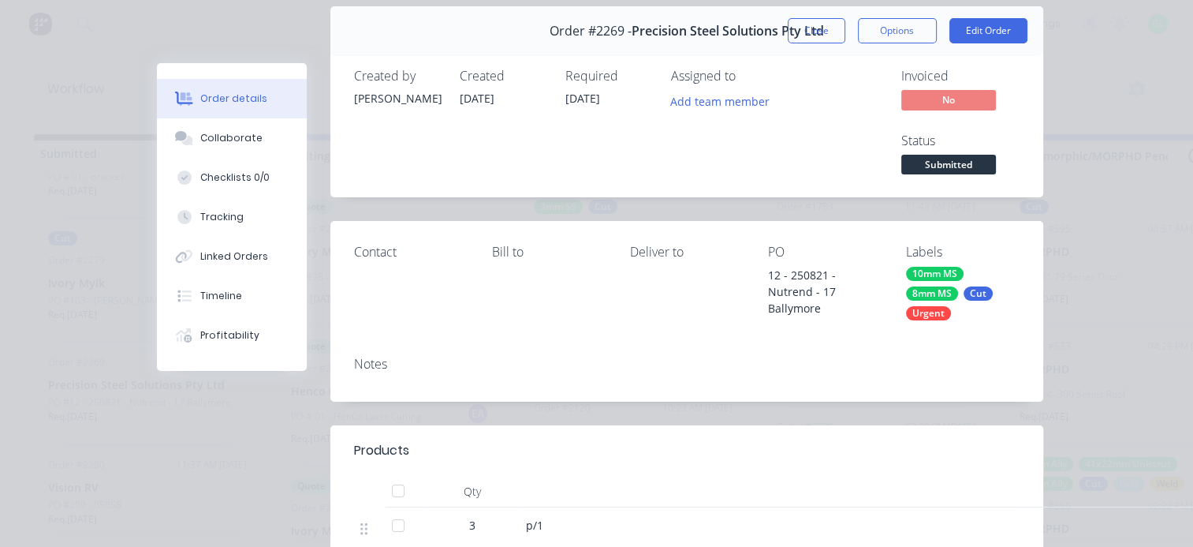
scroll to position [0, 0]
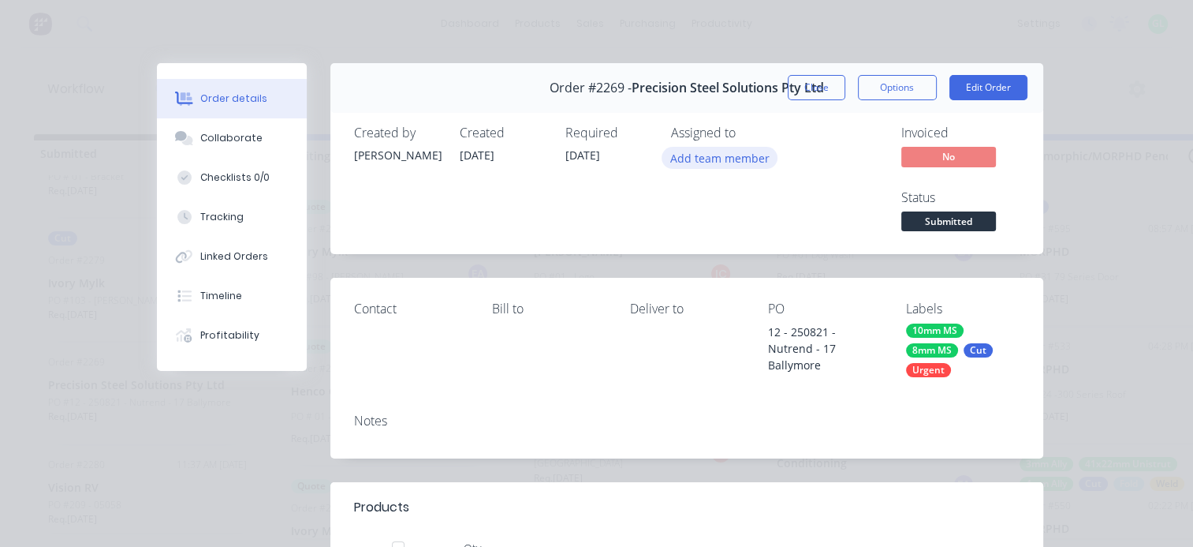
click at [705, 157] on button "Add team member" at bounding box center [720, 157] width 116 height 21
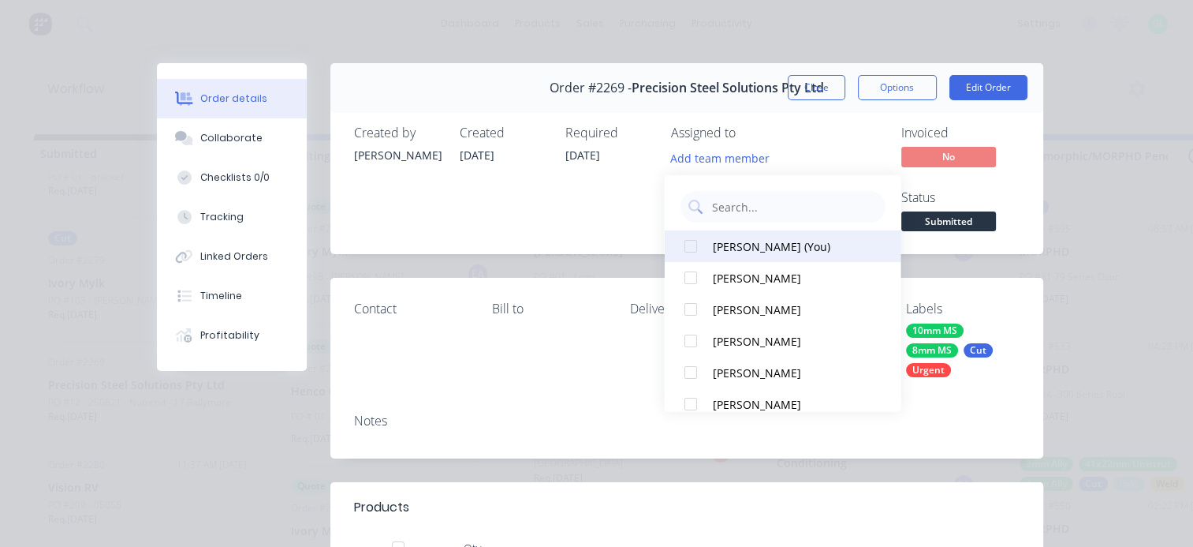
click at [744, 256] on button "[PERSON_NAME] (You)" at bounding box center [782, 246] width 237 height 32
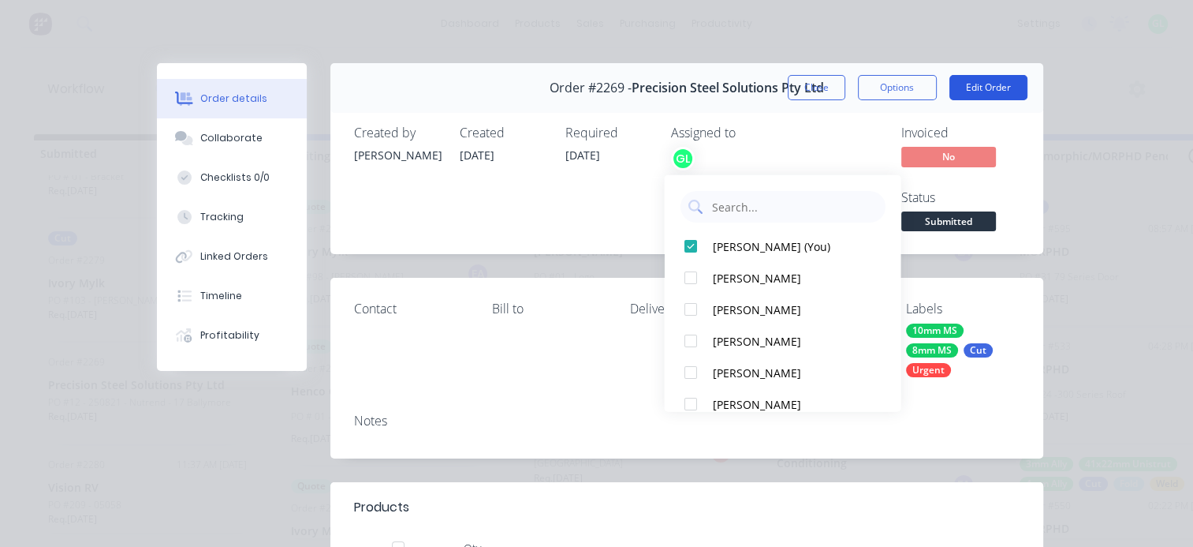
click at [968, 98] on button "Edit Order" at bounding box center [989, 87] width 78 height 25
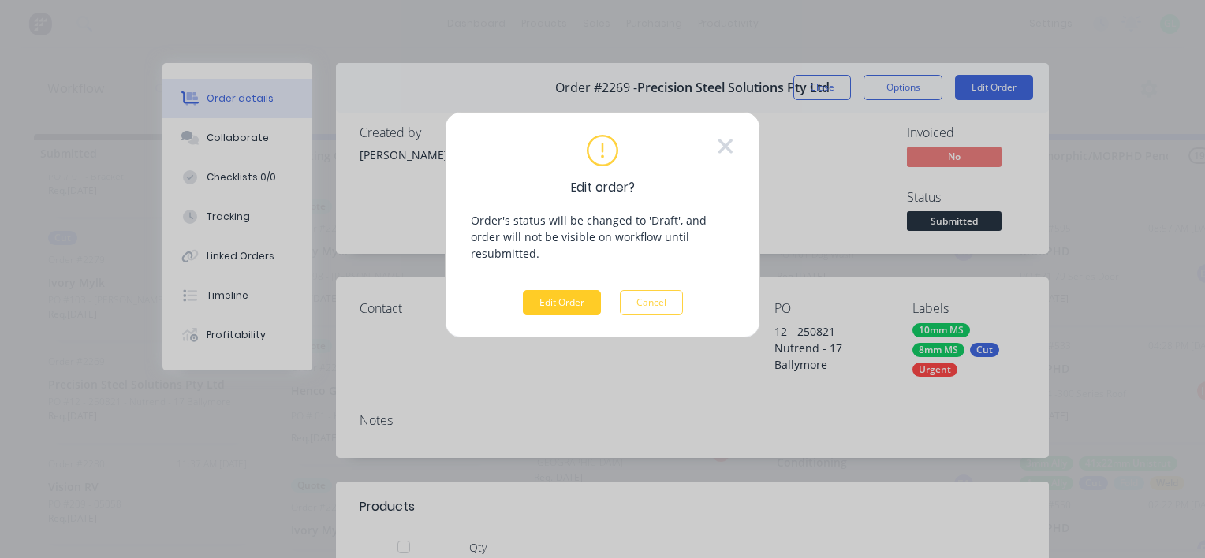
click at [546, 292] on button "Edit Order" at bounding box center [562, 302] width 78 height 25
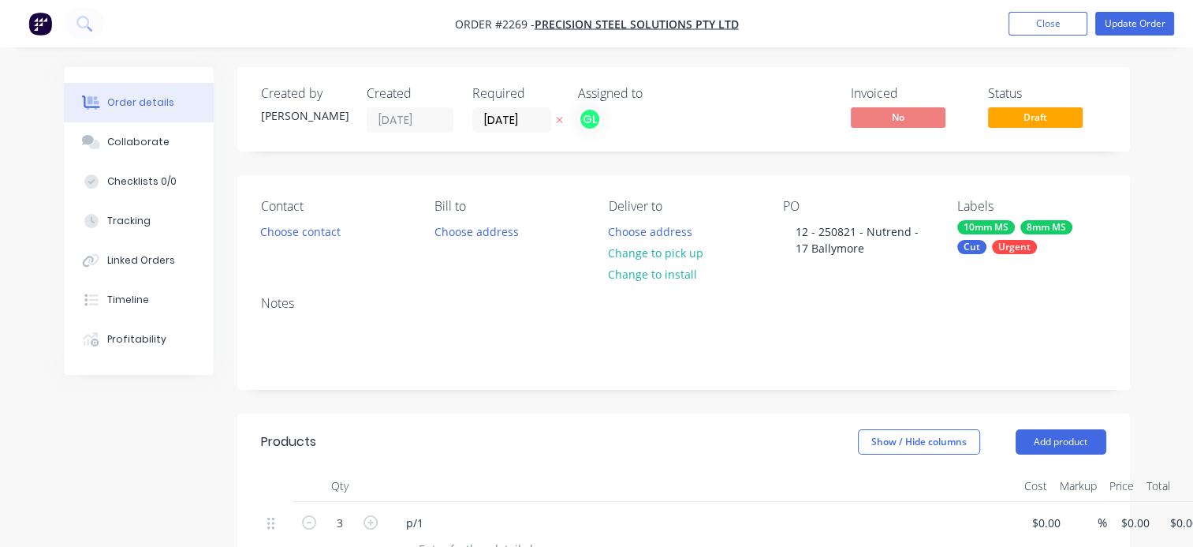
scroll to position [237, 0]
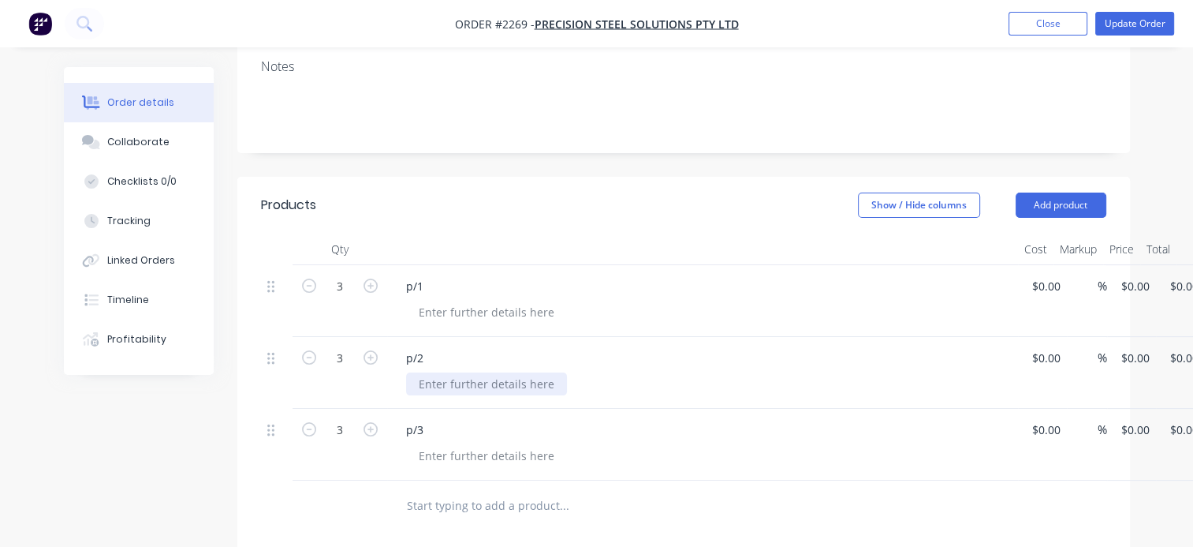
click at [442, 380] on div at bounding box center [486, 383] width 161 height 23
click at [438, 310] on div at bounding box center [486, 311] width 161 height 23
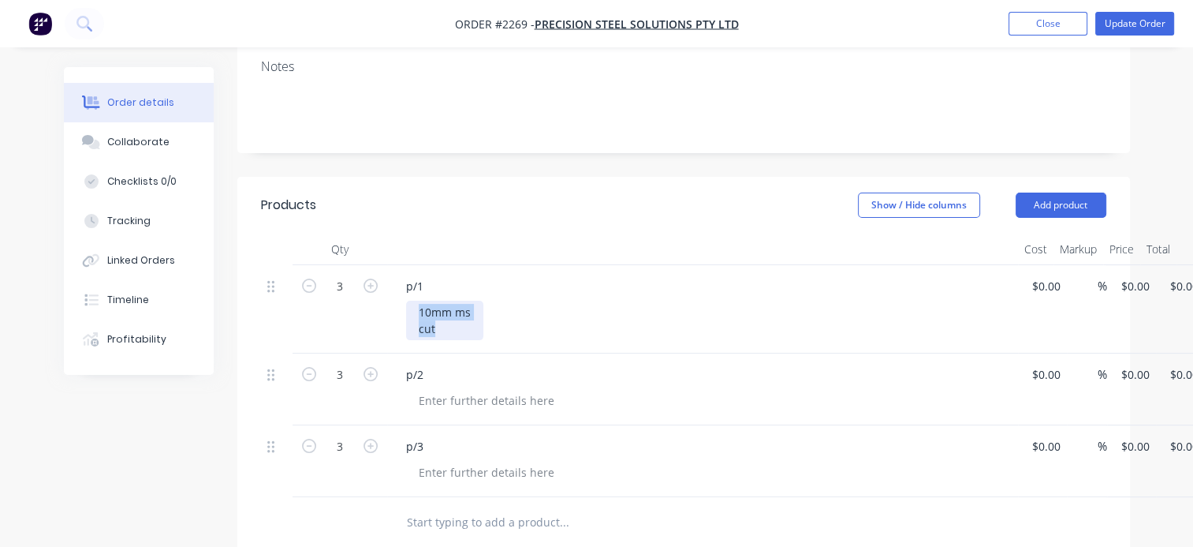
drag, startPoint x: 424, startPoint y: 312, endPoint x: 416, endPoint y: 304, distance: 11.2
click at [416, 304] on div "10mm ms cut" at bounding box center [444, 319] width 77 height 39
copy div "10mm ms cut"
click at [437, 401] on div at bounding box center [486, 400] width 161 height 23
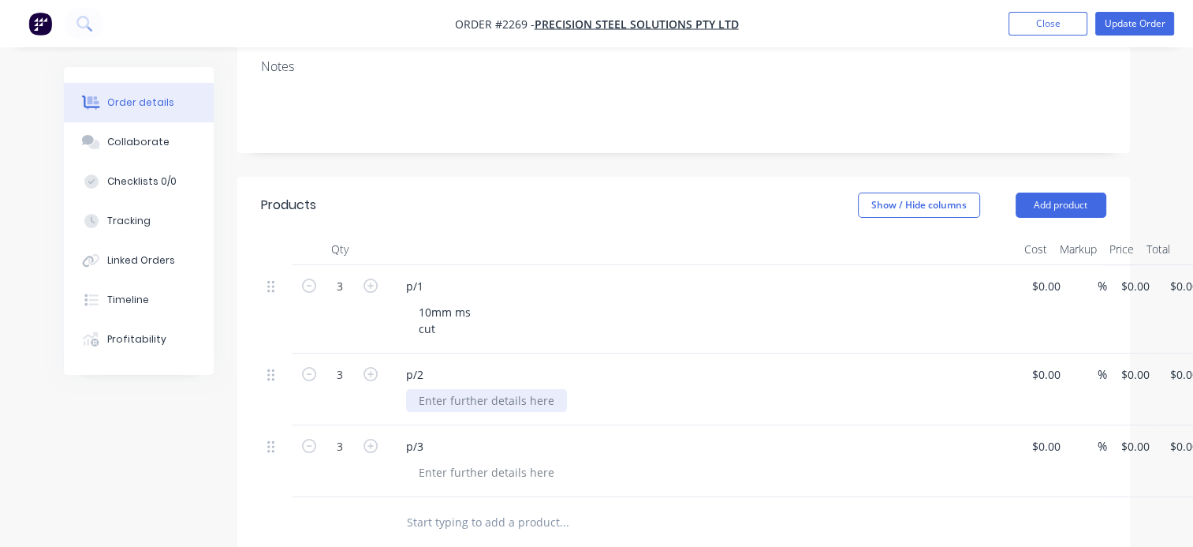
paste div
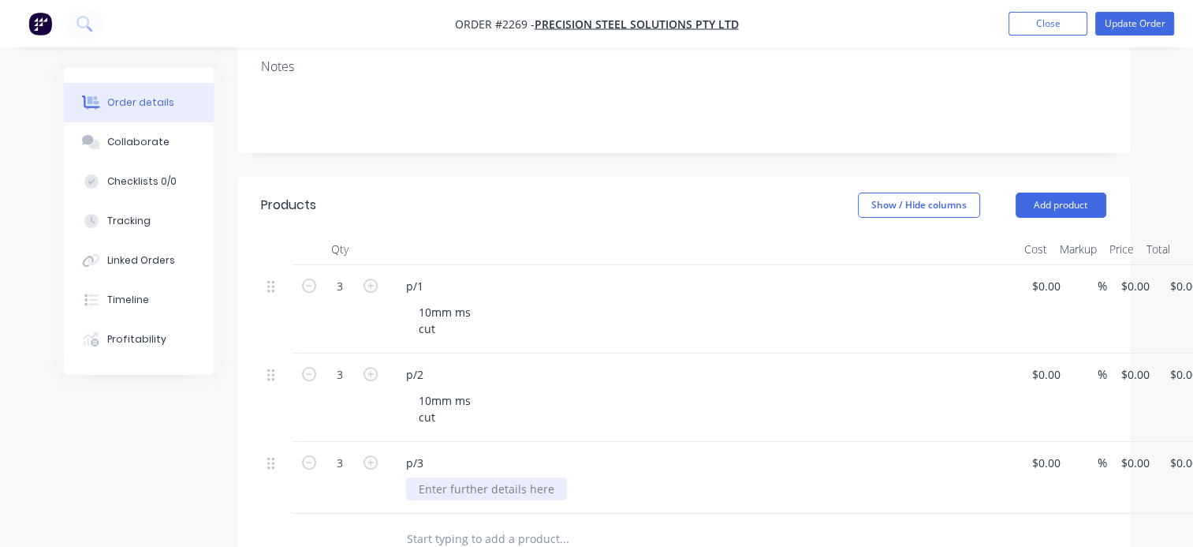
click at [433, 480] on div at bounding box center [486, 488] width 161 height 23
paste div
click at [432, 394] on div "10mm ms cut" at bounding box center [444, 408] width 77 height 39
click at [525, 137] on div "Notes" at bounding box center [683, 100] width 893 height 106
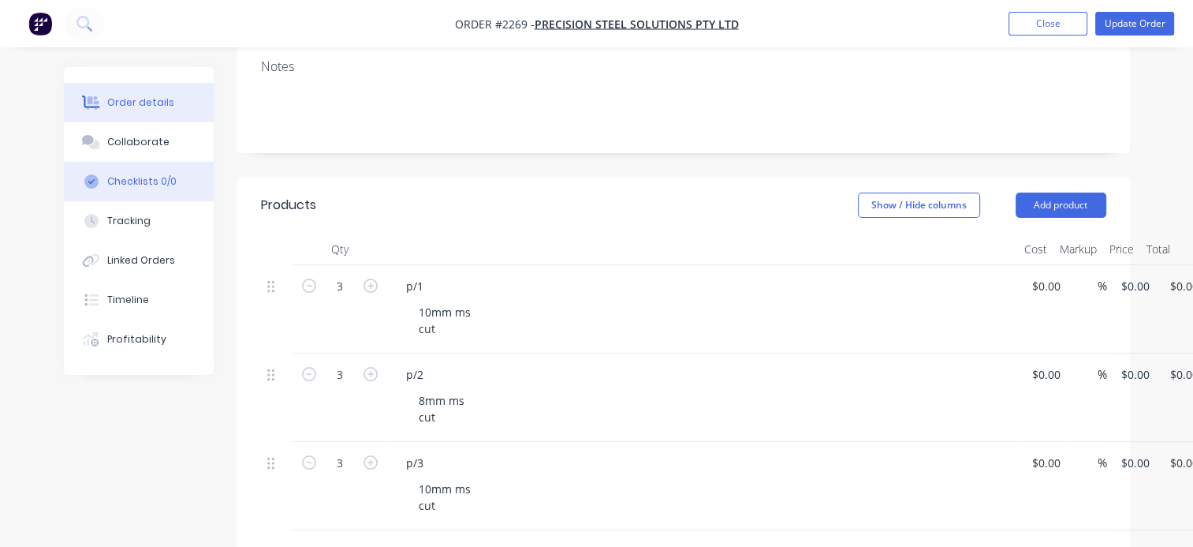
click at [132, 176] on div "Checklists 0/0" at bounding box center [141, 181] width 69 height 14
type textarea "x"
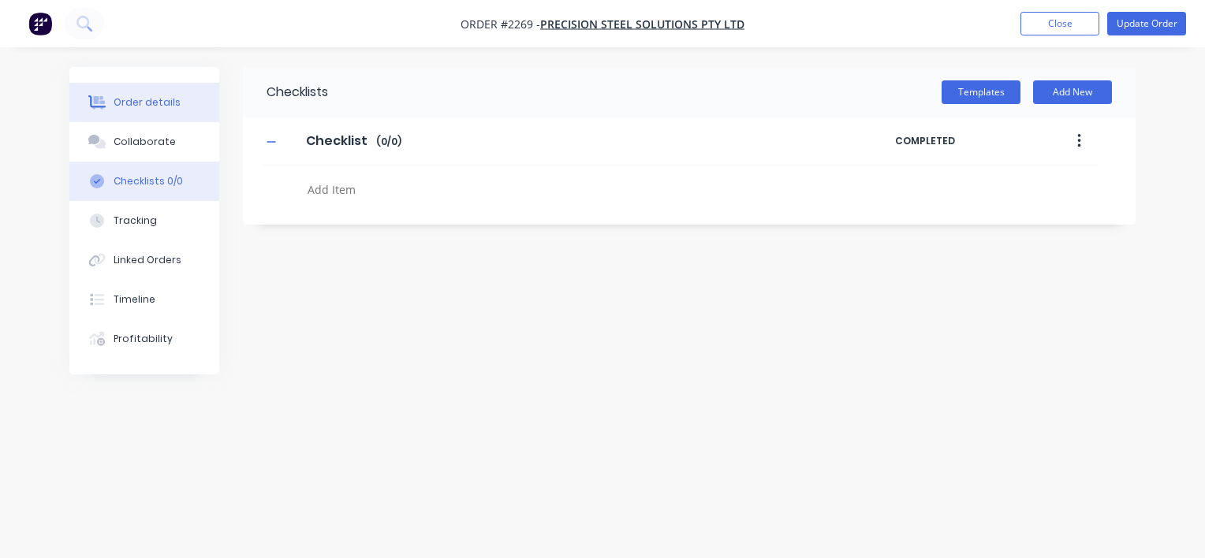
click at [155, 101] on div "Order details" at bounding box center [147, 102] width 67 height 14
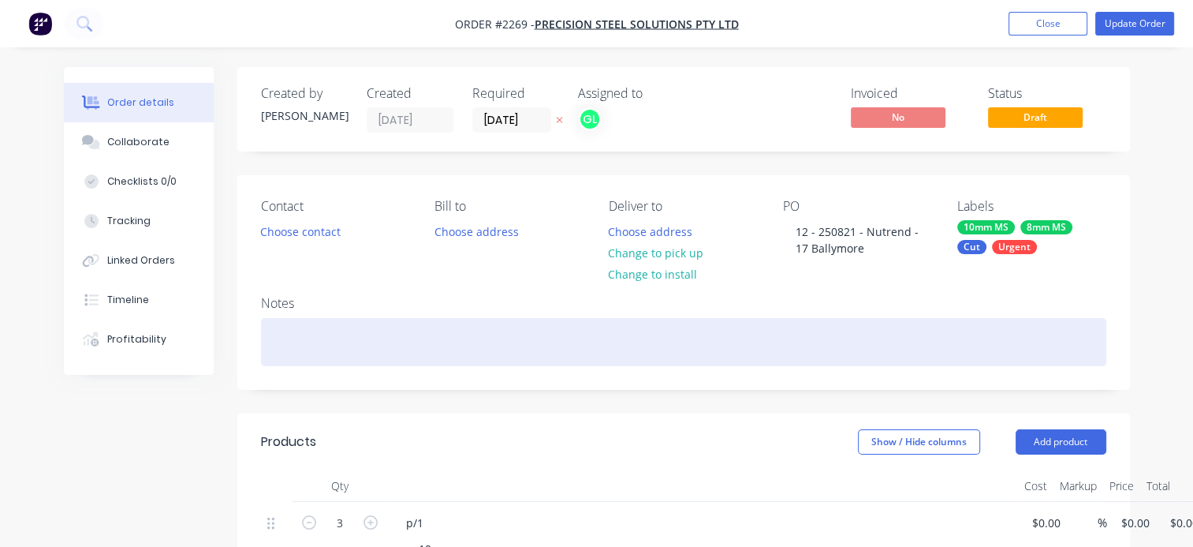
click at [325, 330] on div at bounding box center [683, 342] width 845 height 48
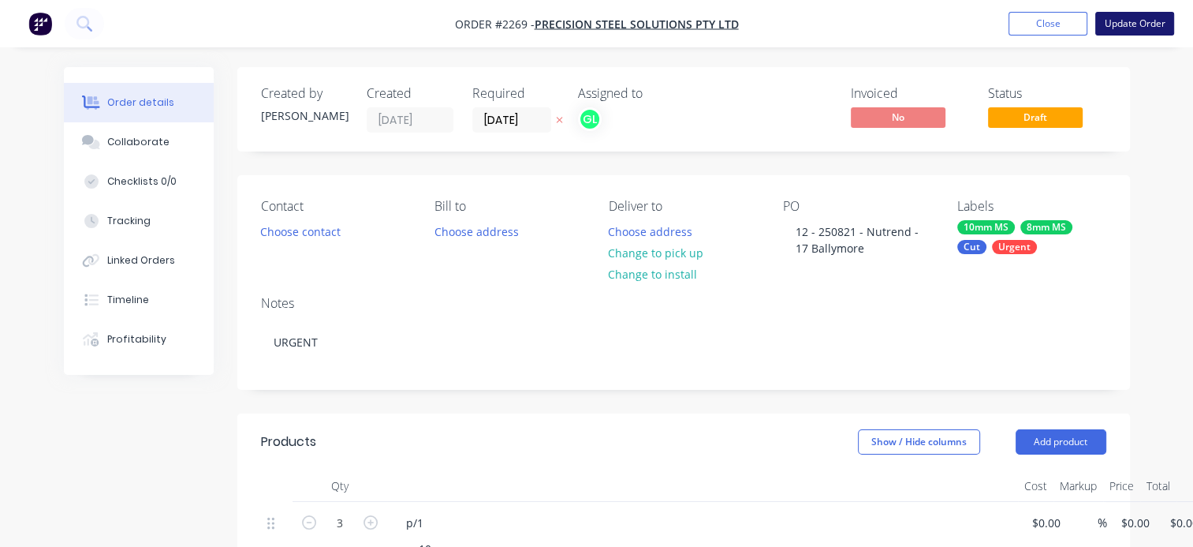
click at [1134, 32] on button "Update Order" at bounding box center [1134, 24] width 79 height 24
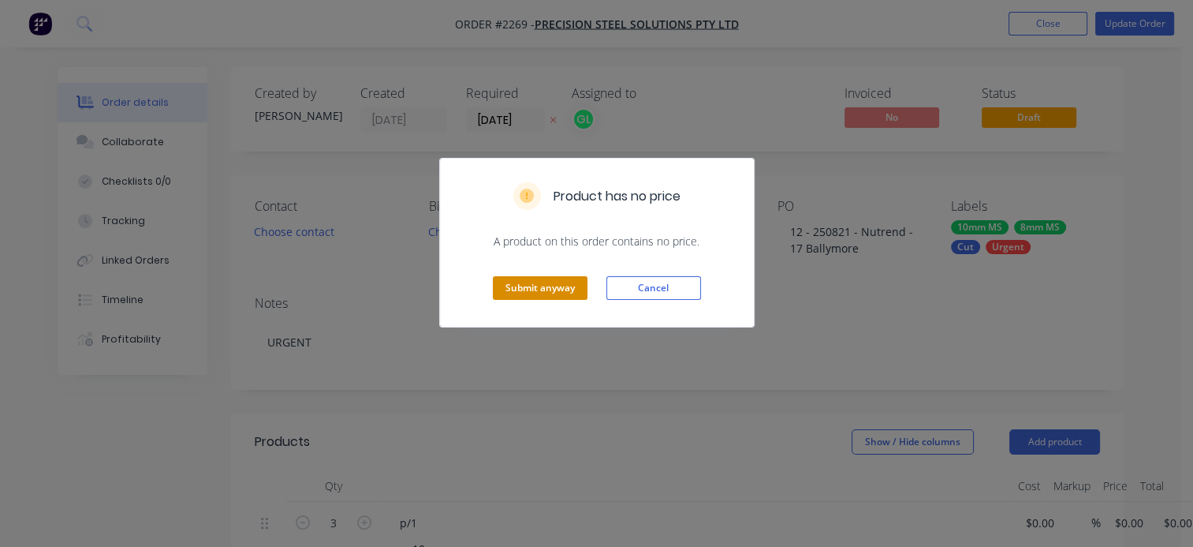
click at [524, 287] on button "Submit anyway" at bounding box center [540, 288] width 95 height 24
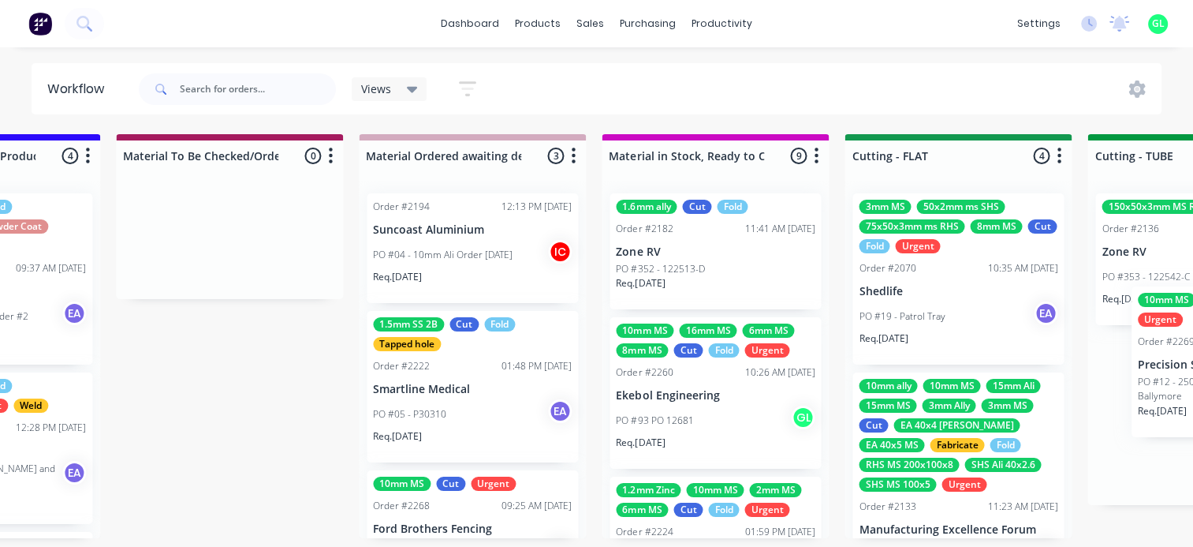
scroll to position [0, 2360]
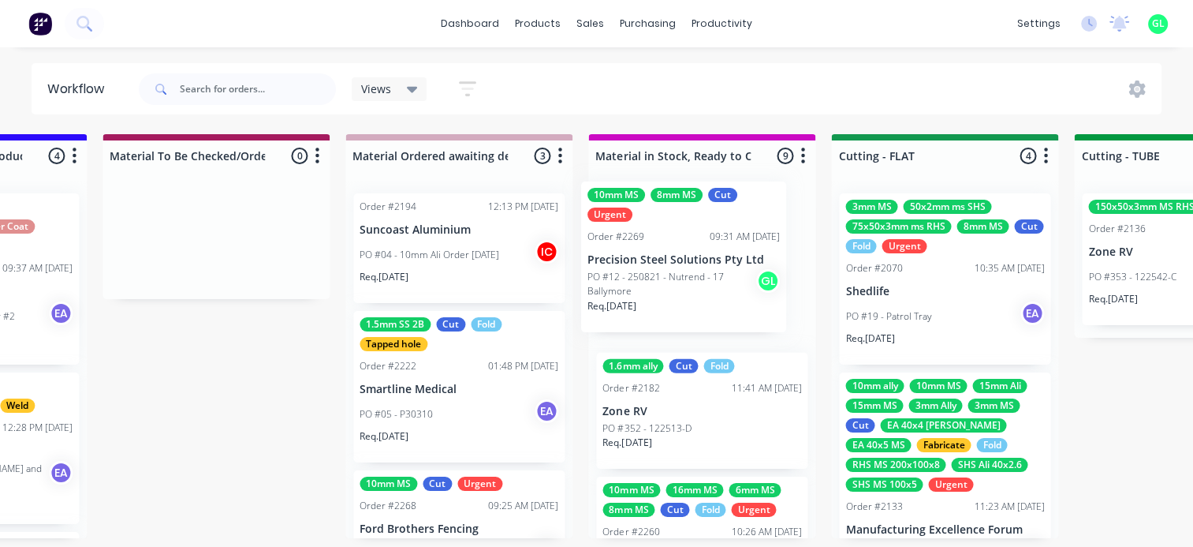
drag, startPoint x: 106, startPoint y: 394, endPoint x: 653, endPoint y: 297, distance: 555.7
click at [653, 297] on div "Submitted 8 Status colour #273444 hex #273444 Save Cancel Summaries Total order…" at bounding box center [887, 336] width 6518 height 404
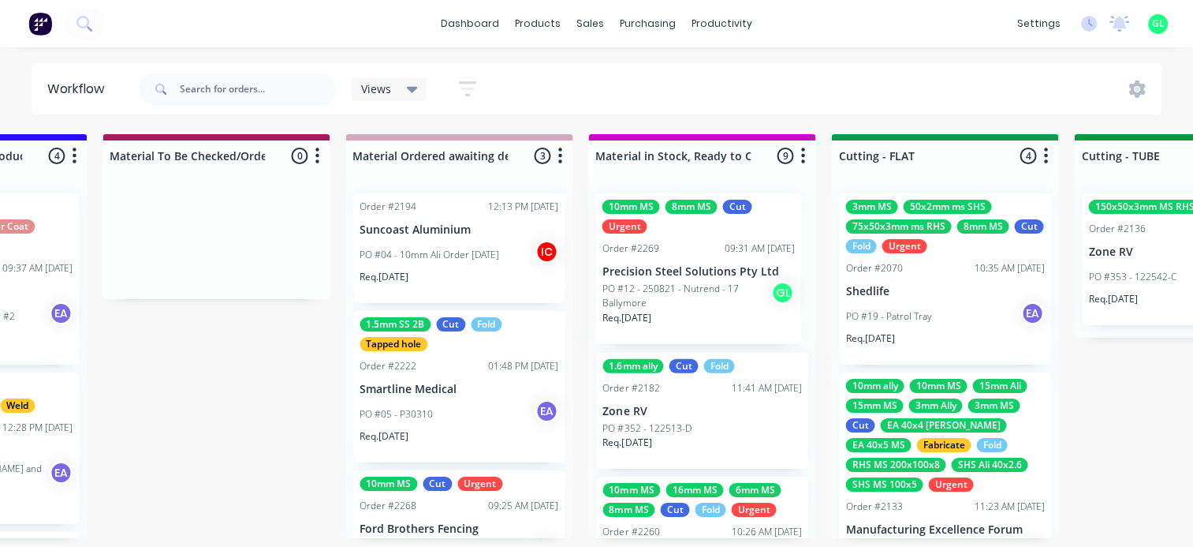
click at [655, 308] on div "1.6mm ally Cut Fold Order #2182 11:41 AM [DATE] Zone RV PO #352 - 122513-D Req.…" at bounding box center [701, 359] width 227 height 357
click at [665, 283] on p "PO #12 - 250821 - Nutrend - 17 Ballymore" at bounding box center [690, 296] width 175 height 28
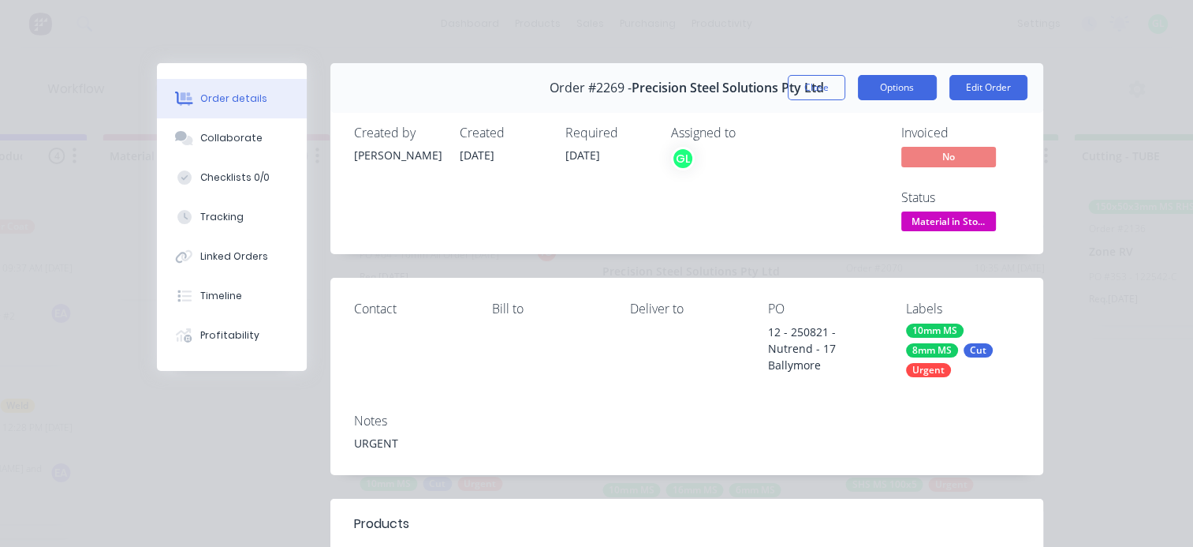
click at [894, 88] on button "Options" at bounding box center [897, 87] width 79 height 25
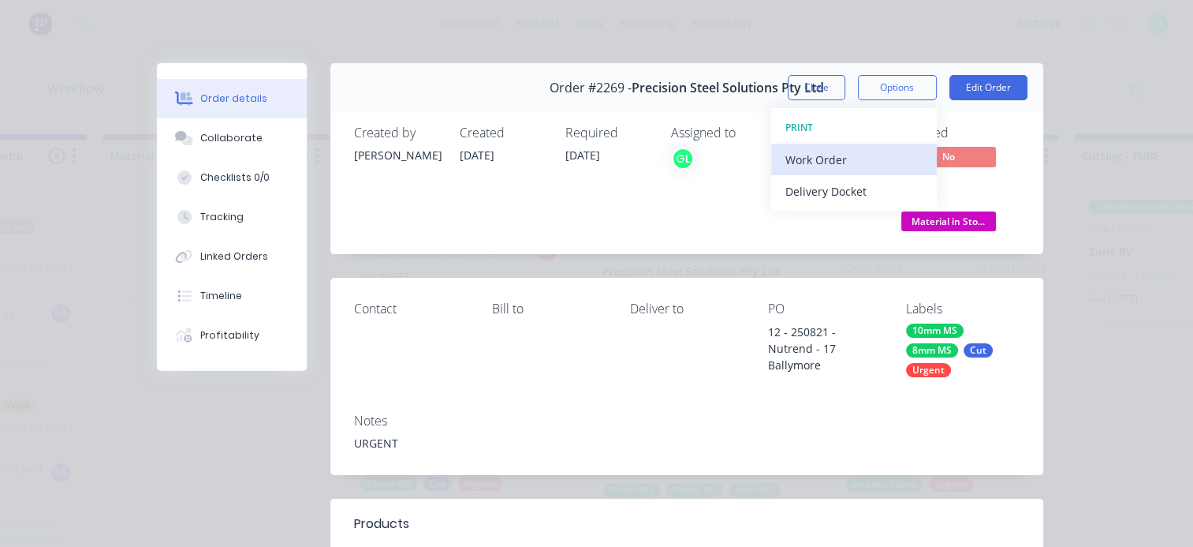
click at [824, 166] on div "Work Order" at bounding box center [853, 159] width 137 height 23
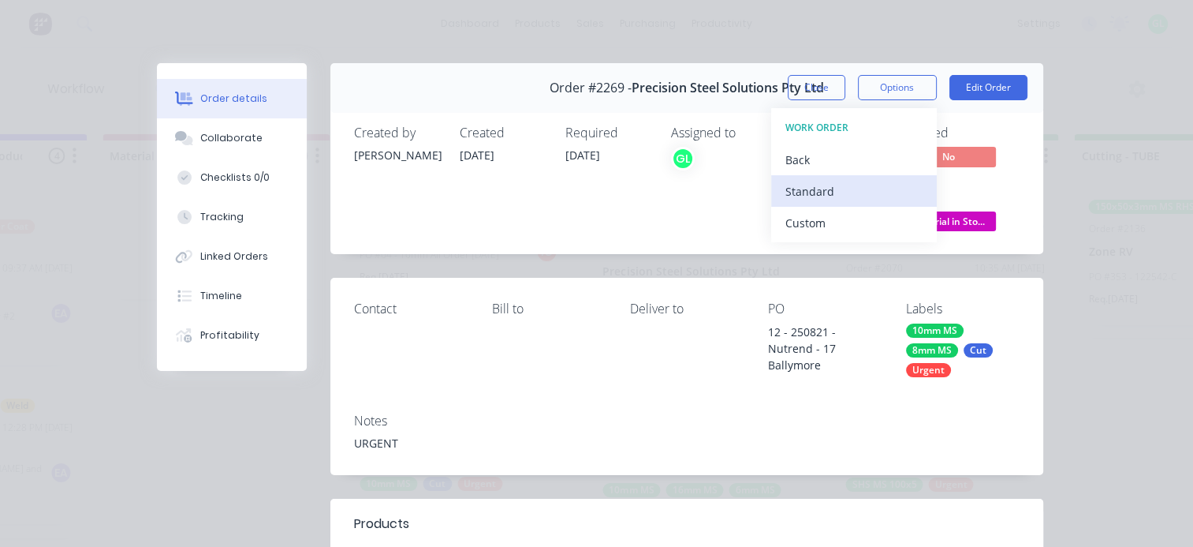
click at [811, 192] on div "Standard" at bounding box center [853, 191] width 137 height 23
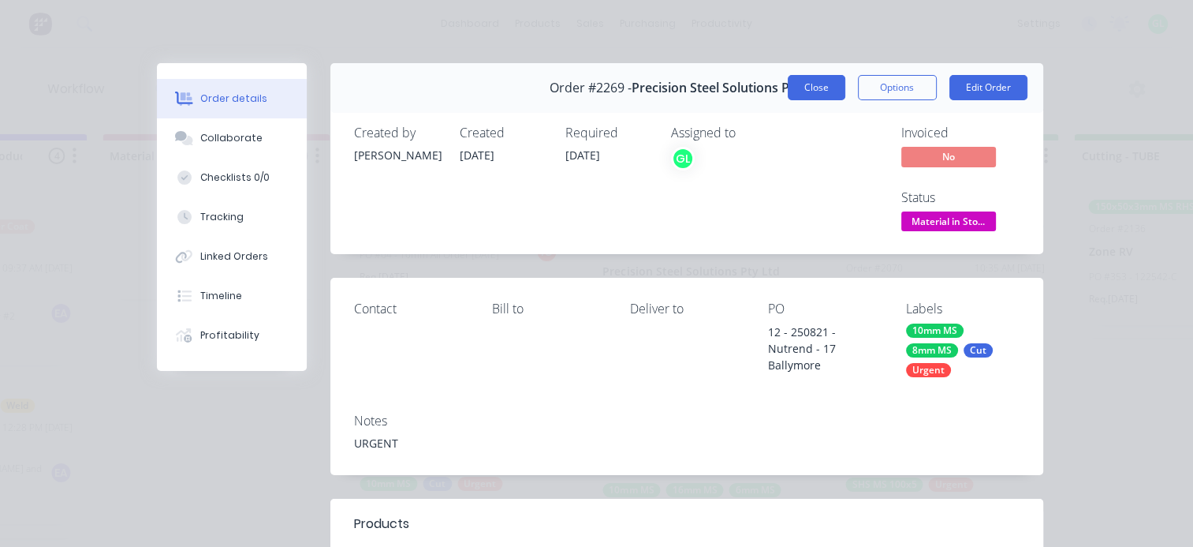
click at [814, 95] on button "Close" at bounding box center [817, 87] width 58 height 25
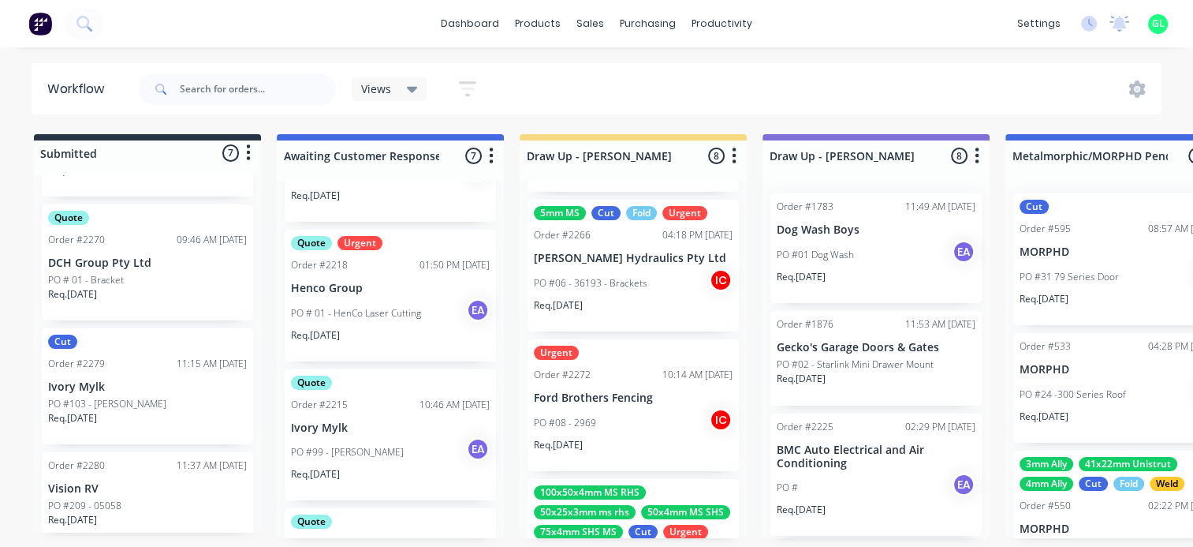
scroll to position [631, 0]
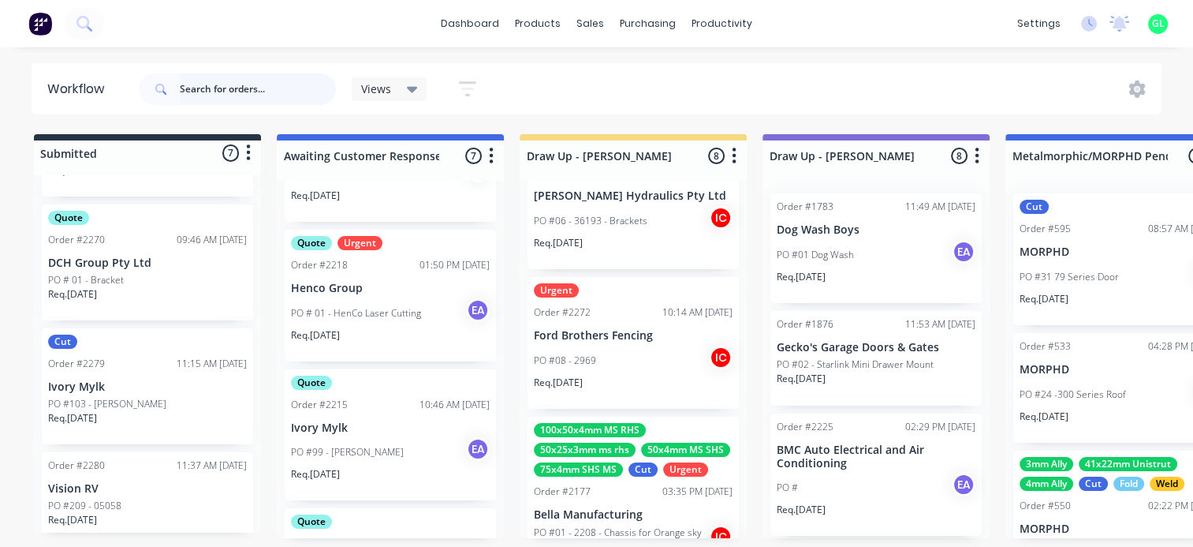
click at [200, 96] on input "text" at bounding box center [258, 89] width 156 height 32
type input "ekebol"
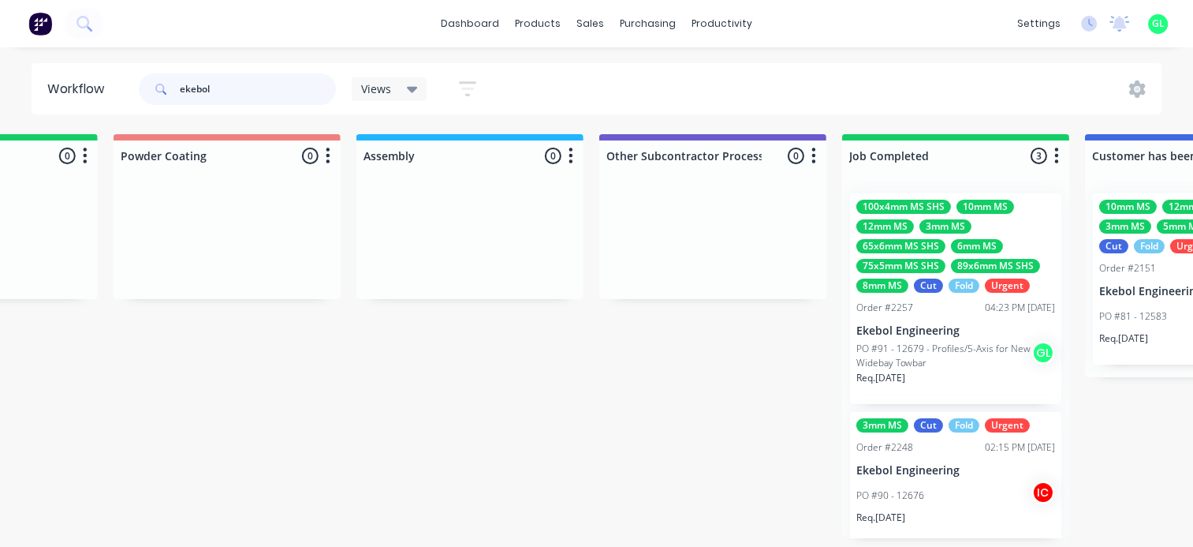
scroll to position [0, 4811]
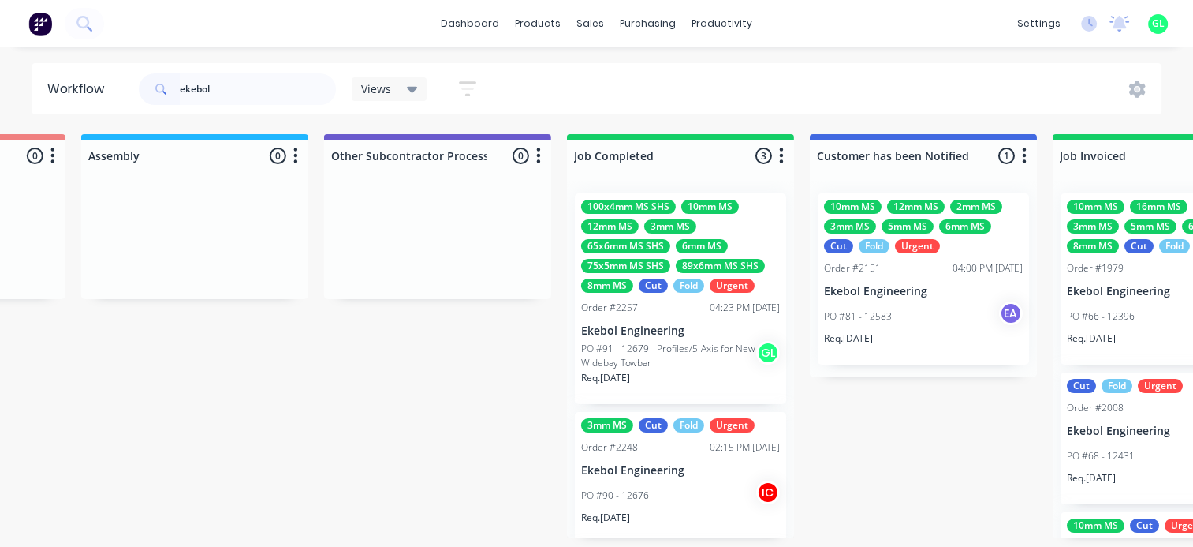
click at [650, 349] on p "PO #91 - 12679 - Profiles/5-Axis for New Widebay Towbar" at bounding box center [668, 355] width 175 height 28
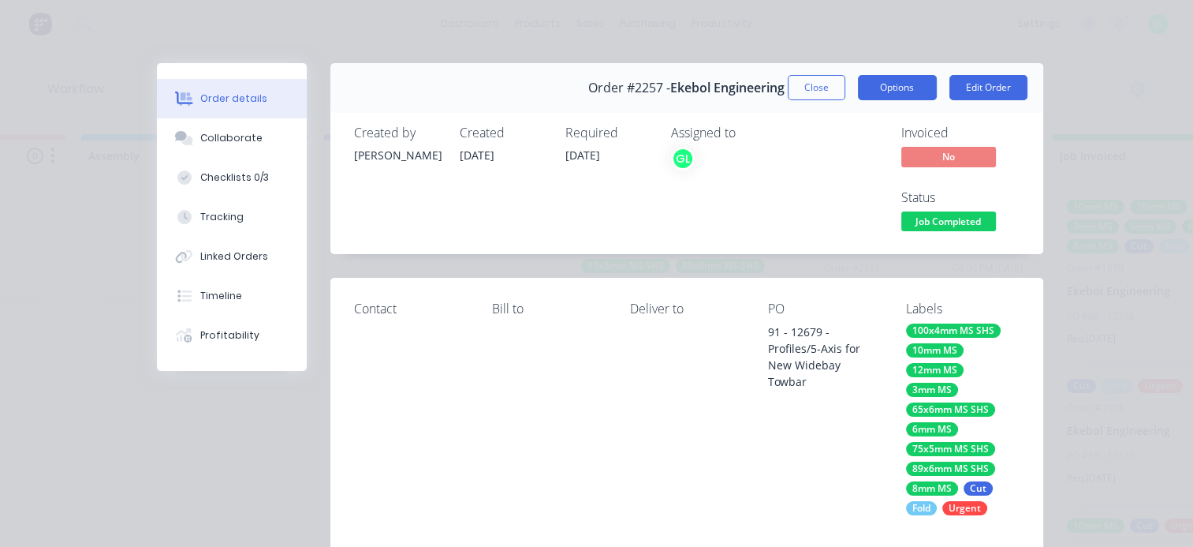
click at [863, 89] on button "Options" at bounding box center [897, 87] width 79 height 25
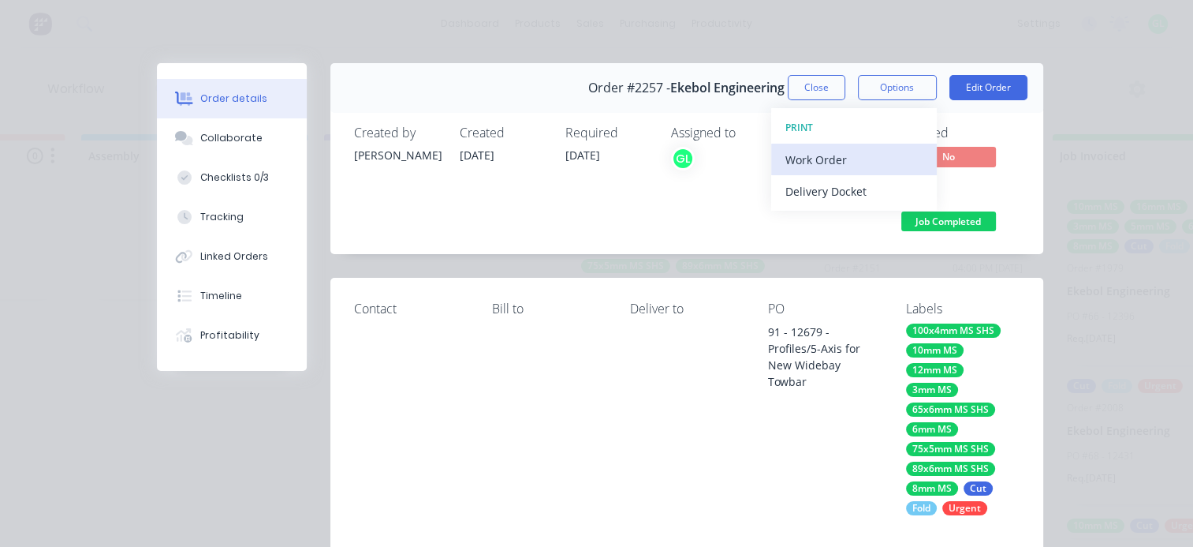
click at [826, 166] on div "Work Order" at bounding box center [853, 159] width 137 height 23
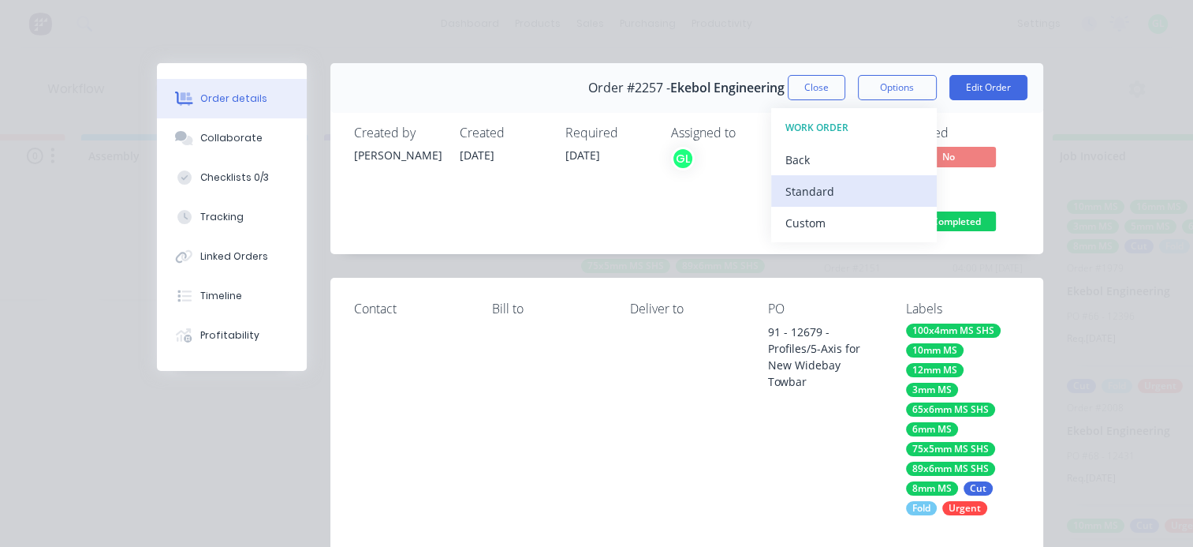
click at [809, 192] on div "Standard" at bounding box center [853, 191] width 137 height 23
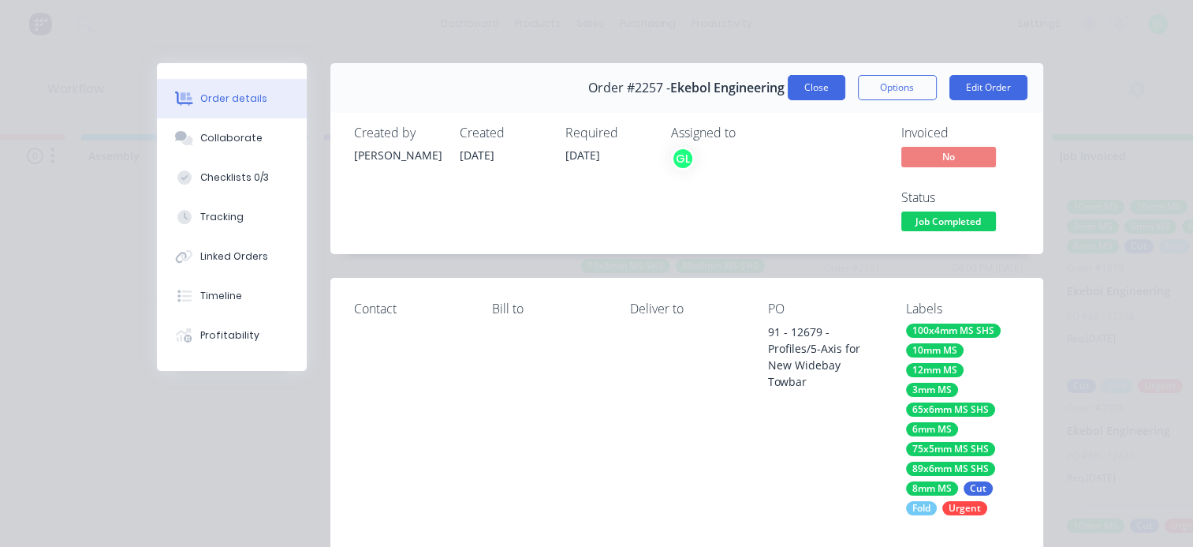
click at [793, 89] on button "Close" at bounding box center [817, 87] width 58 height 25
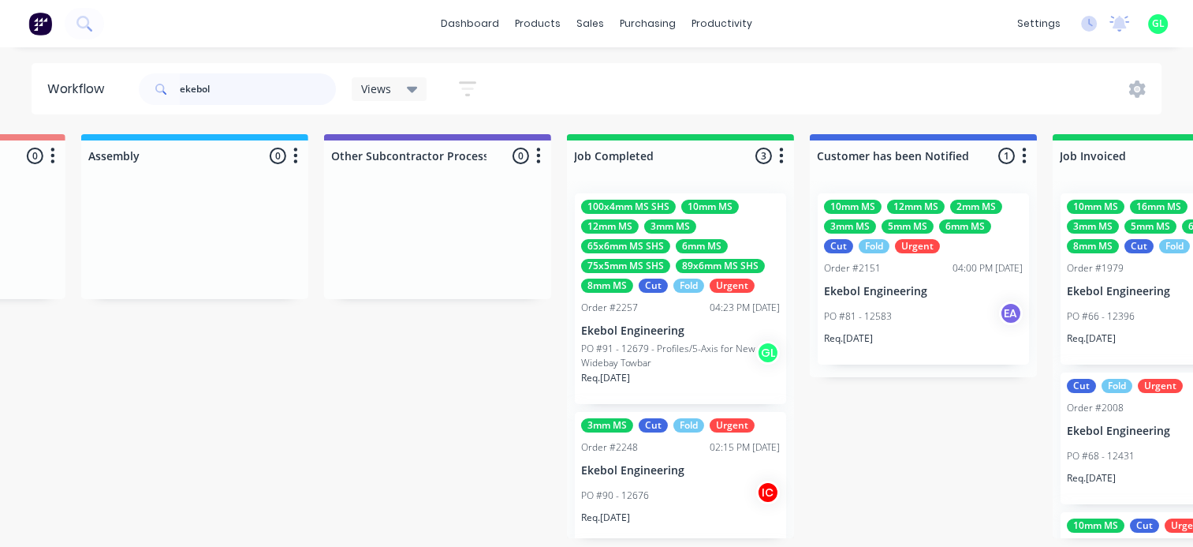
click at [189, 88] on input "ekebol" at bounding box center [258, 89] width 156 height 32
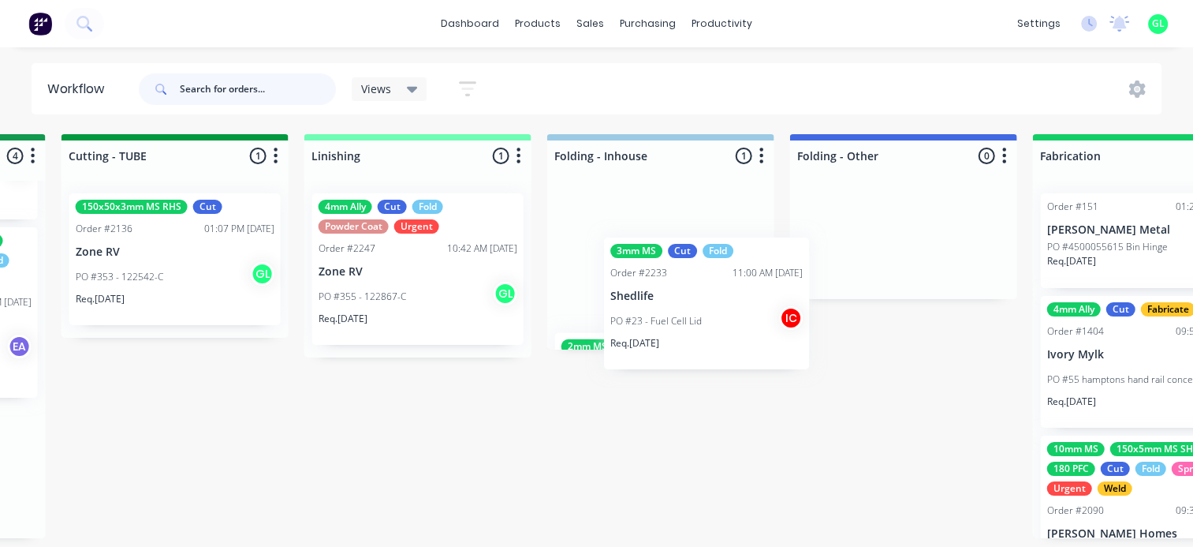
scroll to position [0, 3424]
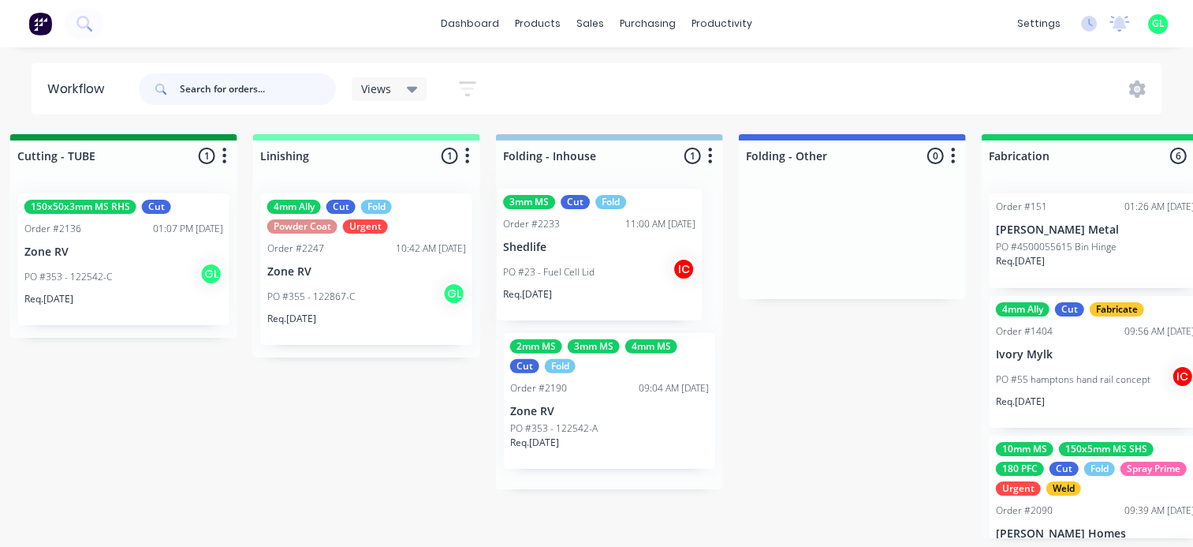
drag, startPoint x: 338, startPoint y: 312, endPoint x: 559, endPoint y: 273, distance: 224.2
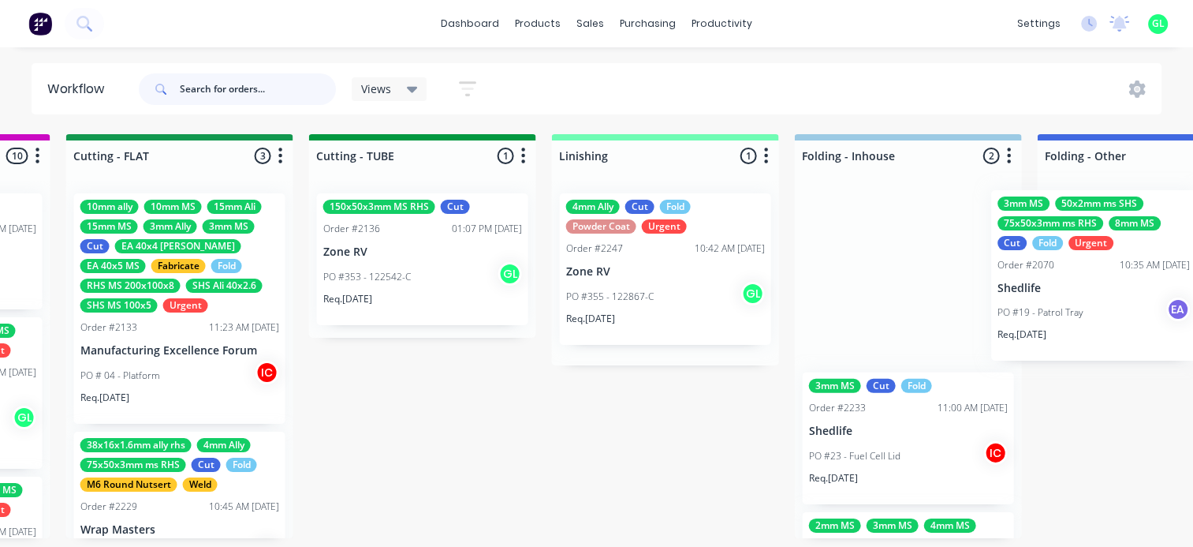
scroll to position [0, 3186]
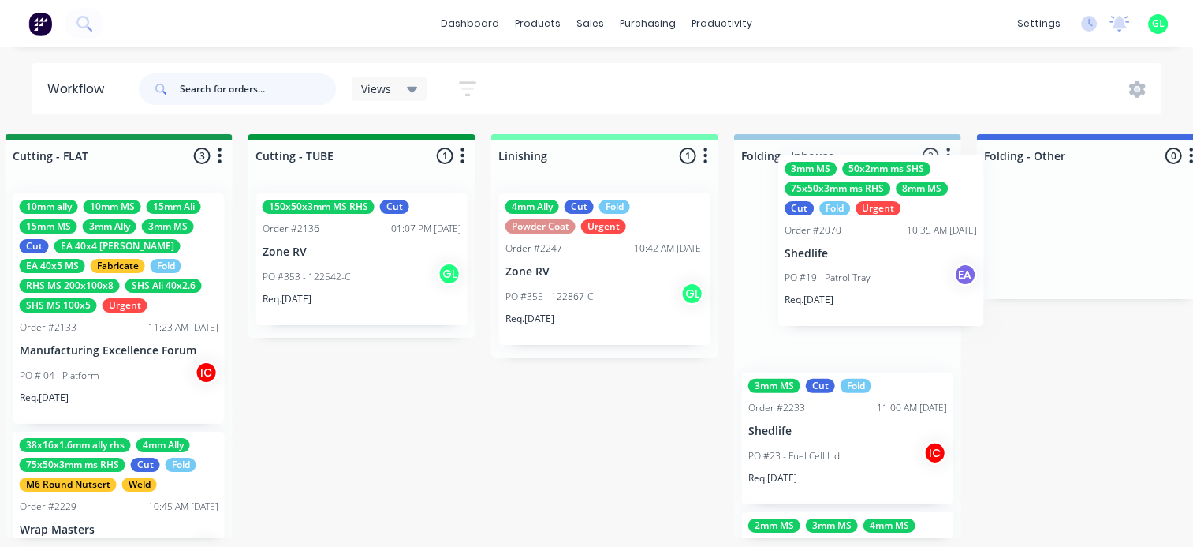
drag, startPoint x: 297, startPoint y: 320, endPoint x: 842, endPoint y: 285, distance: 546.1
click at [842, 285] on div "Submitted 8 Status colour #273444 hex #273444 Save Cancel Summaries Total order…" at bounding box center [61, 336] width 6518 height 404
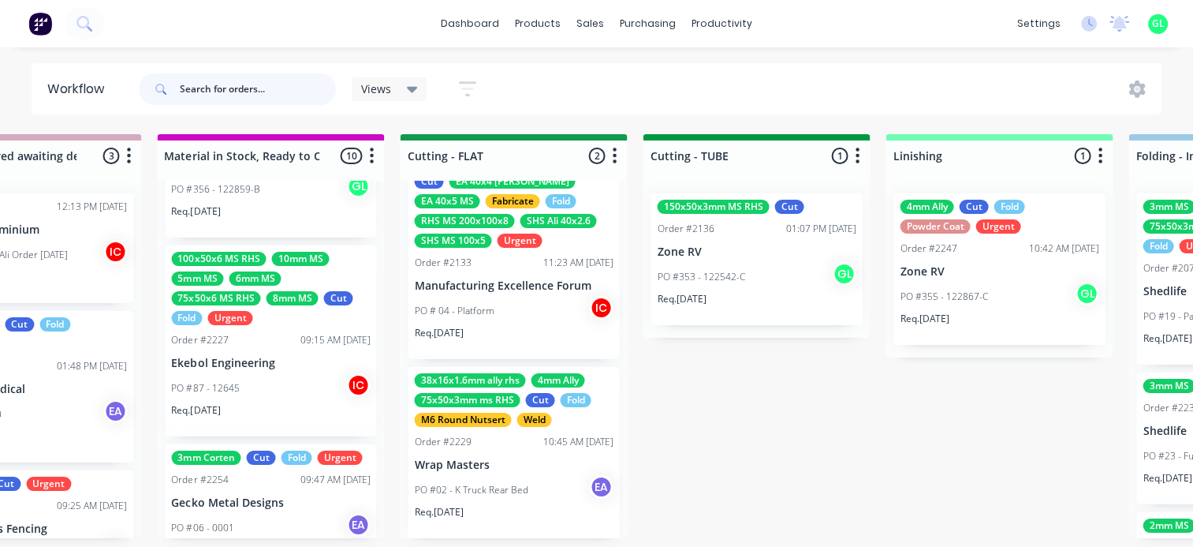
scroll to position [552, 0]
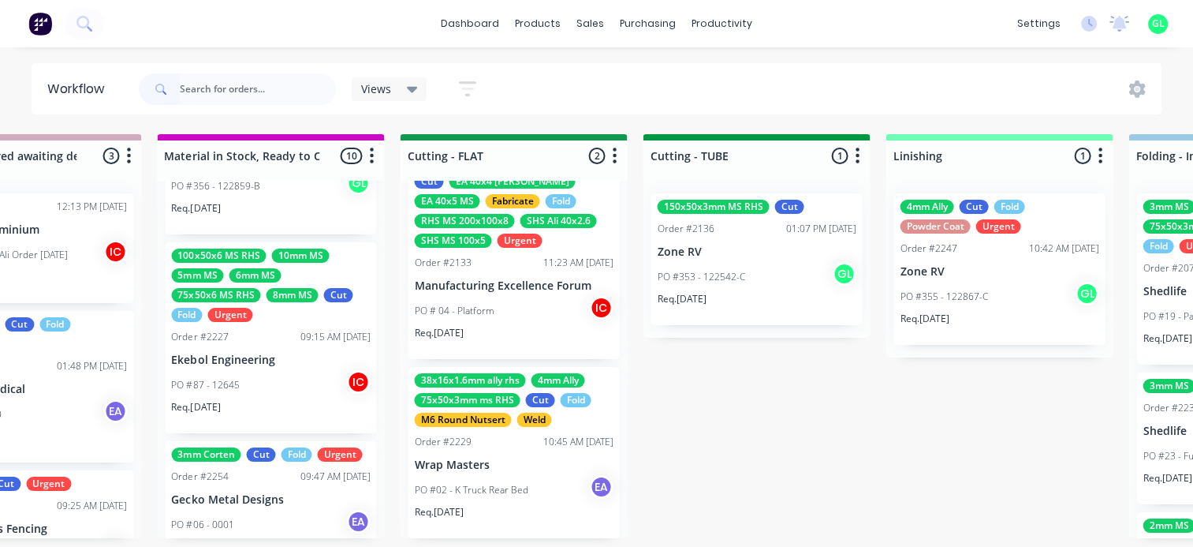
click at [252, 390] on div "PO #87 - 12645 IC" at bounding box center [270, 385] width 199 height 30
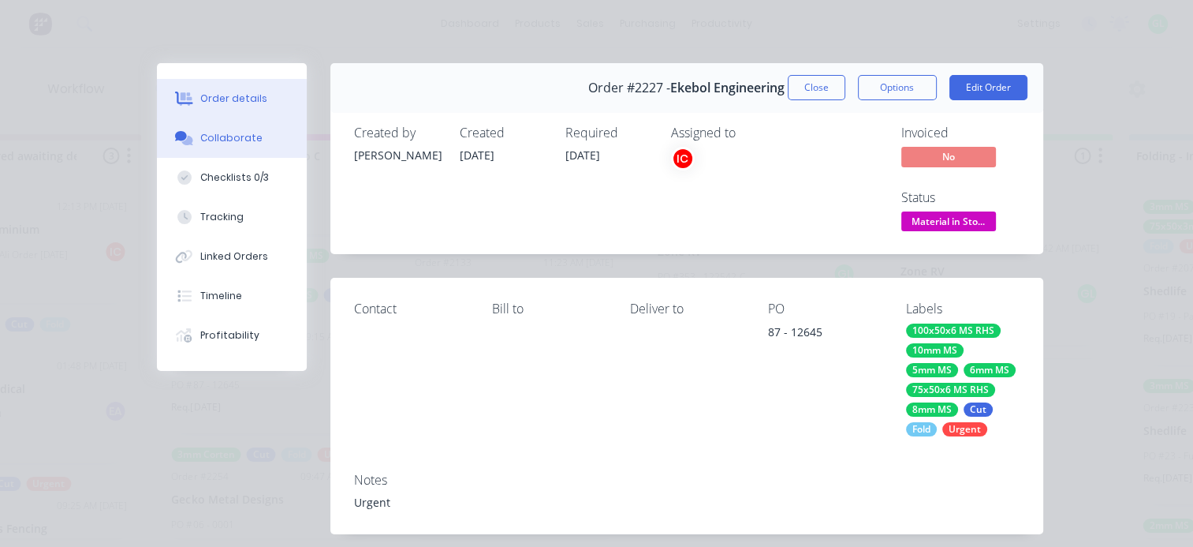
click at [234, 132] on div "Collaborate" at bounding box center [231, 138] width 62 height 14
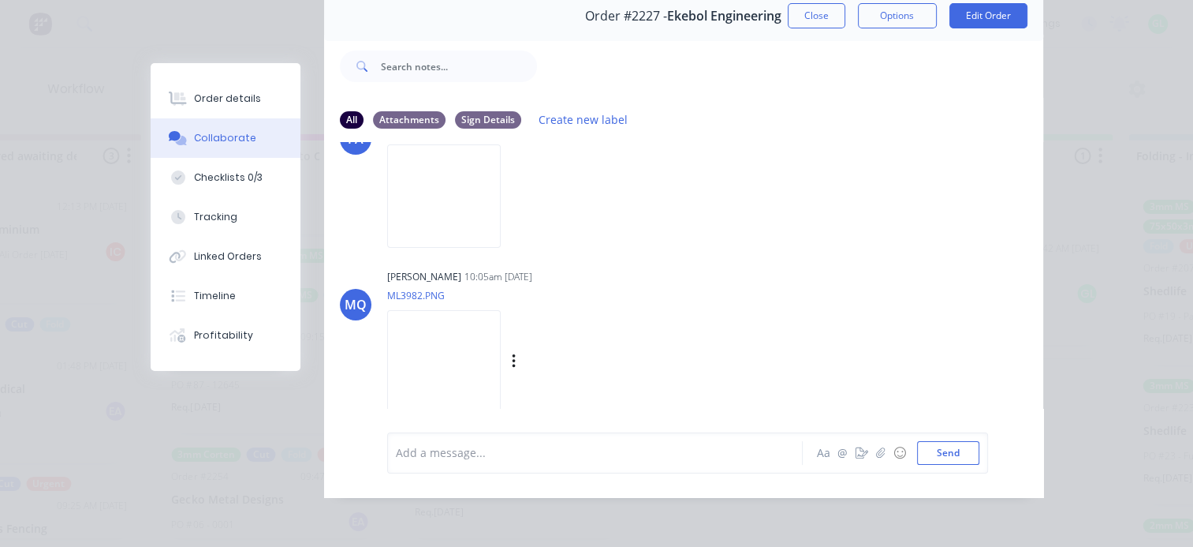
scroll to position [3, 2792]
click at [459, 353] on img at bounding box center [444, 361] width 114 height 103
click at [454, 192] on img at bounding box center [444, 195] width 114 height 103
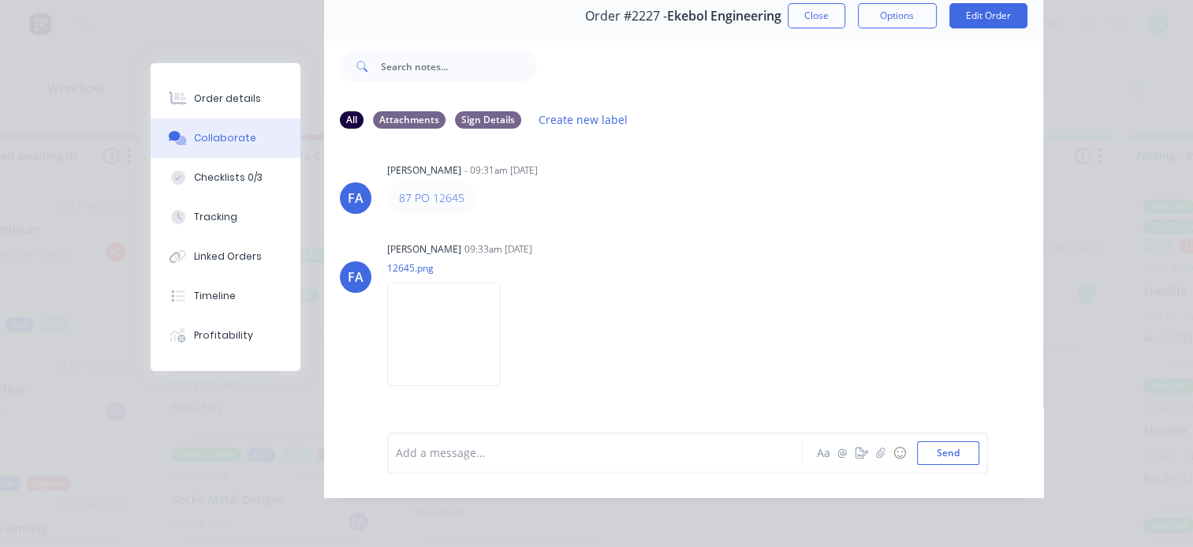
scroll to position [0, 0]
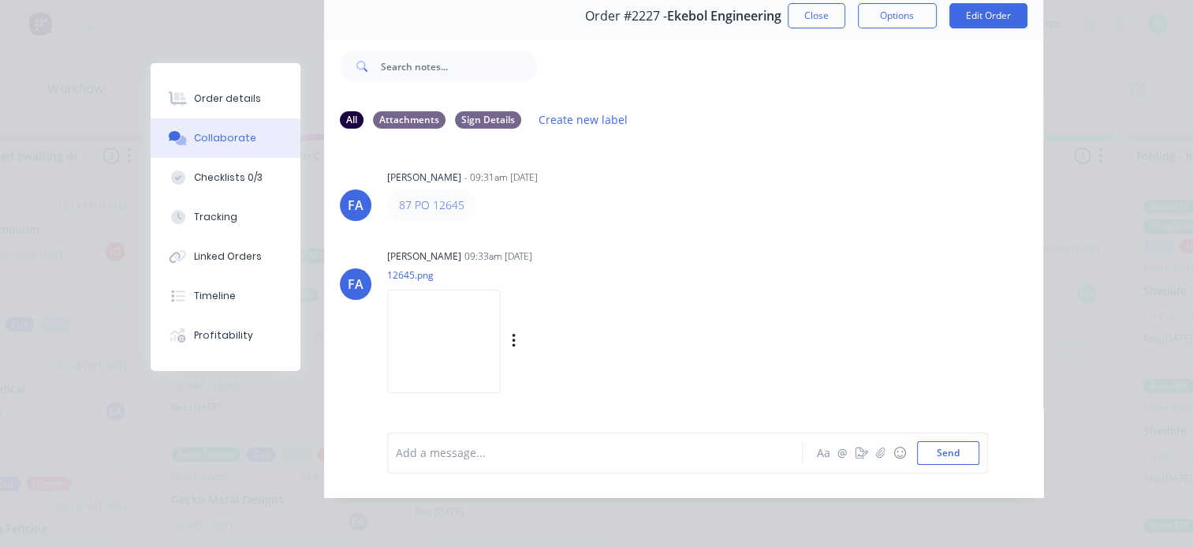
click at [477, 331] on img at bounding box center [444, 340] width 114 height 103
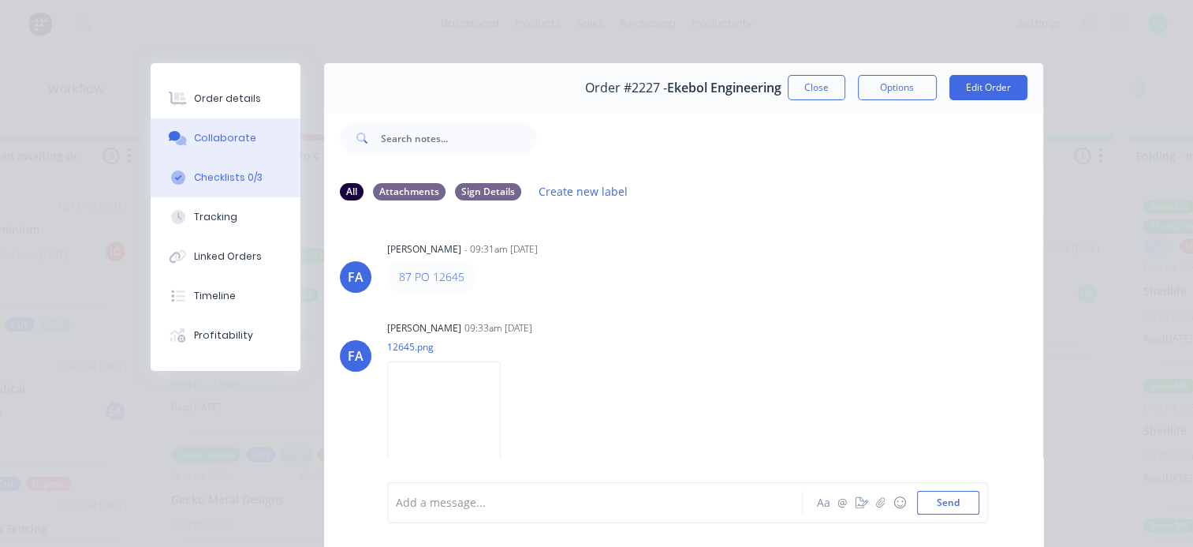
click at [229, 171] on div "Checklists 0/3" at bounding box center [228, 177] width 69 height 14
type textarea "x"
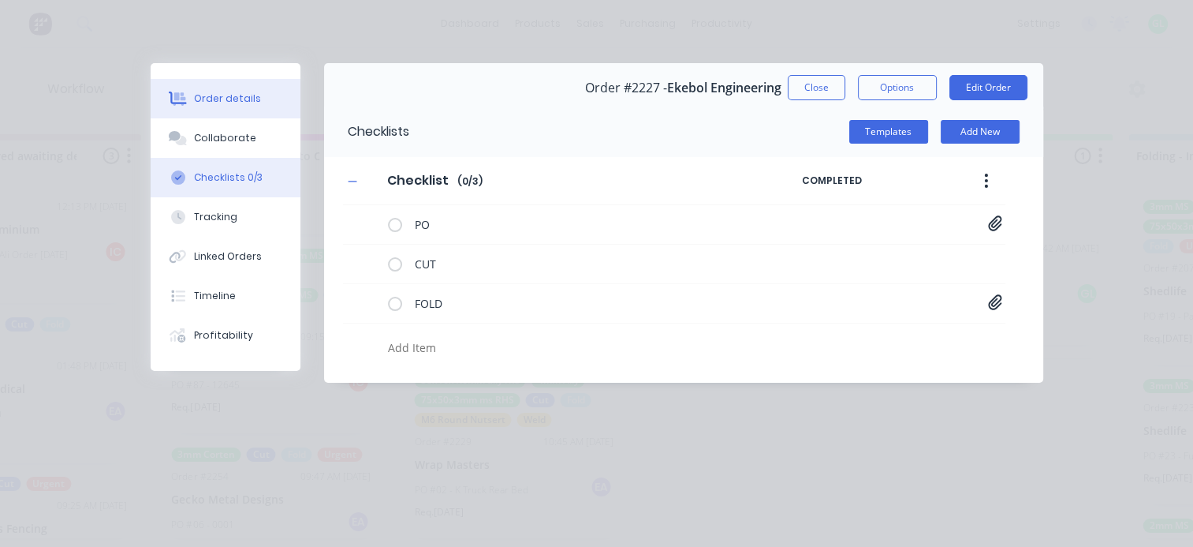
click at [217, 95] on div "Order details" at bounding box center [227, 98] width 67 height 14
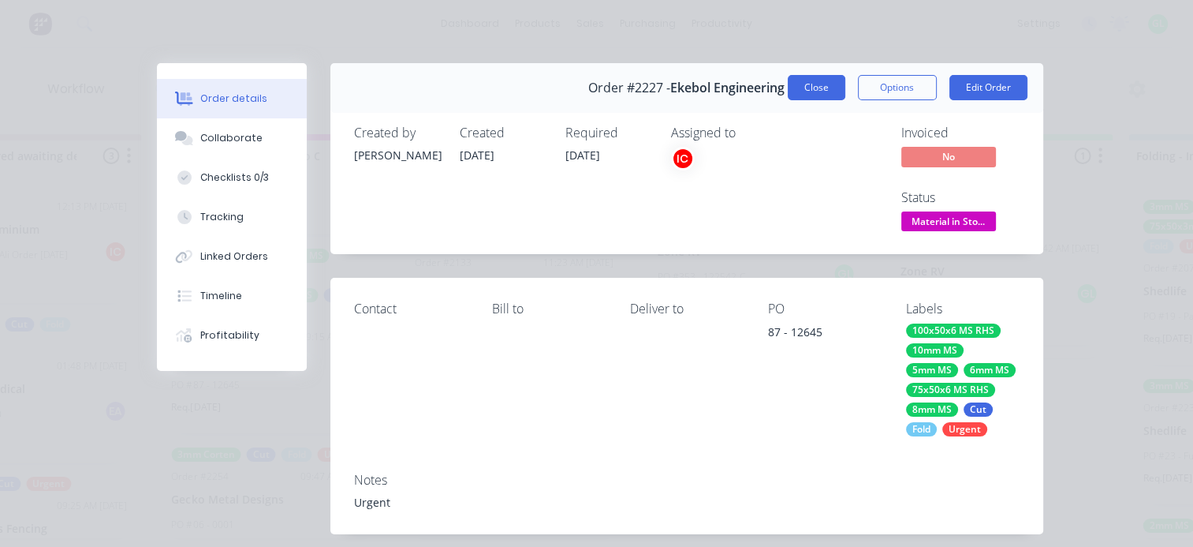
click at [808, 92] on button "Close" at bounding box center [817, 87] width 58 height 25
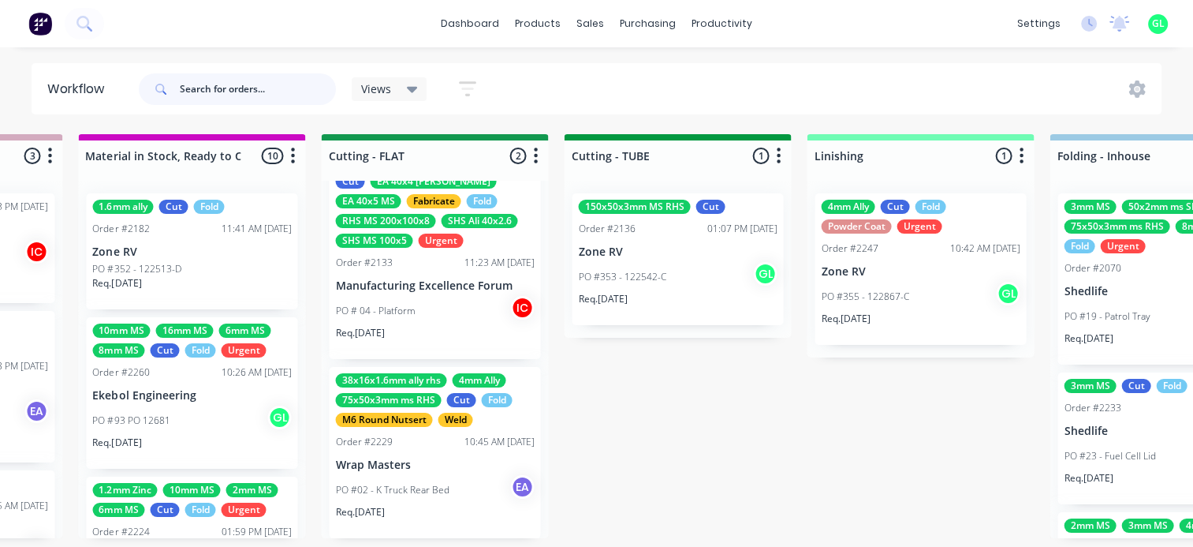
scroll to position [3, 2871]
click at [256, 84] on input "text" at bounding box center [258, 89] width 156 height 32
type input "eke"
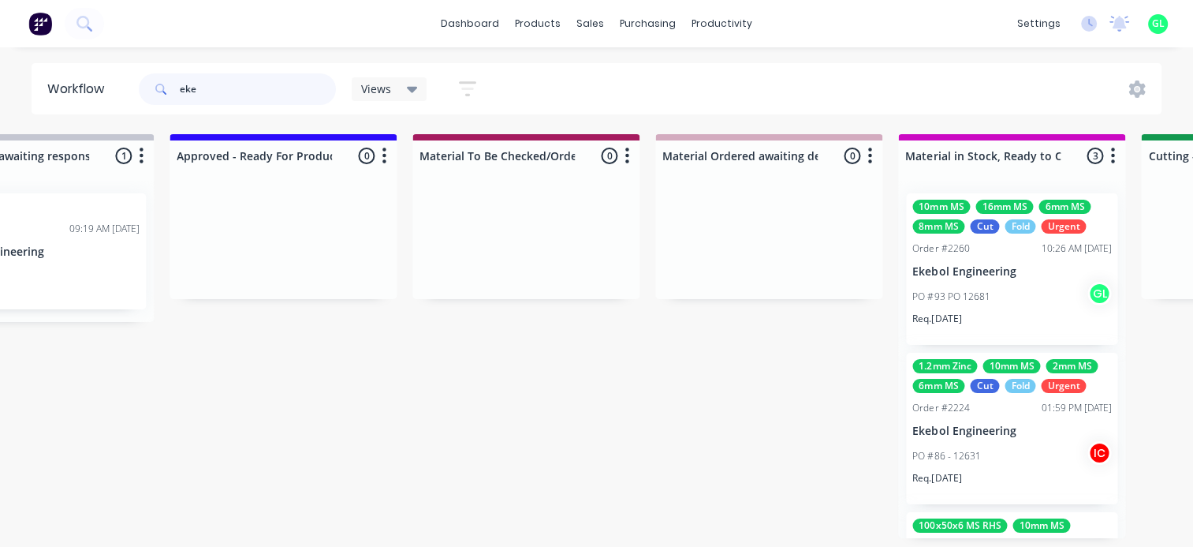
scroll to position [0, 2524]
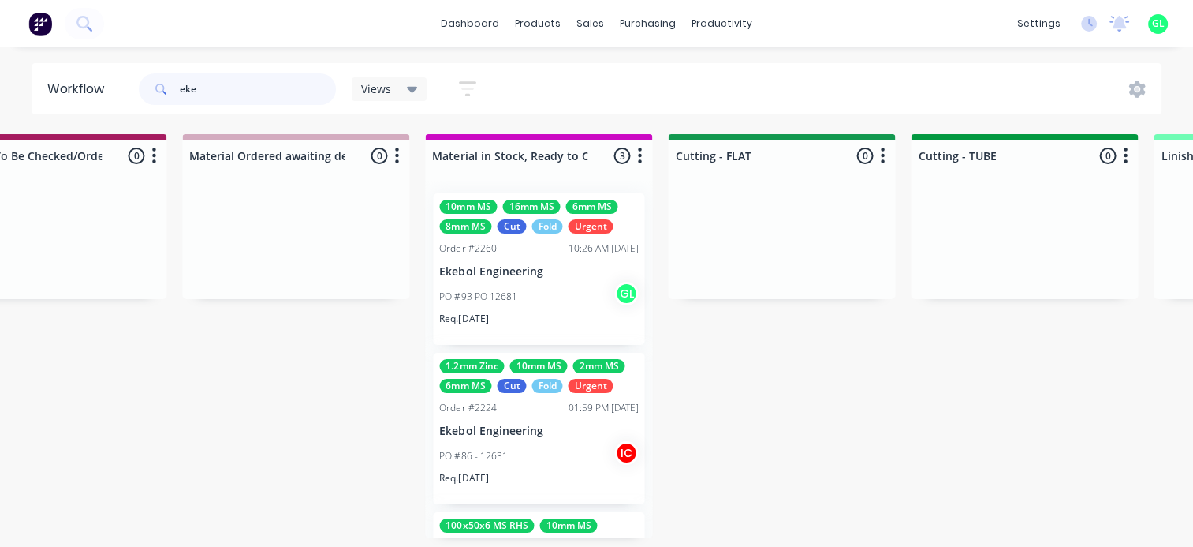
click at [181, 94] on input "eke" at bounding box center [258, 89] width 156 height 32
